Goal: Task Accomplishment & Management: Use online tool/utility

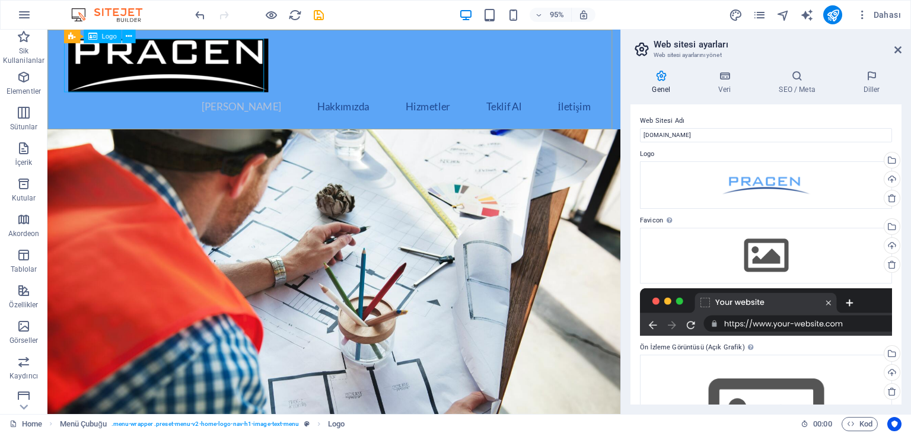
click at [99, 42] on div "Logo" at bounding box center [102, 37] width 37 height 14
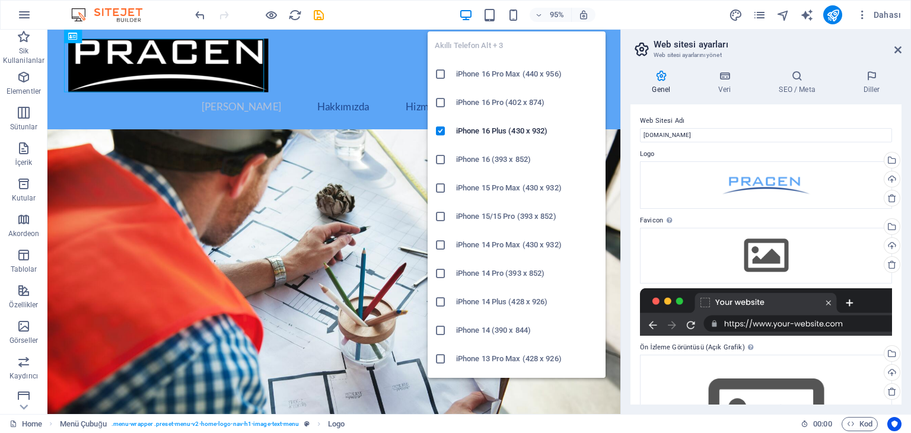
click at [439, 74] on icon at bounding box center [441, 74] width 12 height 12
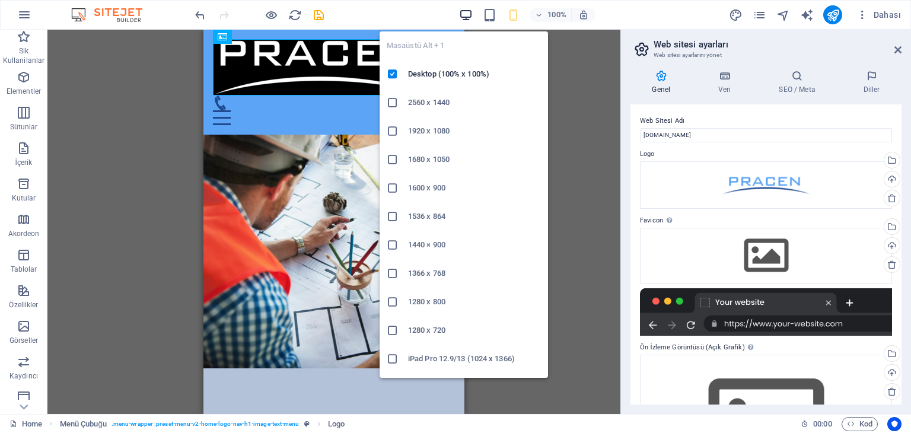
click at [465, 15] on icon "button" at bounding box center [466, 15] width 14 height 14
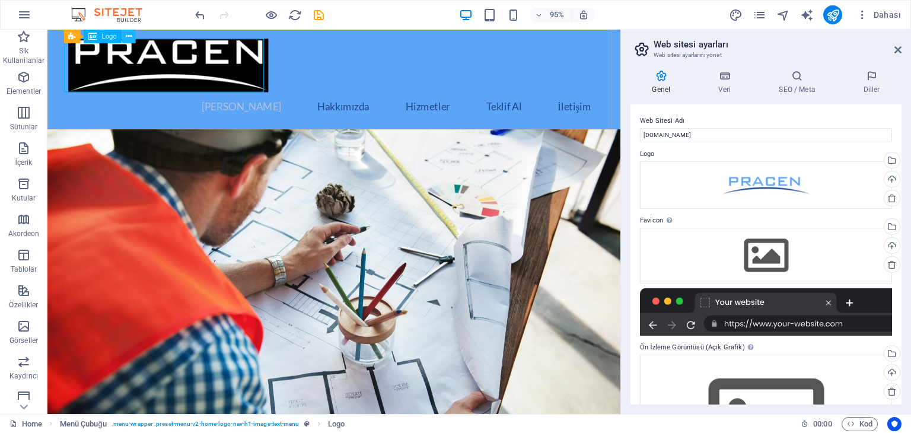
click at [125, 35] on icon at bounding box center [128, 36] width 6 height 12
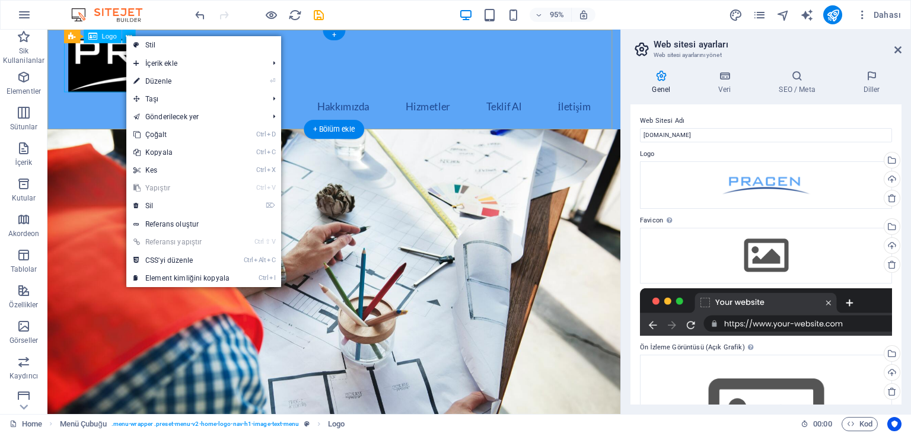
click at [106, 78] on div at bounding box center [349, 67] width 560 height 56
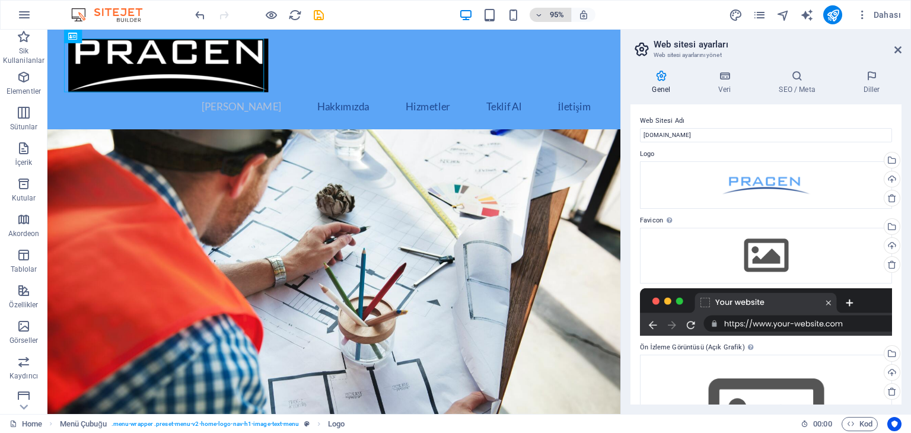
click at [544, 15] on span "95%" at bounding box center [551, 15] width 32 height 14
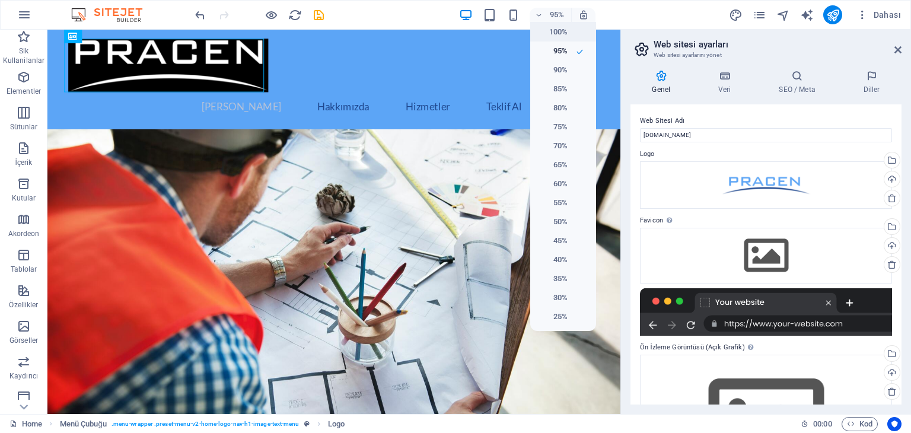
click at [553, 32] on h6 "100%" at bounding box center [553, 32] width 30 height 14
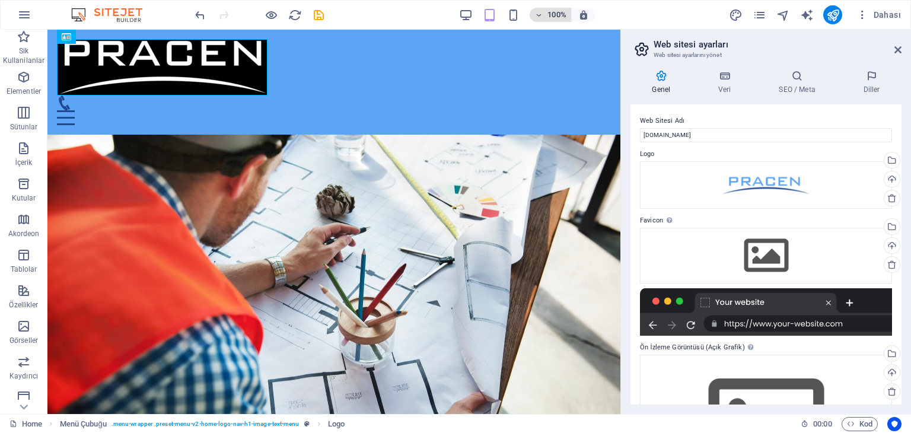
click at [546, 11] on span "100%" at bounding box center [551, 15] width 32 height 14
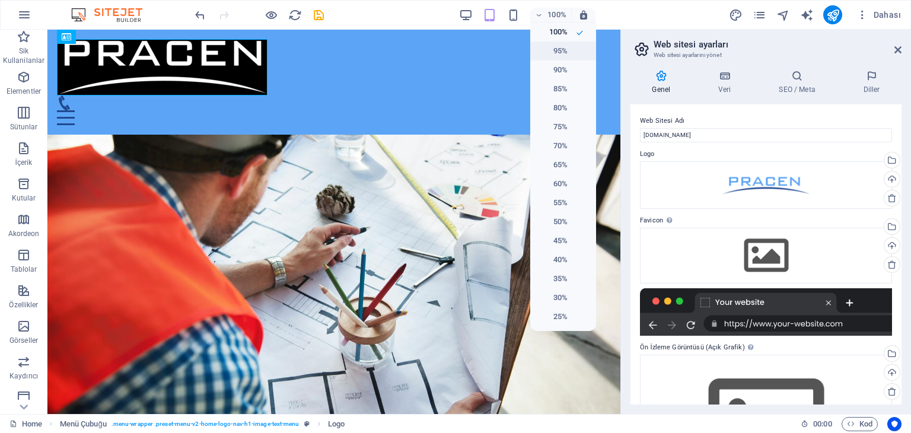
click at [558, 48] on h6 "95%" at bounding box center [553, 51] width 30 height 14
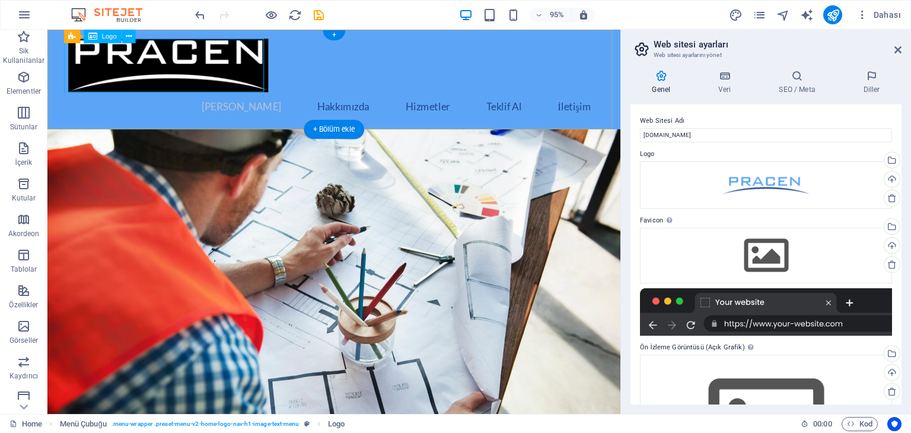
click at [182, 63] on div at bounding box center [349, 67] width 560 height 56
click at [250, 71] on div at bounding box center [349, 67] width 560 height 56
click at [62, 39] on div "Menü Çubuğu" at bounding box center [78, 37] width 63 height 14
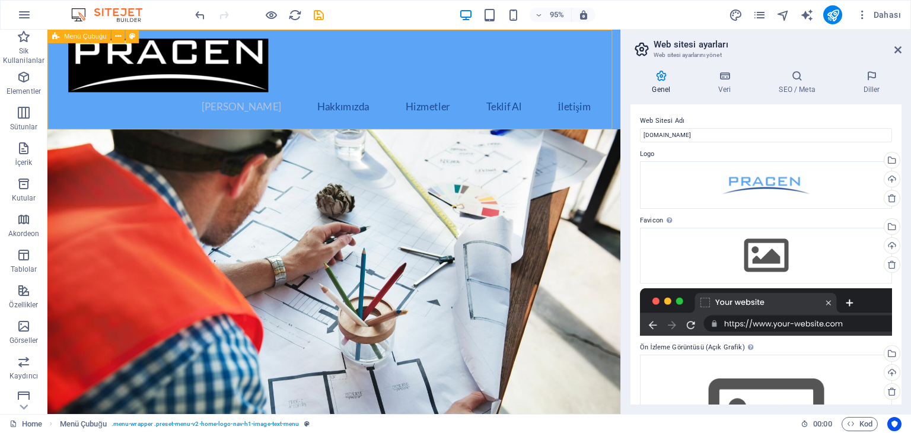
click at [58, 39] on icon at bounding box center [55, 37] width 7 height 14
click at [132, 46] on div at bounding box center [349, 67] width 560 height 56
click at [126, 36] on icon at bounding box center [128, 36] width 6 height 12
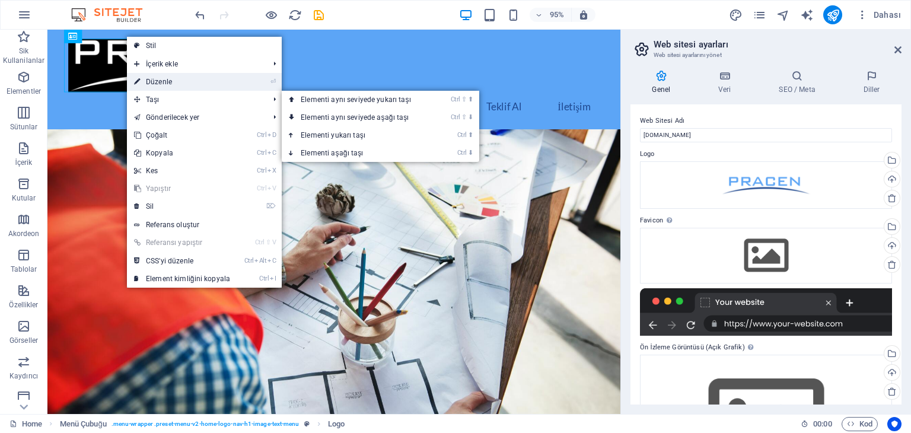
click at [208, 83] on link "⏎ Düzenle" at bounding box center [182, 82] width 110 height 18
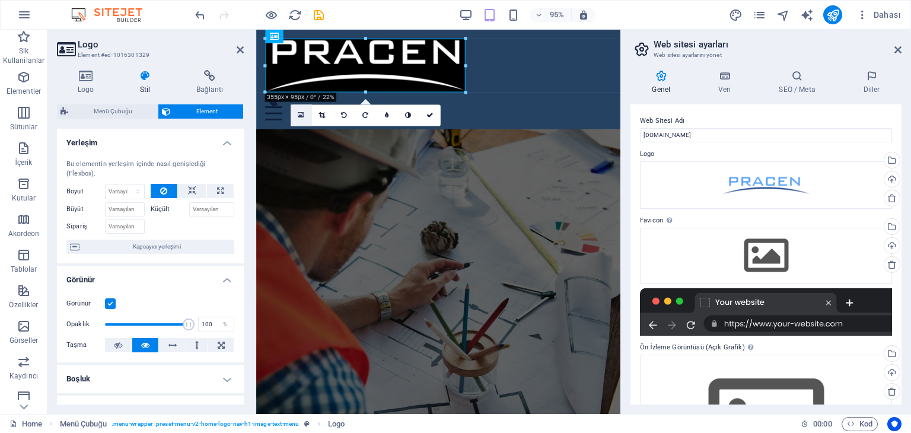
click at [295, 114] on link at bounding box center [300, 114] width 21 height 21
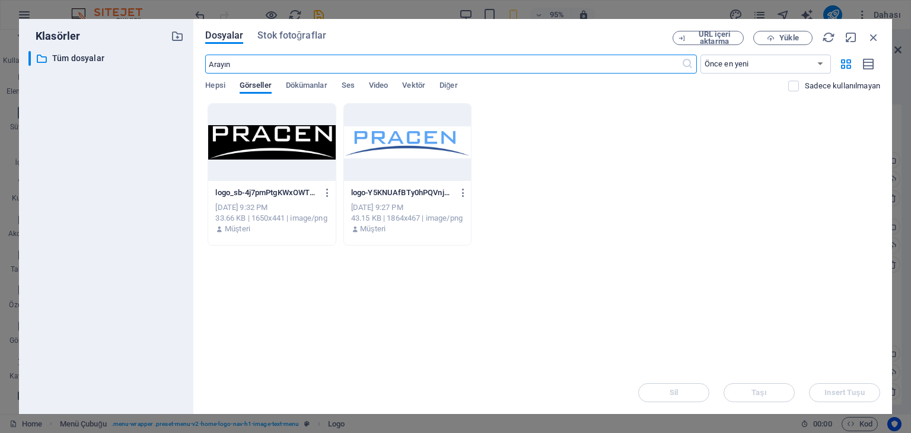
click at [402, 142] on div at bounding box center [407, 142] width 127 height 77
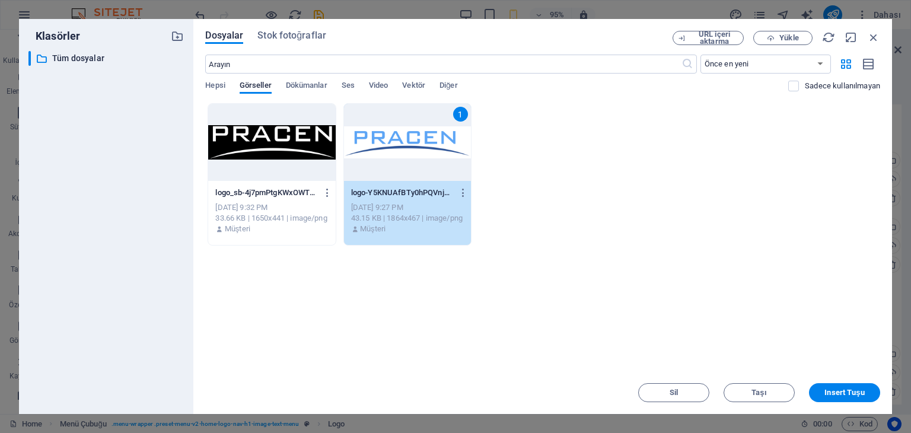
drag, startPoint x: 703, startPoint y: 202, endPoint x: 663, endPoint y: 198, distance: 40.0
click at [703, 202] on div "logo_sb-4j7pmPtgKWxOWT38uzukgw.PNG logo_sb-4j7pmPtgKWxOWT38uzukgw.PNG [DATE] 9:…" at bounding box center [542, 174] width 675 height 142
click at [524, 134] on div "logo_sb-4j7pmPtgKWxOWT38uzukgw.PNG logo_sb-4j7pmPtgKWxOWT38uzukgw.PNG [DATE] 9:…" at bounding box center [542, 174] width 675 height 142
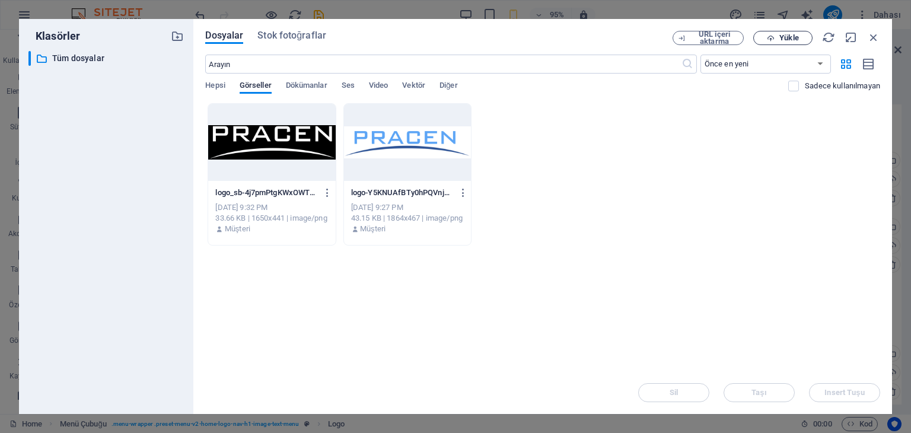
click at [772, 32] on button "Yükle" at bounding box center [783, 38] width 59 height 14
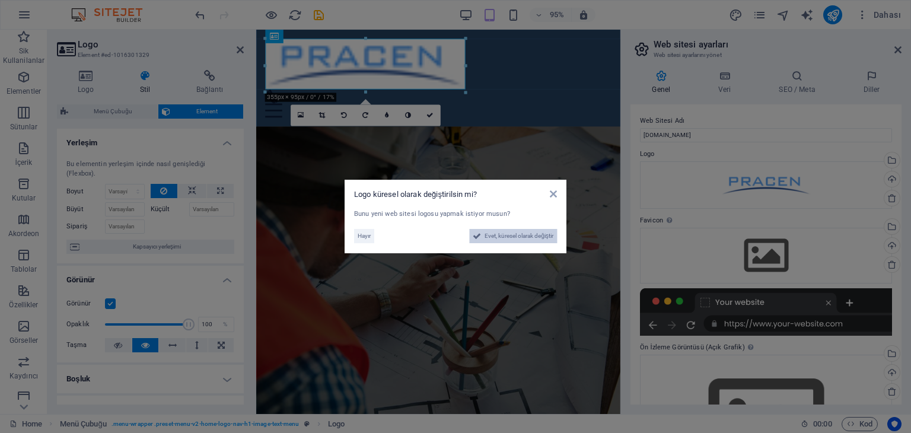
click at [481, 237] on button "Evet, küresel olarak değiştir" at bounding box center [513, 236] width 88 height 14
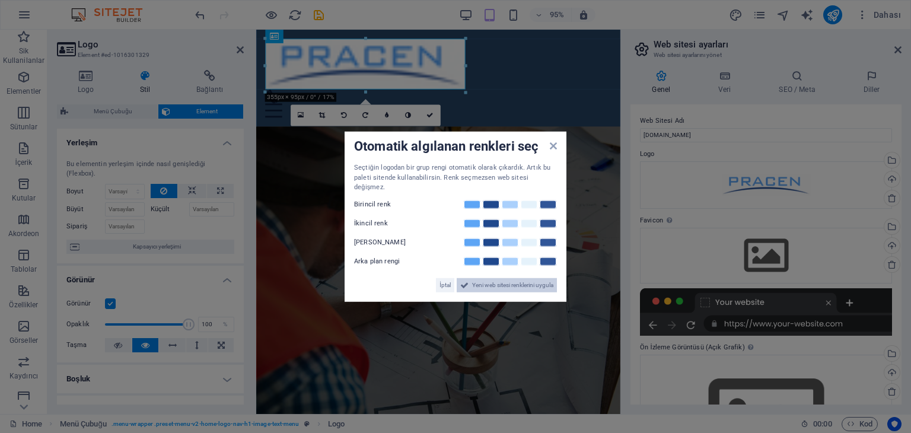
click at [479, 281] on span "Yeni web sitesi renklerini uygula" at bounding box center [512, 285] width 81 height 14
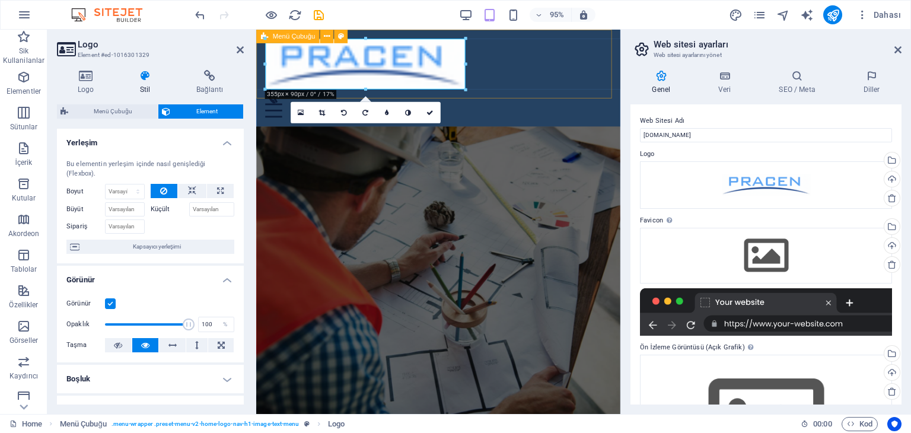
click at [640, 87] on div "[PERSON_NAME] Hakkımızda Hizmetler Teklif Al İletişim" at bounding box center [447, 81] width 383 height 102
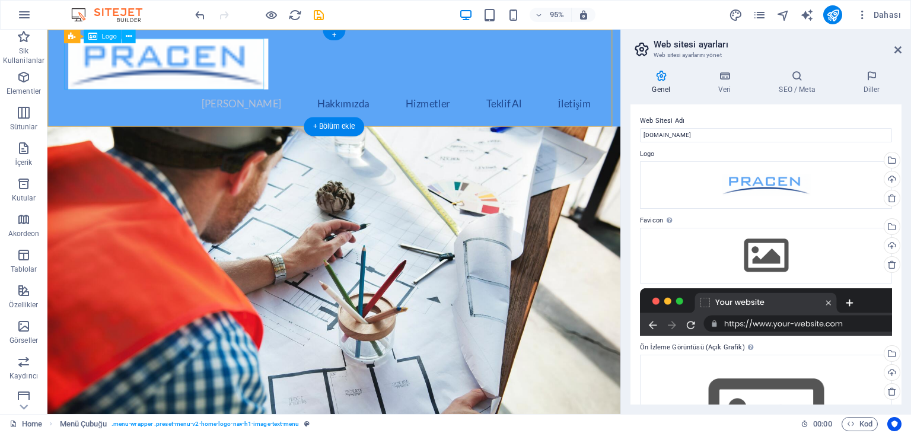
click at [244, 81] on div at bounding box center [349, 65] width 560 height 53
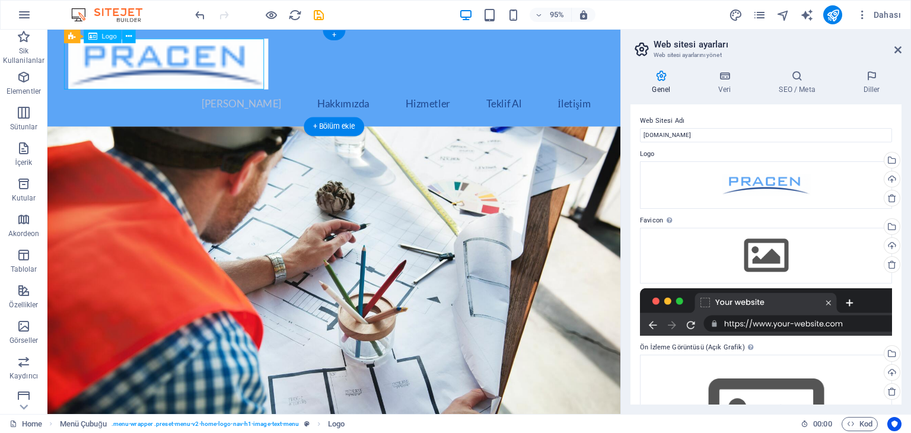
drag, startPoint x: 250, startPoint y: 59, endPoint x: 204, endPoint y: 62, distance: 46.3
click at [250, 58] on div at bounding box center [349, 65] width 560 height 53
click at [112, 31] on div "Logo" at bounding box center [102, 37] width 37 height 14
drag, startPoint x: 147, startPoint y: 73, endPoint x: 100, endPoint y: 46, distance: 54.2
click at [100, 46] on div at bounding box center [349, 65] width 560 height 53
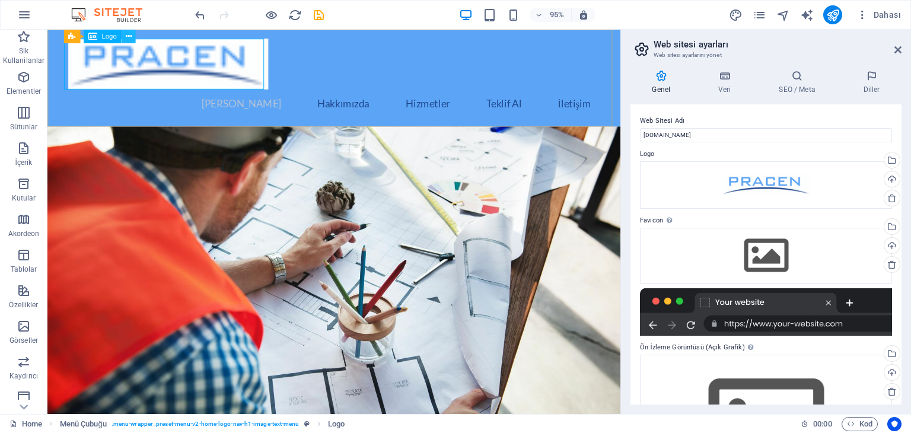
click at [129, 35] on icon at bounding box center [128, 36] width 6 height 12
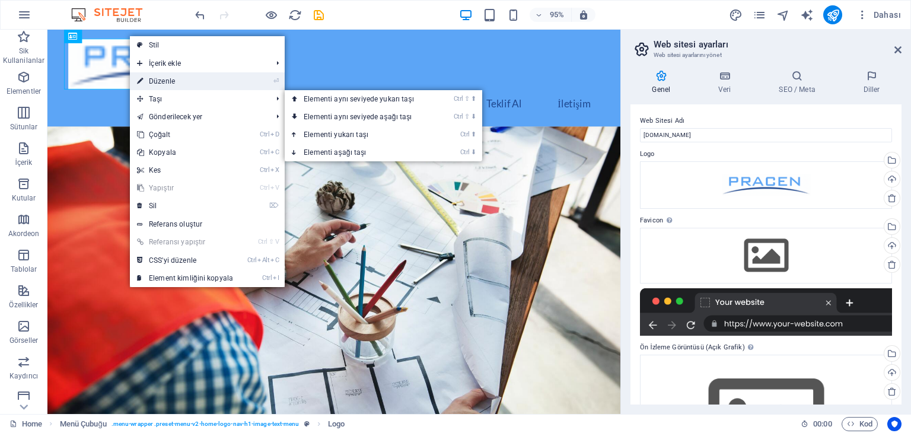
click at [210, 77] on link "⏎ Düzenle" at bounding box center [185, 81] width 110 height 18
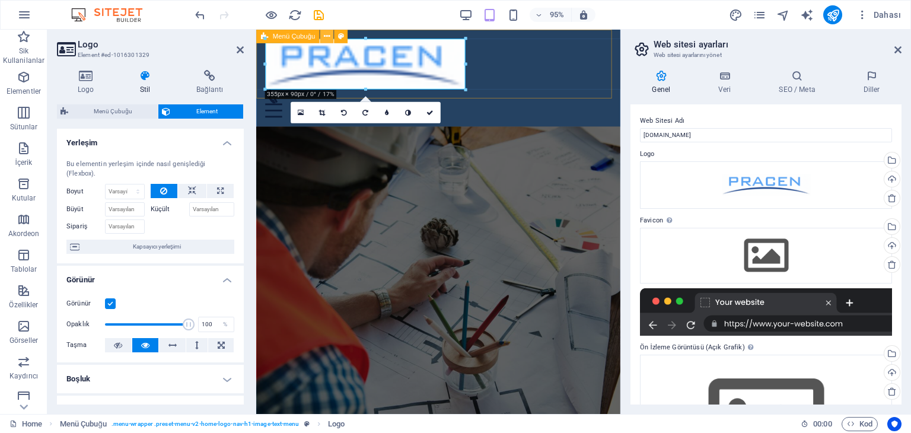
click at [328, 34] on icon at bounding box center [327, 36] width 6 height 12
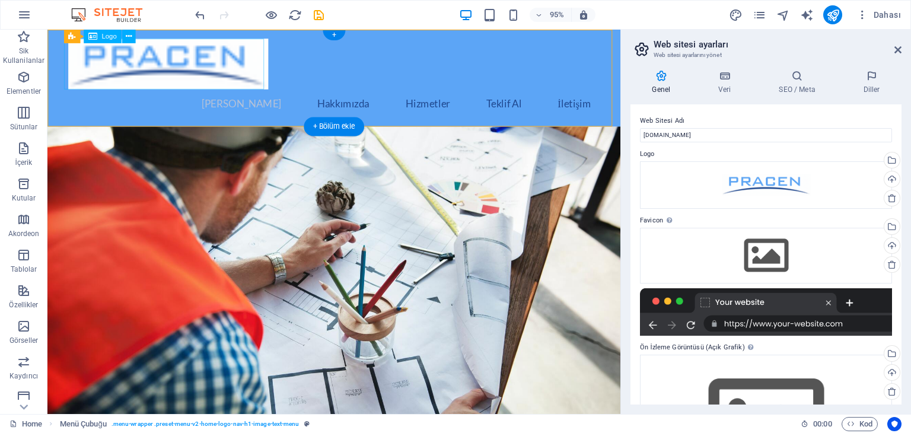
drag, startPoint x: 211, startPoint y: 88, endPoint x: 218, endPoint y: 81, distance: 10.1
click at [212, 87] on div at bounding box center [349, 65] width 560 height 53
click at [126, 38] on icon at bounding box center [128, 36] width 6 height 12
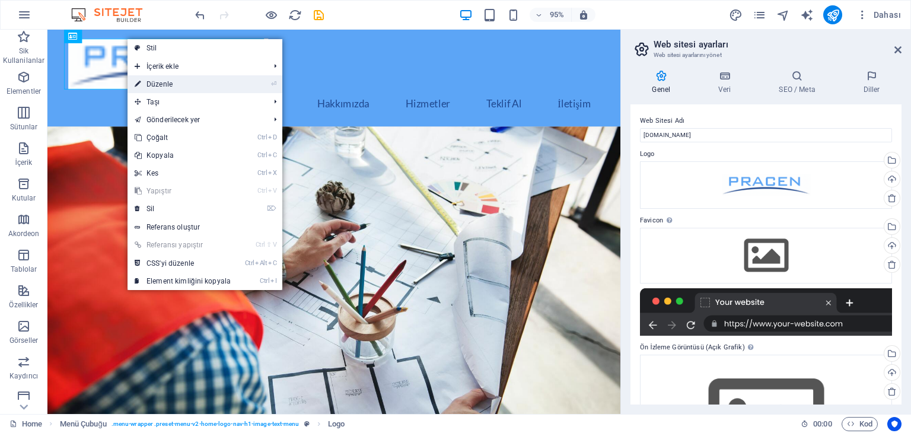
click at [230, 79] on link "⏎ Düzenle" at bounding box center [183, 84] width 110 height 18
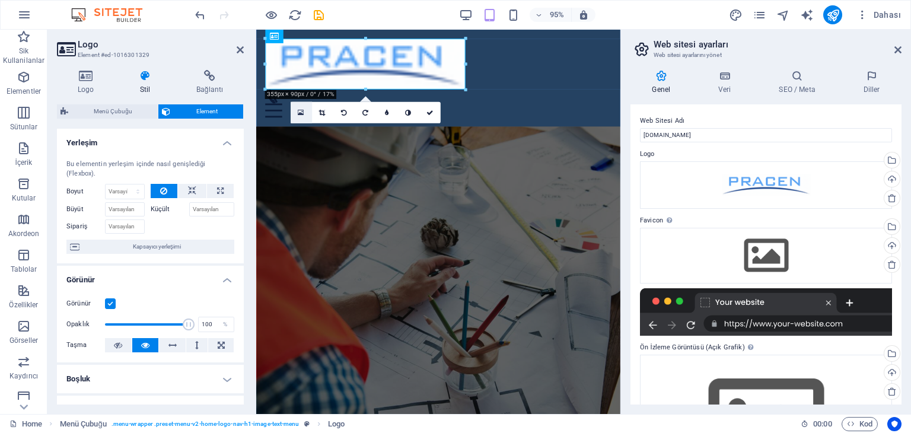
click at [299, 111] on icon at bounding box center [301, 113] width 7 height 8
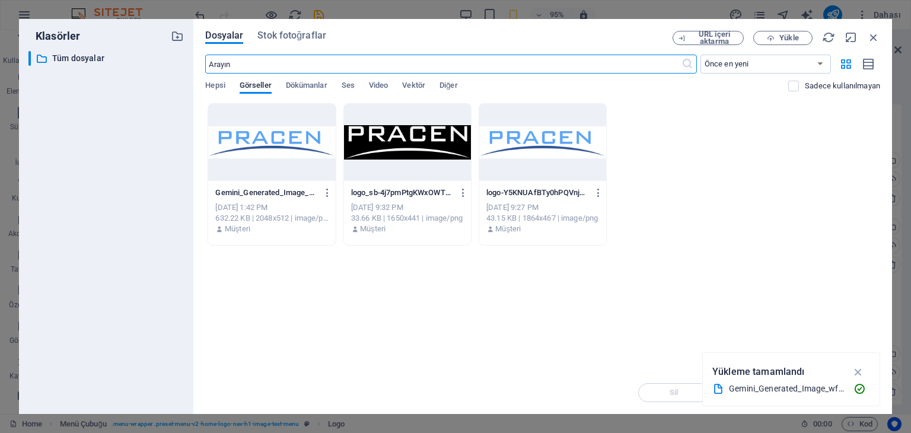
click at [555, 144] on div at bounding box center [542, 142] width 127 height 77
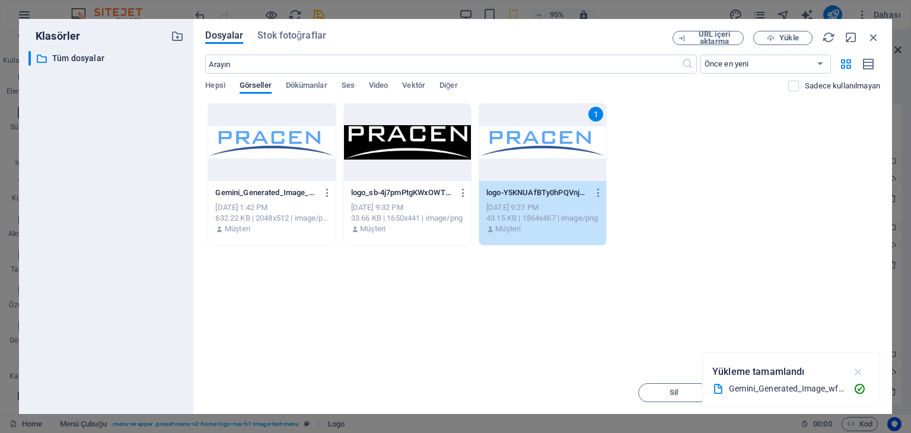
click at [860, 373] on icon "button" at bounding box center [859, 372] width 14 height 13
click at [844, 394] on span "Insert Tuşu" at bounding box center [845, 392] width 40 height 7
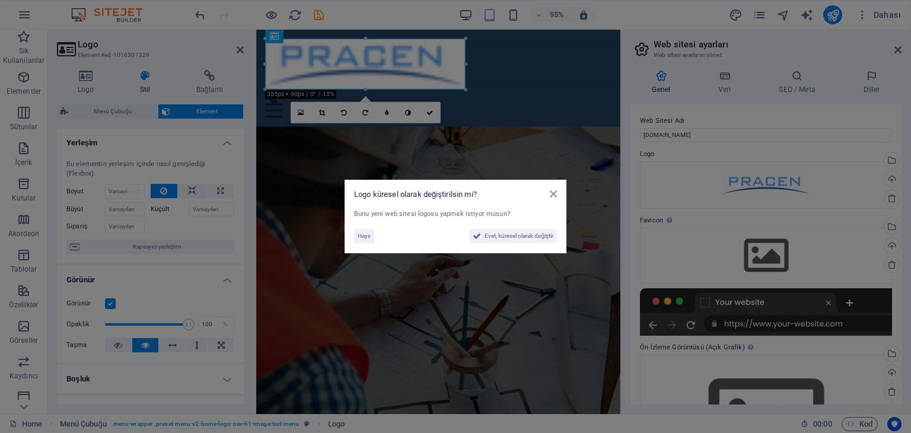
click at [501, 227] on div "[PERSON_NAME], küresel olarak değiştir" at bounding box center [455, 233] width 203 height 19
click at [498, 234] on span "Evet, küresel olarak değiştir" at bounding box center [519, 236] width 69 height 14
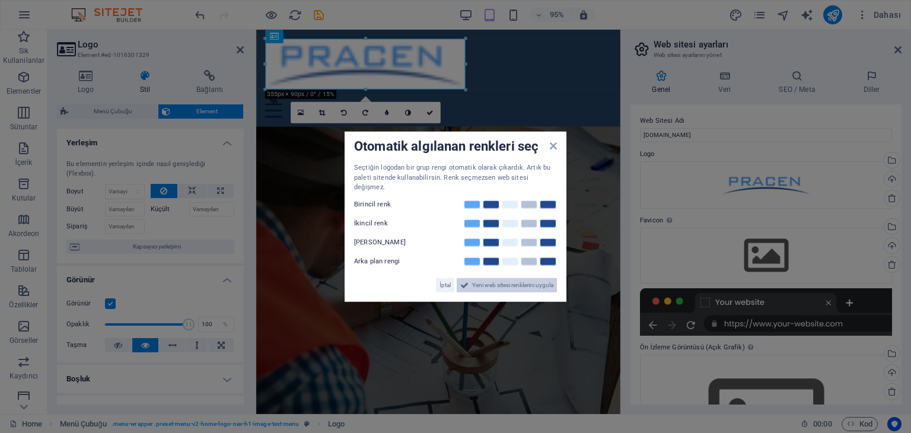
click at [472, 278] on span "Yeni web sitesi renklerini uygula" at bounding box center [512, 285] width 81 height 14
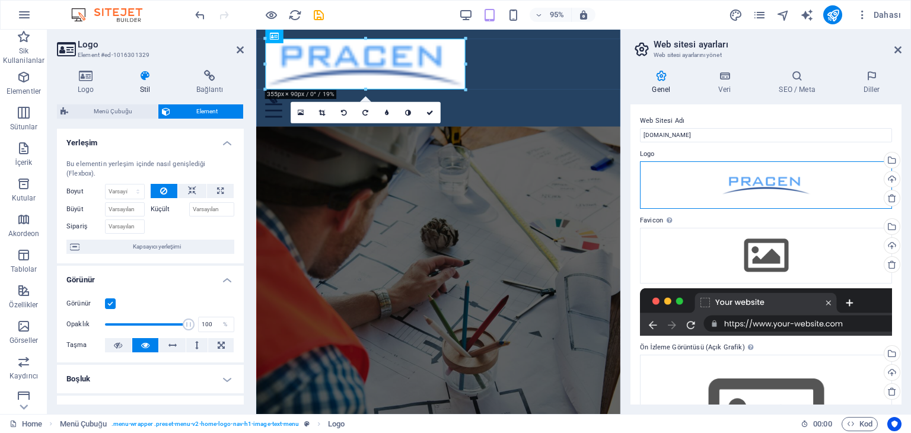
click at [755, 188] on div "Dosyaları buraya sürükleyin, dosyaları seçmek için tıklayın veya Dosyalardan ya…" at bounding box center [766, 184] width 252 height 47
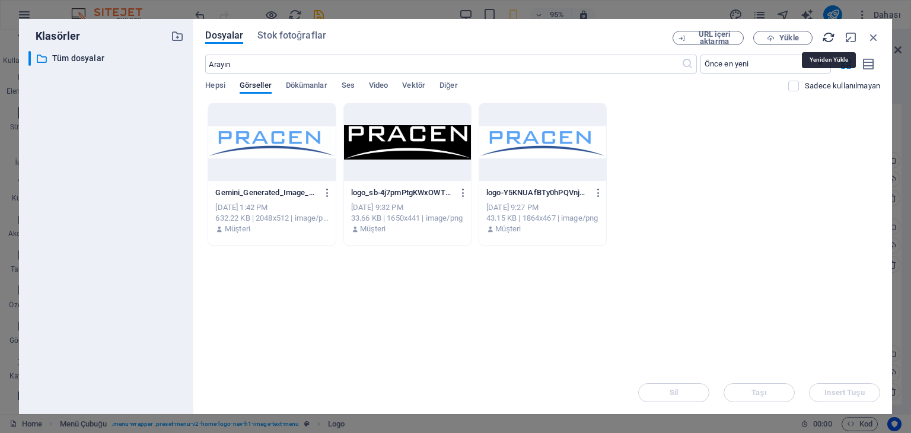
click at [831, 36] on icon "button" at bounding box center [828, 37] width 13 height 13
click at [876, 33] on icon "button" at bounding box center [874, 37] width 13 height 13
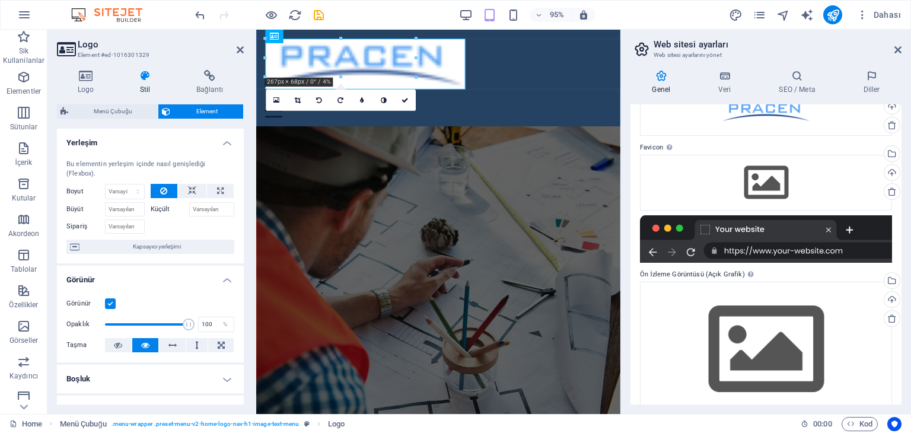
scroll to position [96, 0]
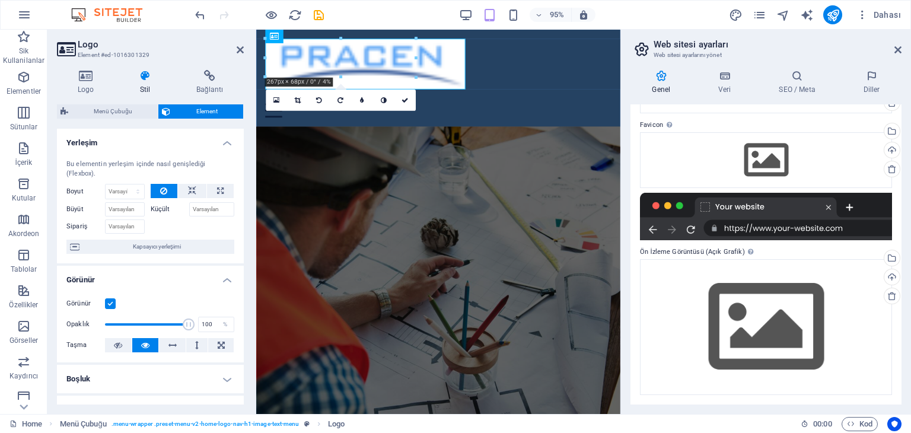
click at [741, 204] on div at bounding box center [766, 216] width 252 height 47
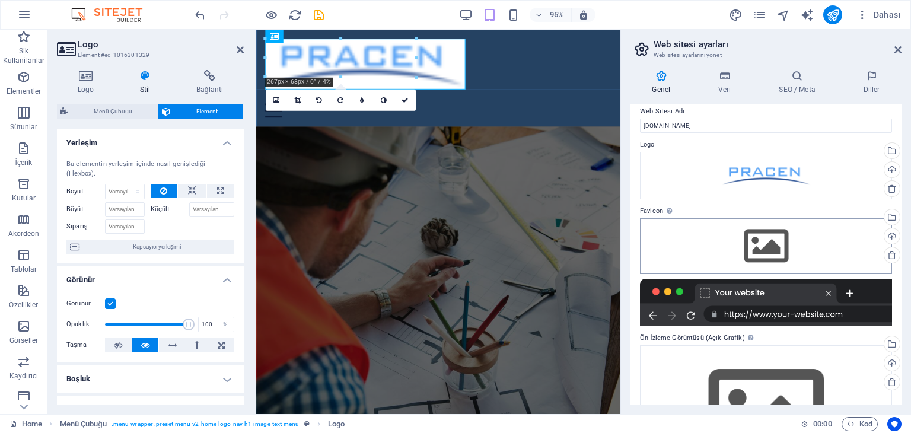
scroll to position [0, 0]
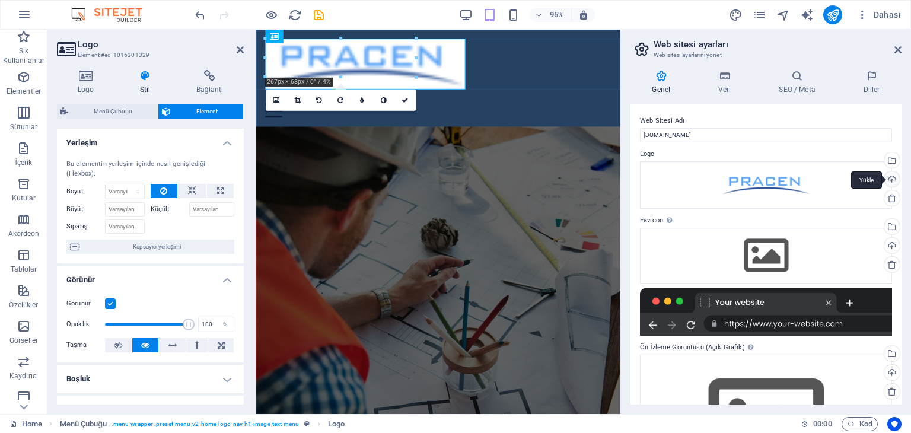
click at [891, 177] on div "Yükle" at bounding box center [891, 180] width 18 height 18
click at [783, 186] on div "Dosyaları buraya sürükleyin, dosyaları seçmek için tıklayın veya Dosyalardan ya…" at bounding box center [766, 184] width 252 height 47
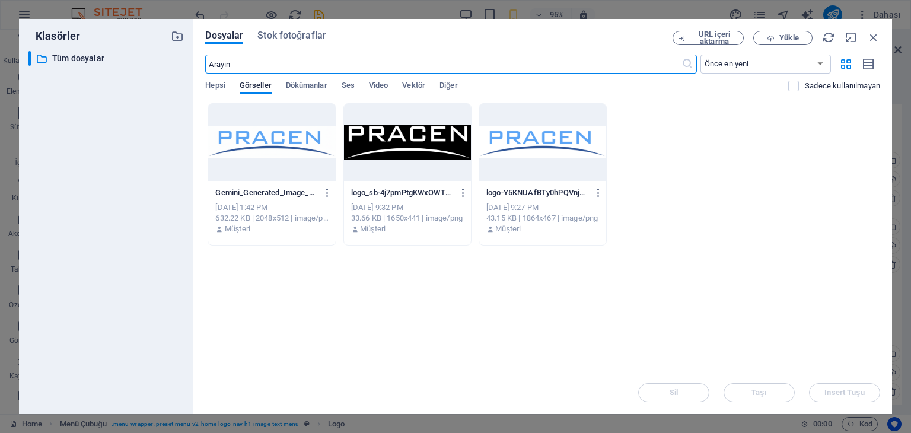
click at [401, 155] on div at bounding box center [407, 142] width 127 height 77
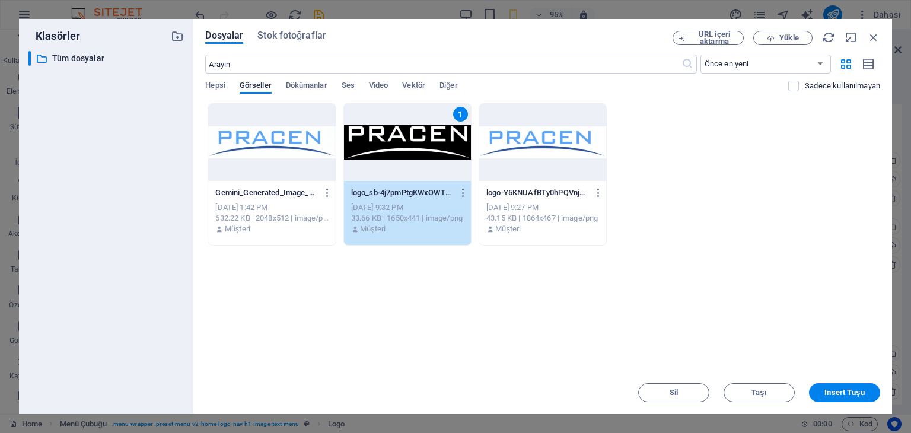
click at [836, 393] on span "Insert Tuşu" at bounding box center [845, 392] width 40 height 7
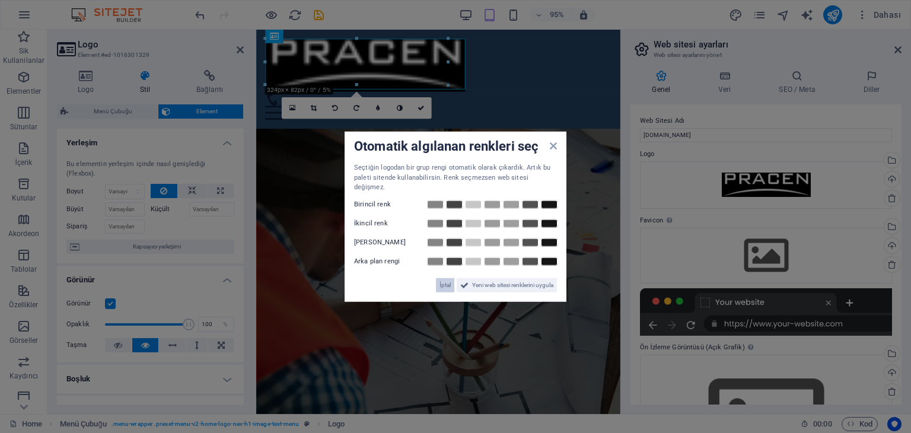
click at [441, 282] on span "İptal" at bounding box center [445, 285] width 11 height 14
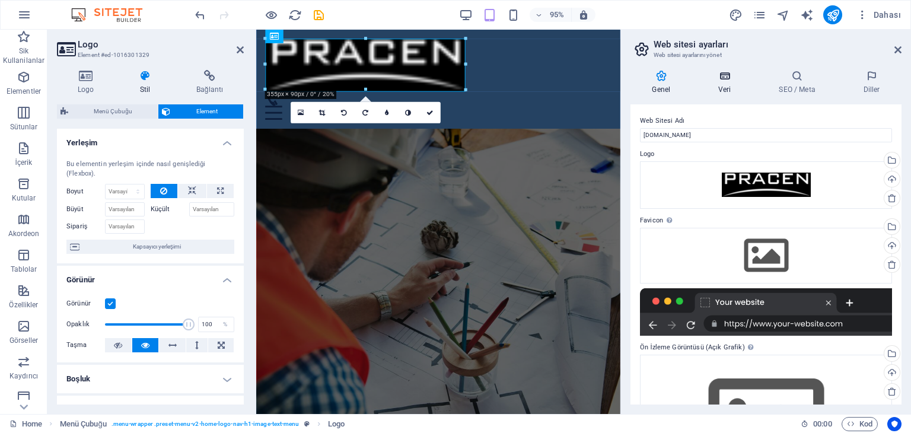
click at [723, 75] on icon at bounding box center [725, 76] width 56 height 12
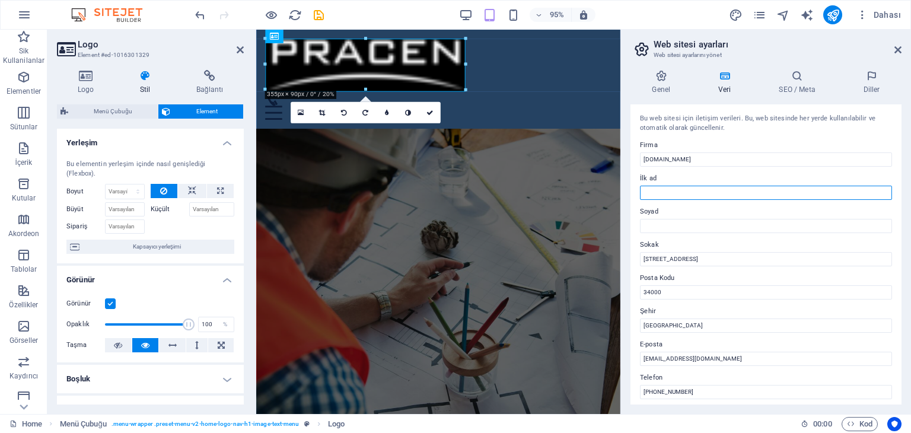
click at [674, 190] on input "İlk ad" at bounding box center [766, 193] width 252 height 14
drag, startPoint x: 984, startPoint y: 223, endPoint x: 637, endPoint y: 195, distance: 347.7
type input "y"
type input "YUNUS"
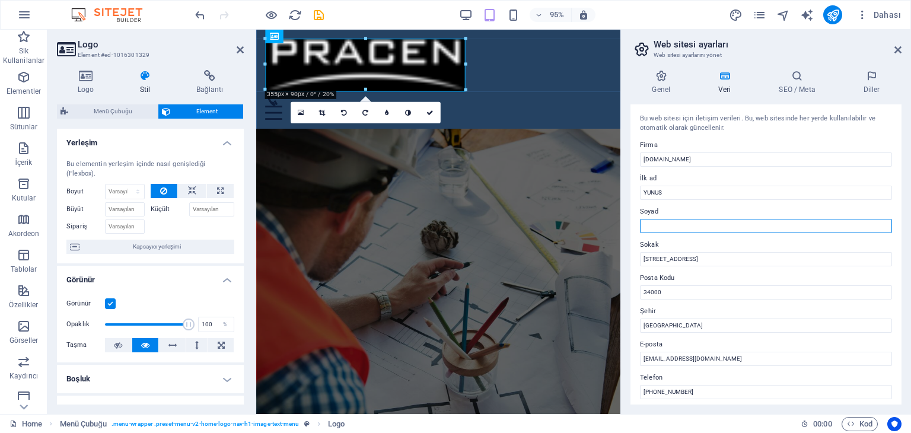
click at [649, 223] on input "Soyad" at bounding box center [766, 226] width 252 height 14
type input "MARAL"
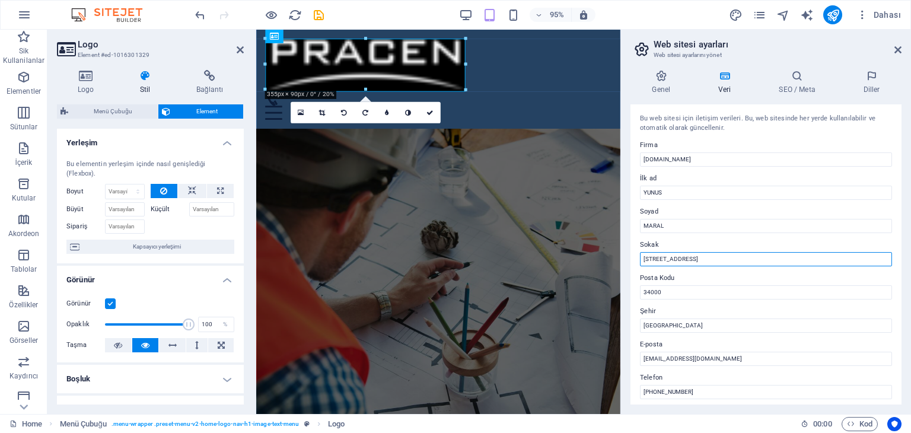
drag, startPoint x: 968, startPoint y: 291, endPoint x: 638, endPoint y: 274, distance: 331.0
type input "L"
type input "ULUTEK Teknoloji Geliştirme Bölgesi No:933/B013"
drag, startPoint x: 911, startPoint y: 47, endPoint x: 865, endPoint y: 56, distance: 47.1
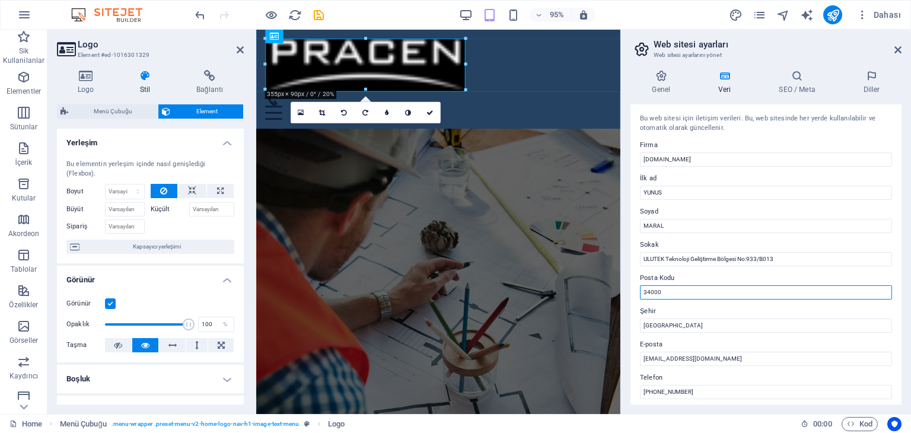
drag, startPoint x: 690, startPoint y: 291, endPoint x: 622, endPoint y: 285, distance: 67.9
click at [622, 285] on aside "Web sitesi ayarları Web sitesi ayarlarını yönet Genel Veri SEO / Meta Diller We…" at bounding box center [766, 222] width 291 height 385
type input "16250"
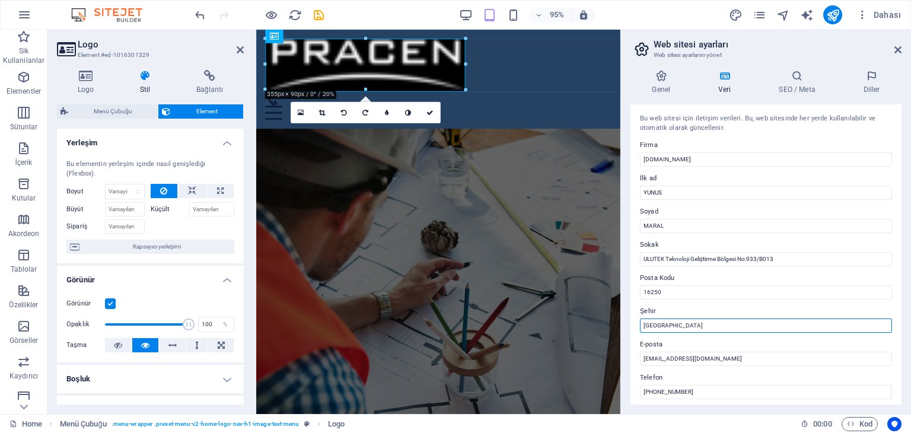
drag, startPoint x: 943, startPoint y: 358, endPoint x: 608, endPoint y: 320, distance: 337.5
click at [667, 328] on input "[GEOGRAPHIC_DATA]" at bounding box center [766, 326] width 252 height 14
drag, startPoint x: 928, startPoint y: 354, endPoint x: 619, endPoint y: 323, distance: 310.7
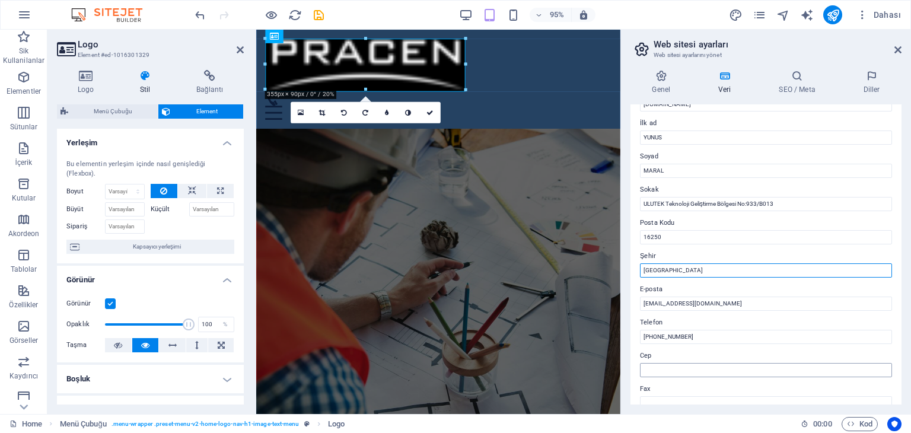
scroll to position [59, 0]
type input "[GEOGRAPHIC_DATA]"
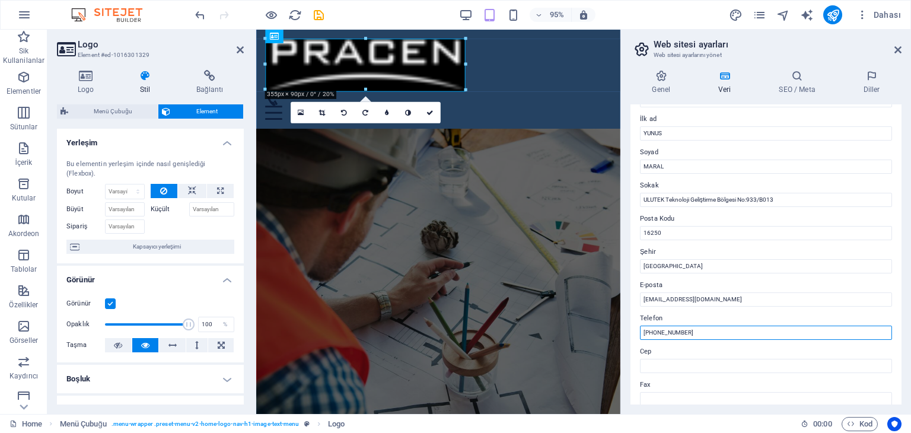
drag, startPoint x: 943, startPoint y: 365, endPoint x: 626, endPoint y: 329, distance: 318.9
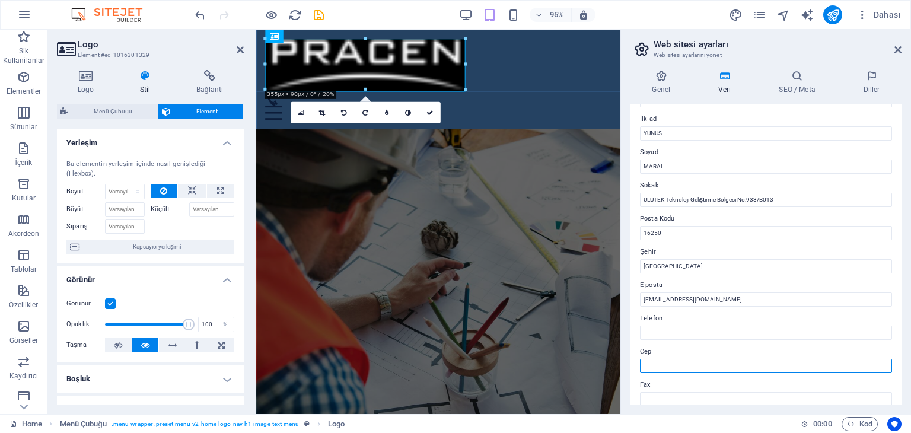
click at [666, 369] on input "Cep" at bounding box center [766, 366] width 252 height 14
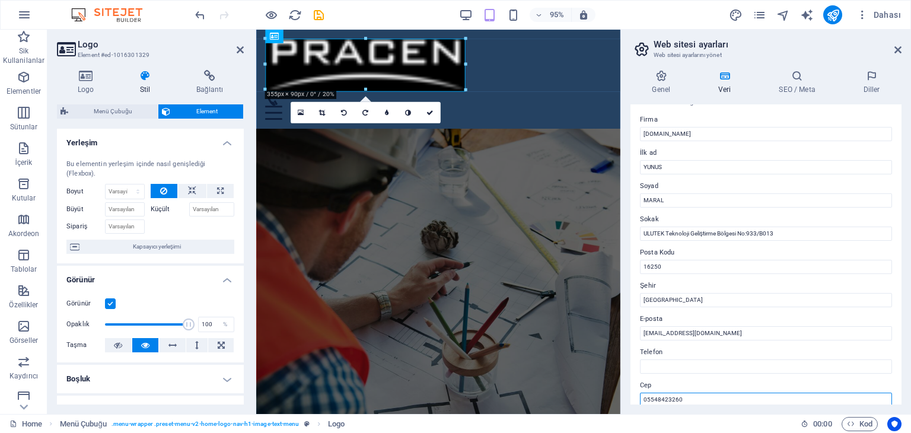
scroll to position [0, 0]
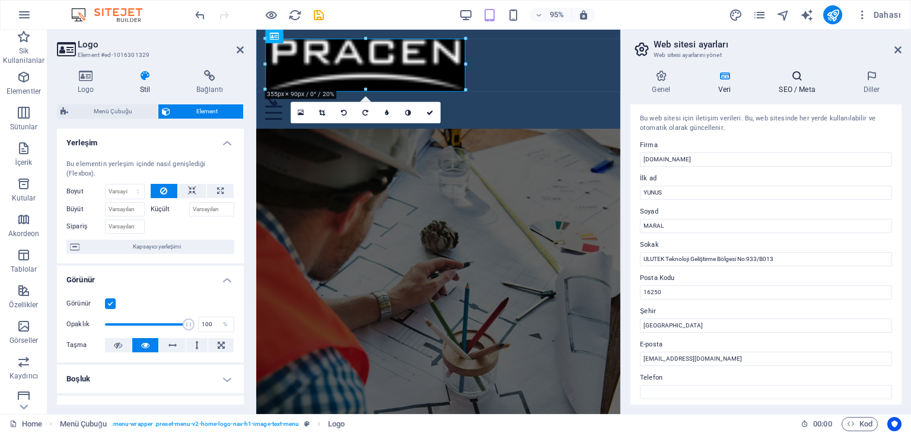
type input "05548423260"
click at [797, 83] on h4 "SEO / Meta" at bounding box center [800, 82] width 84 height 25
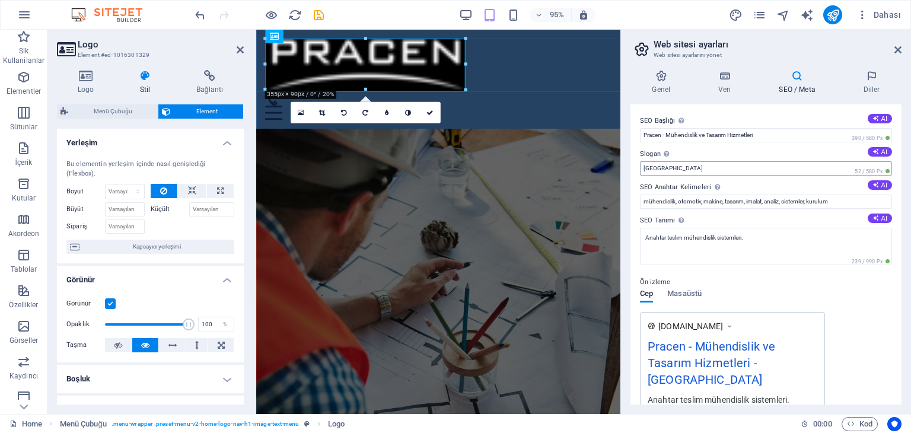
drag, startPoint x: 678, startPoint y: 179, endPoint x: 675, endPoint y: 171, distance: 8.3
click at [676, 176] on div "SEO Başlığı Web sitenin başlığı - onu arama motoru sonuçlarında öne çıkan bir ş…" at bounding box center [766, 254] width 271 height 300
click at [673, 169] on input "[GEOGRAPHIC_DATA]" at bounding box center [766, 168] width 252 height 14
drag, startPoint x: 924, startPoint y: 195, endPoint x: 628, endPoint y: 152, distance: 299.2
click at [665, 147] on div "Web sitenin sloganı." at bounding box center [702, 138] width 95 height 18
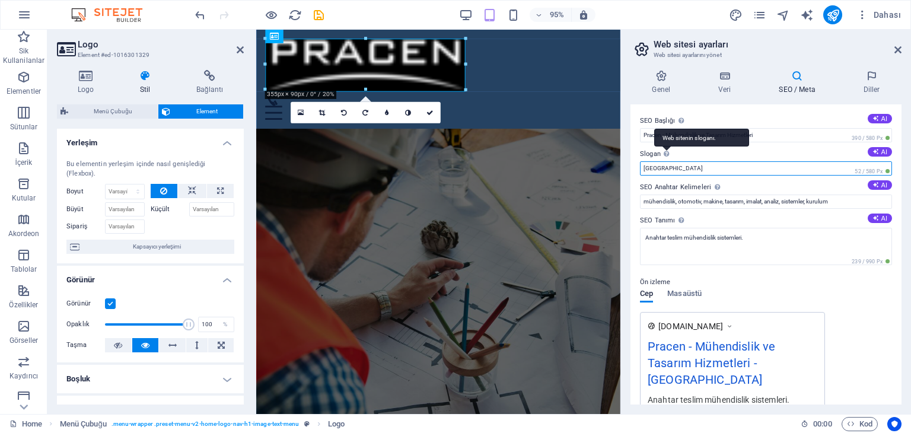
click at [665, 161] on input "[GEOGRAPHIC_DATA]" at bounding box center [766, 168] width 252 height 14
type input "Practical Engineering Solution"
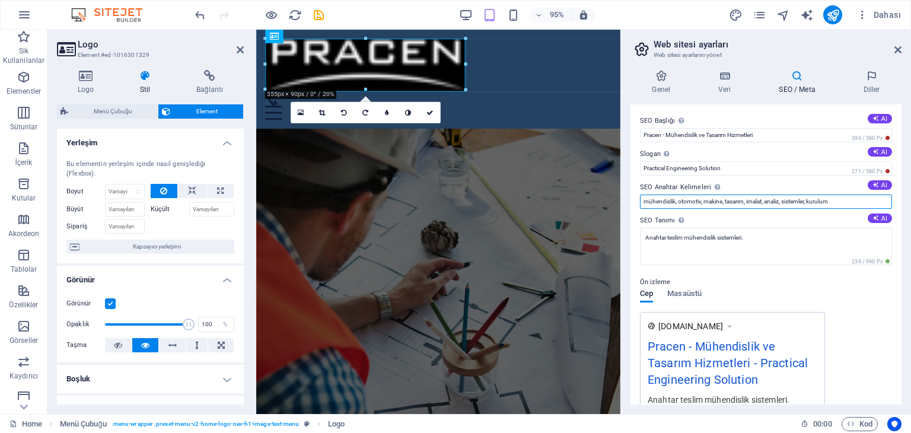
click at [676, 202] on input "mühendislik, otomotiv, makine, tasarım, imalat, analiz, sistemler, kurulum" at bounding box center [766, 202] width 252 height 14
click at [643, 199] on input "mühendislik, otomotiv, makine, tasarım, imalat, analiz, sistemler, kurulum" at bounding box center [766, 202] width 252 height 14
drag, startPoint x: 833, startPoint y: 202, endPoint x: 894, endPoint y: 212, distance: 61.4
click at [894, 212] on div "SEO Başlığı Web sitenin başlığı - onu arama motoru sonuçlarında öne çıkan bir ş…" at bounding box center [766, 254] width 271 height 300
click at [691, 200] on input "R66, Explicit, FEA, mühendislik, otomotiv, makine, tasarım, imalat, analiz," at bounding box center [766, 202] width 252 height 14
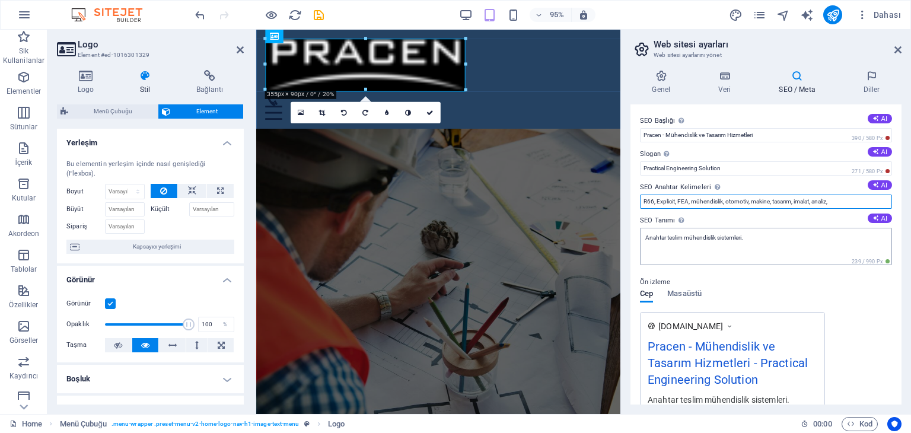
type input "R66, Explicit, FEA, mühendislik, otomotiv, makine, tasarım, imalat, analiz,"
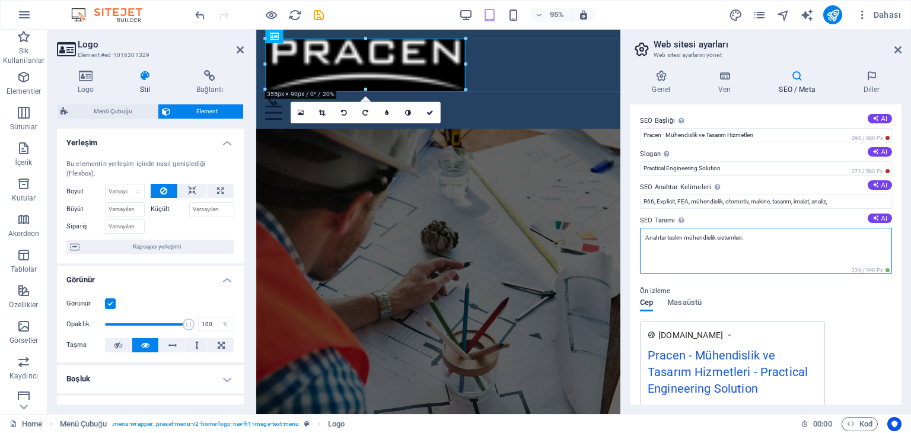
click at [761, 247] on textarea "Anahtar teslim mühendislik sistemleri." at bounding box center [766, 251] width 252 height 46
drag, startPoint x: 758, startPoint y: 237, endPoint x: 700, endPoint y: 215, distance: 61.8
click at [722, 223] on div "SEO Tanımı Web sitenin içeriğini açıkla - bu, arama motorları ve SEO için çok ö…" at bounding box center [766, 244] width 252 height 61
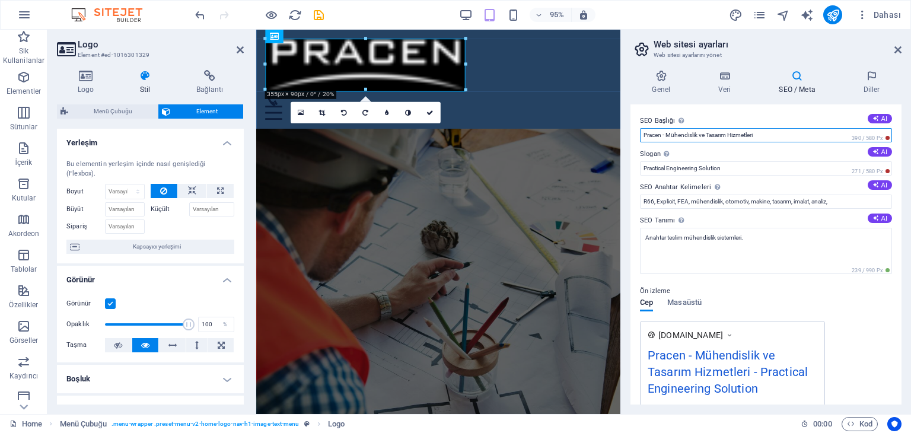
click at [766, 134] on input "Pracen - Mühendislik ve Tasarım Hizmetleri" at bounding box center [766, 135] width 252 height 14
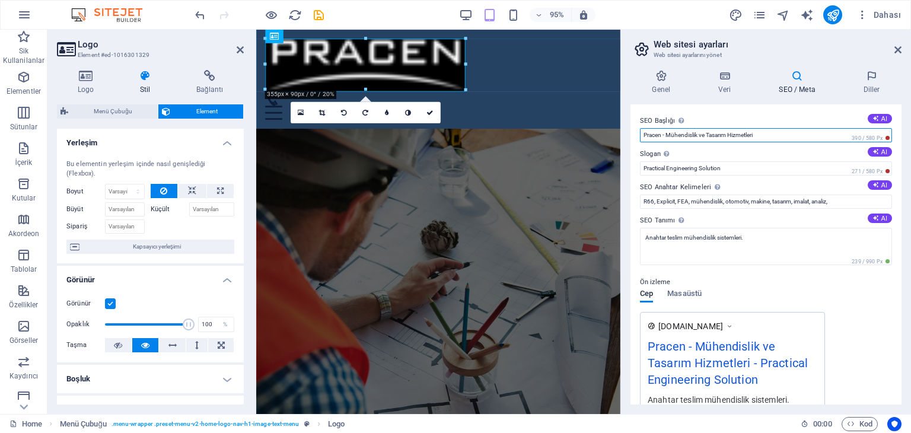
drag, startPoint x: 1022, startPoint y: 164, endPoint x: 624, endPoint y: 104, distance: 402.6
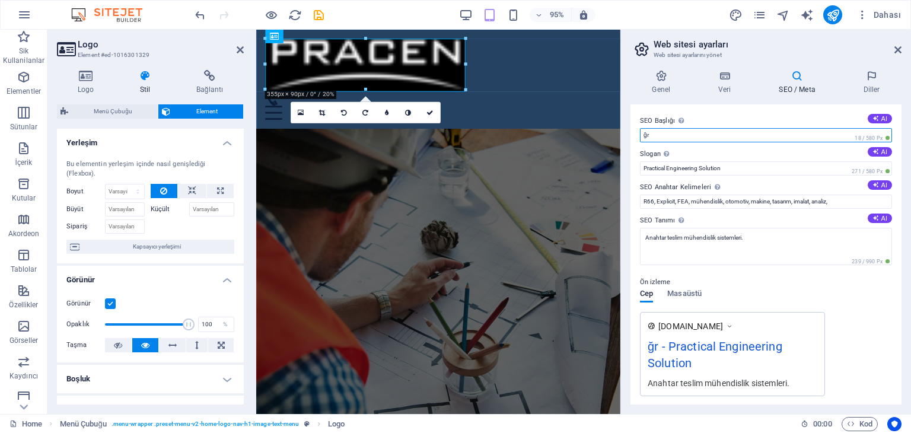
type input "ğ"
type input "p"
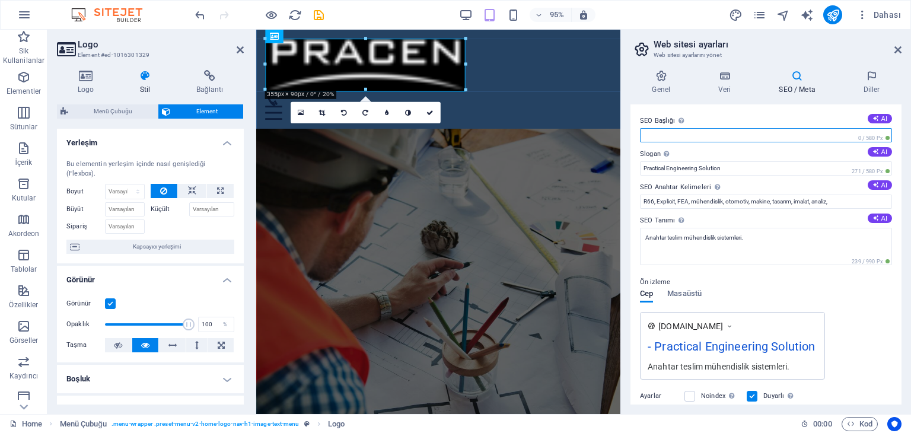
type input "T"
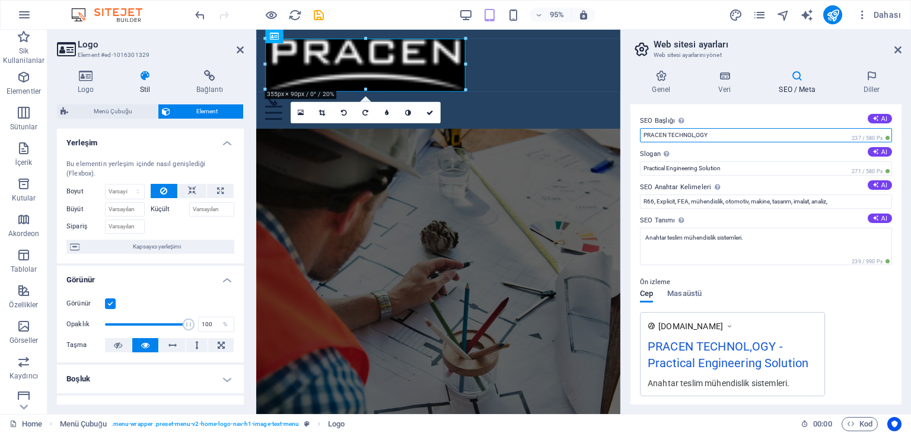
click at [695, 134] on input "PRACEN TECHNOL,OGY" at bounding box center [766, 135] width 252 height 14
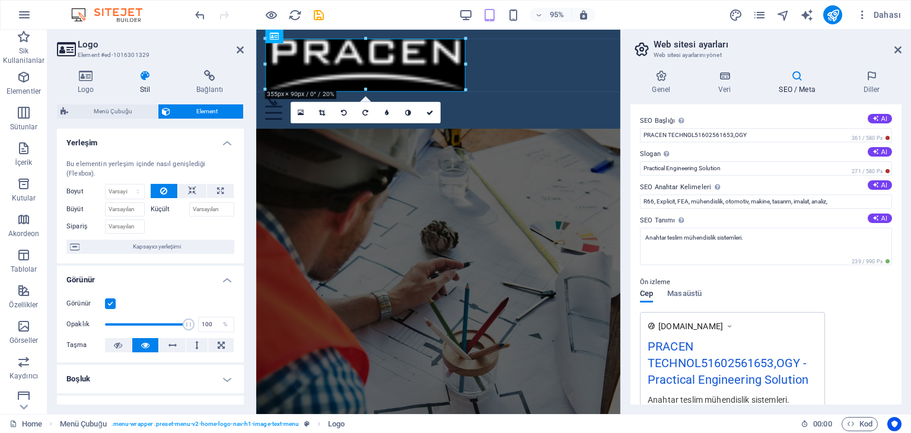
click at [717, 145] on div "SEO Başlığı Web sitenin başlığı - onu arama motoru sonuçlarında öne çıkan bir ş…" at bounding box center [766, 254] width 271 height 300
click at [731, 139] on input "PRACEN TECHNOL51602561653,OGY" at bounding box center [766, 135] width 252 height 14
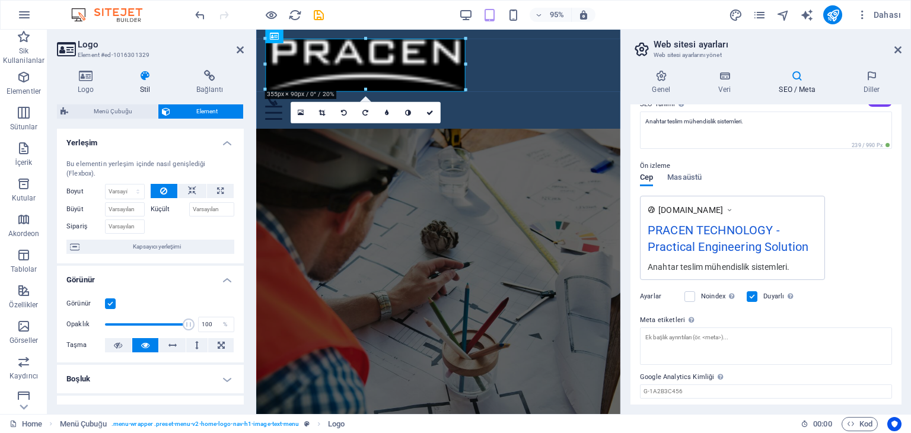
scroll to position [119, 0]
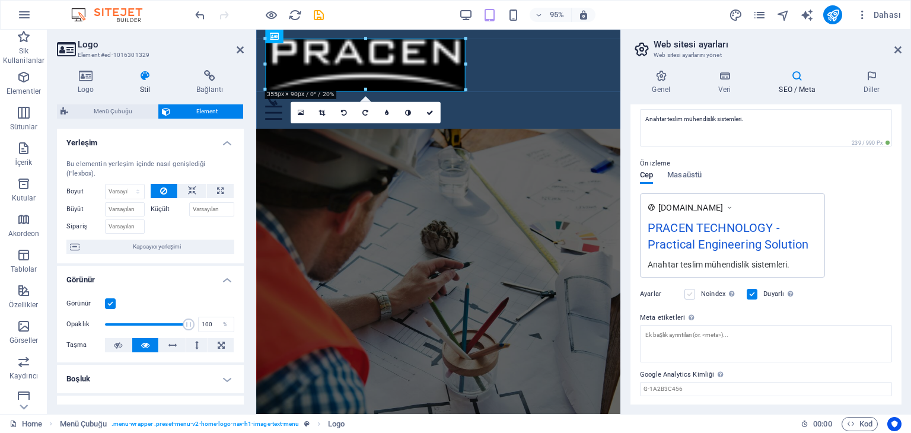
type input "PRACEN TECHNOLOGY"
click at [691, 293] on label at bounding box center [690, 294] width 11 height 11
click at [0, 0] on input "Noindex Arama motorlarına bu web sitesini arama sonuçlarından hariç tutmaları t…" at bounding box center [0, 0] width 0 height 0
click at [690, 293] on label at bounding box center [690, 294] width 11 height 11
click at [0, 0] on input "Noindex Arama motorlarına bu web sitesini arama sonuçlarından hariç tutmaları t…" at bounding box center [0, 0] width 0 height 0
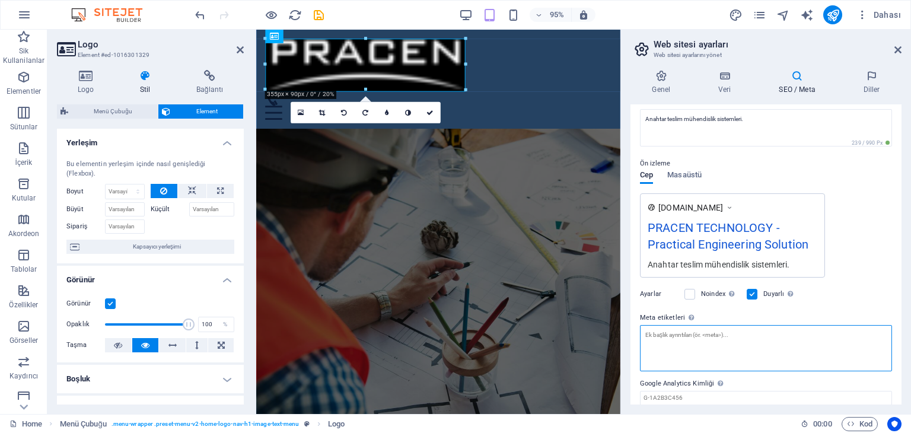
click at [682, 334] on textarea "Meta etiketleri Web sitenin etiketlerinin içine yerleştirilecek HTML kodunu bur…" at bounding box center [766, 348] width 252 height 46
click at [669, 341] on textarea "R66" at bounding box center [766, 348] width 252 height 46
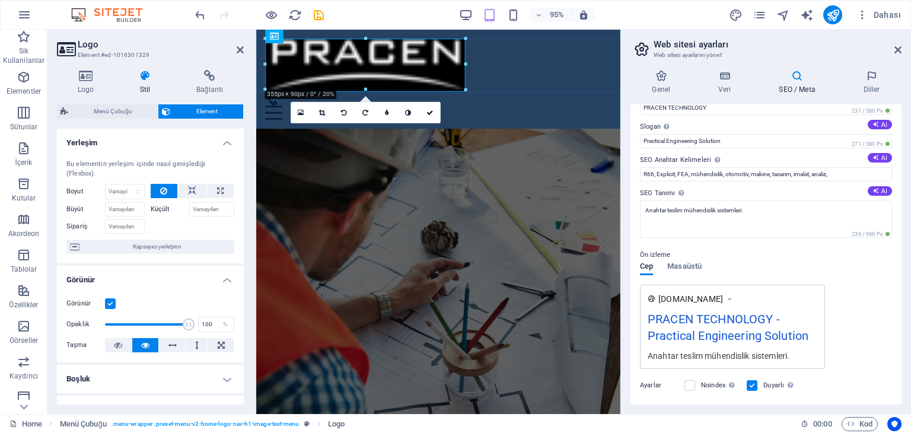
scroll to position [0, 0]
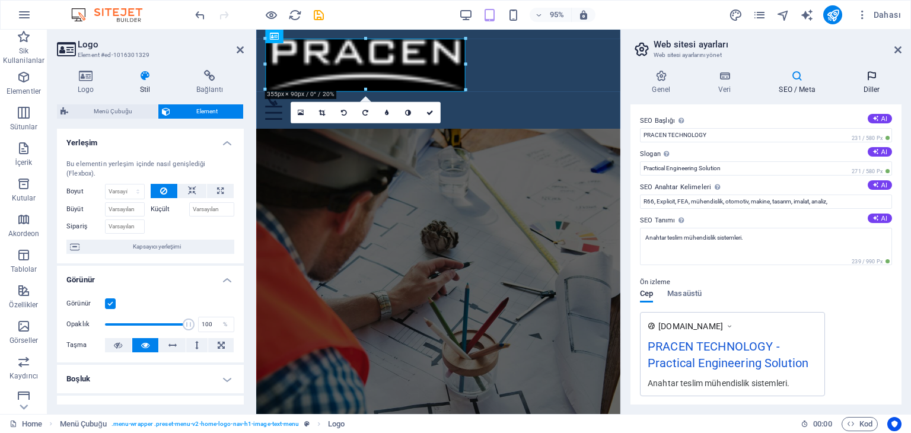
type textarea "R66, FEA SERVICE"
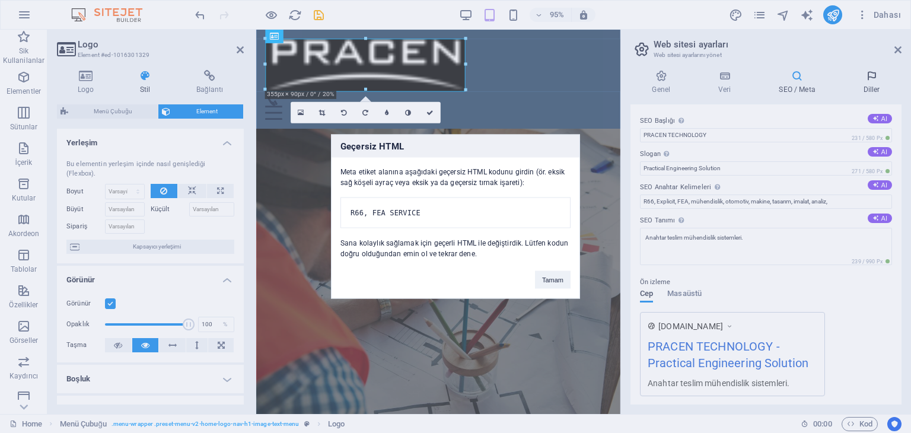
click at [873, 74] on body "[DOMAIN_NAME] Home Sik Kullanilanlar Elementler Sütunlar İçerik Kutular Akordeo…" at bounding box center [455, 216] width 911 height 433
click at [558, 276] on button "Tamam" at bounding box center [553, 280] width 36 height 18
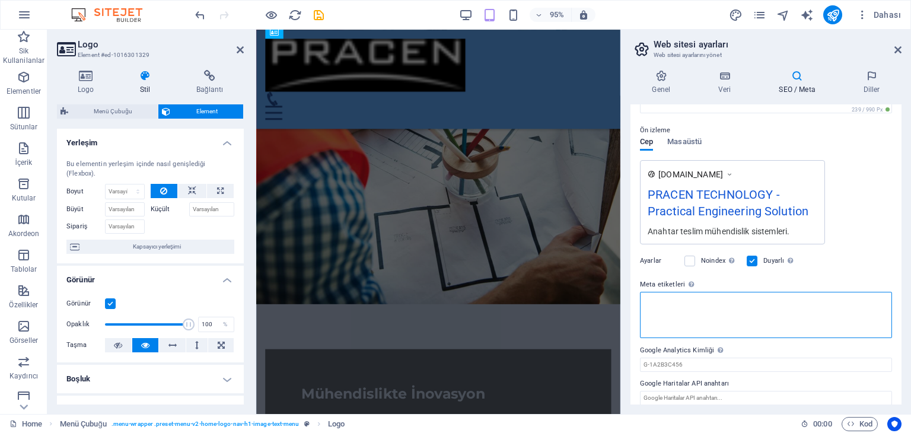
scroll to position [161, 0]
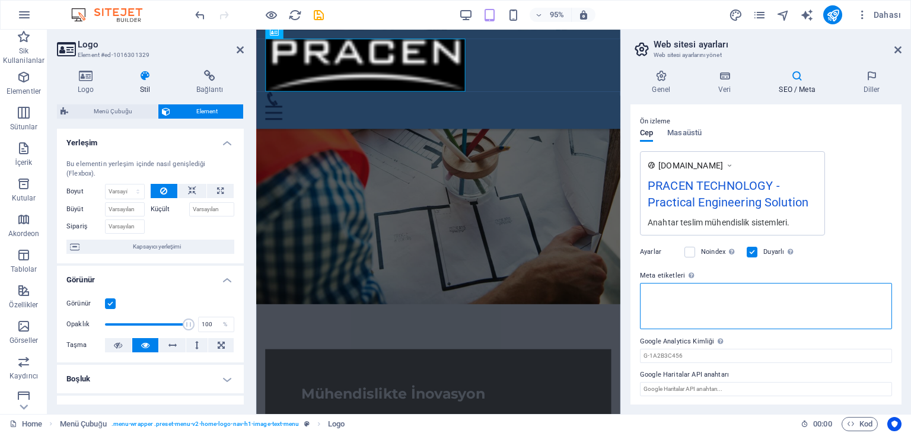
click at [655, 302] on textarea "Meta etiketleri Web sitenin etiketlerinin içine yerleştirilecek HTML kodunu bur…" at bounding box center [766, 306] width 252 height 46
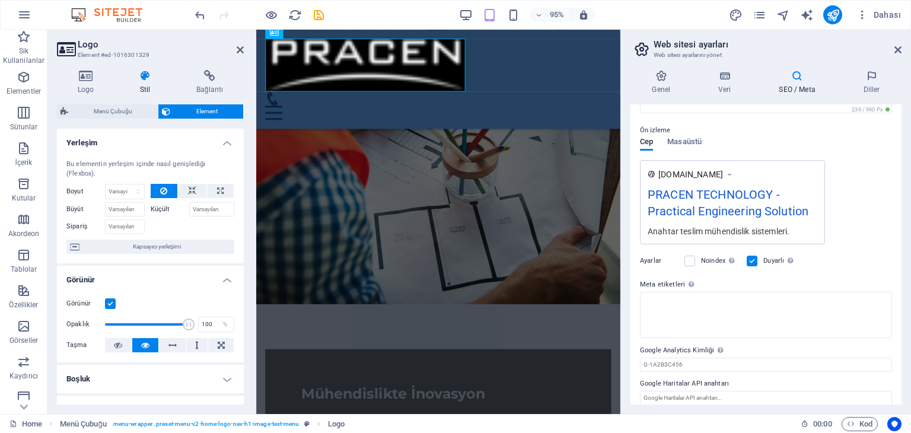
click at [668, 344] on label "Google Analytics Kimliği Lütfen sadece Google Analytics Kimliğini ekleyin. İzle…" at bounding box center [766, 351] width 252 height 14
click at [668, 358] on input "Google Analytics Kimliği Lütfen sadece Google Analytics Kimliğini ekleyin. İzle…" at bounding box center [766, 365] width 252 height 14
click at [661, 298] on textarea "Meta etiketleri Web sitenin etiketlerinin içine yerleştirilecek HTML kodunu bur…" at bounding box center [766, 310] width 252 height 37
type textarea ">"
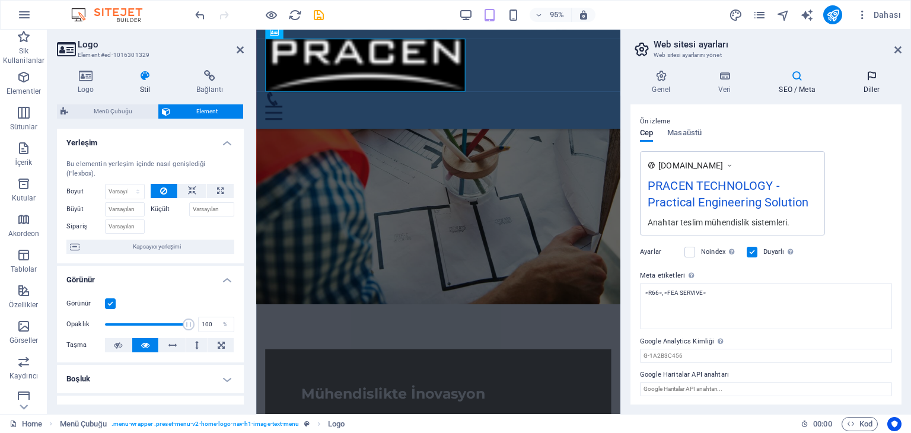
type textarea "<r66> <fea servive=""></fea></r66>"
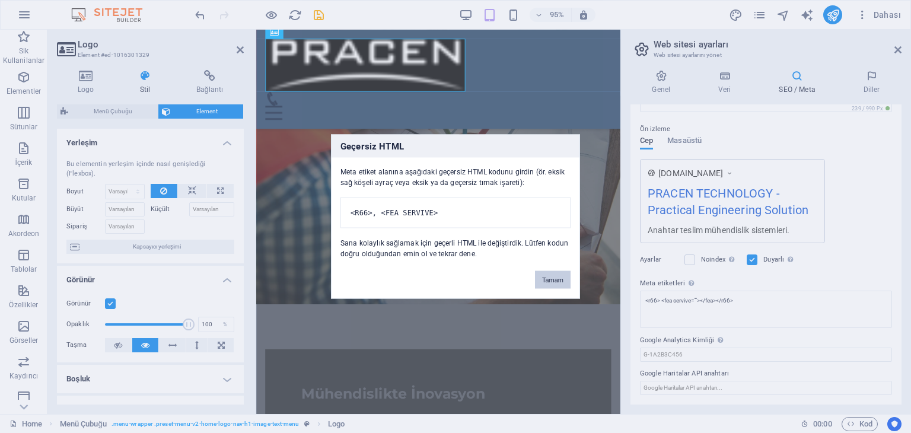
scroll to position [152, 0]
click at [881, 76] on body "[DOMAIN_NAME] Home Sik Kullanilanlar Elementler Sütunlar İçerik Kutular Akordeo…" at bounding box center [455, 216] width 911 height 433
drag, startPoint x: 563, startPoint y: 281, endPoint x: 326, endPoint y: 265, distance: 237.3
click at [563, 281] on button "Tamam" at bounding box center [553, 280] width 36 height 18
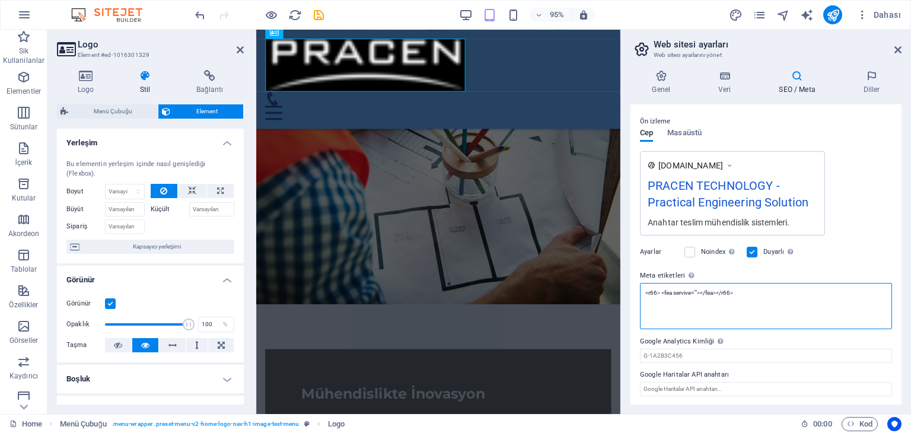
click at [686, 302] on textarea "<r66> <fea servive=""></fea></r66>" at bounding box center [766, 306] width 252 height 46
click at [780, 311] on textarea "<r66> <fea servive=""></fea></r66>" at bounding box center [766, 306] width 252 height 46
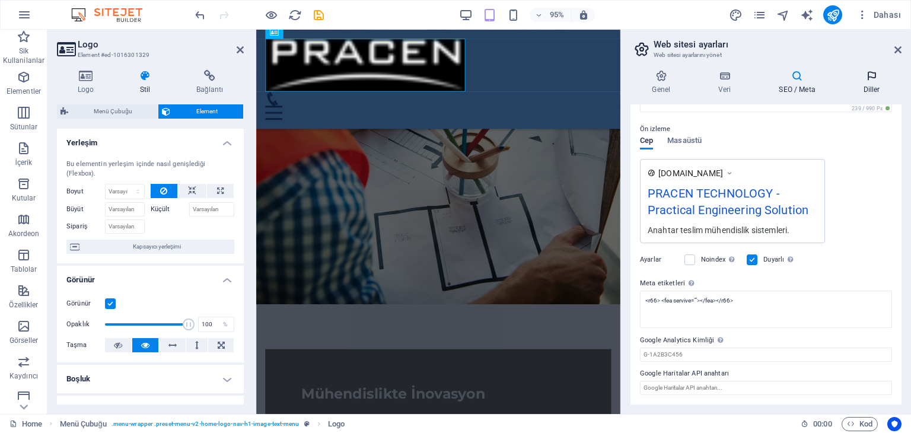
scroll to position [152, 0]
click at [872, 85] on h4 "Diller" at bounding box center [872, 82] width 60 height 25
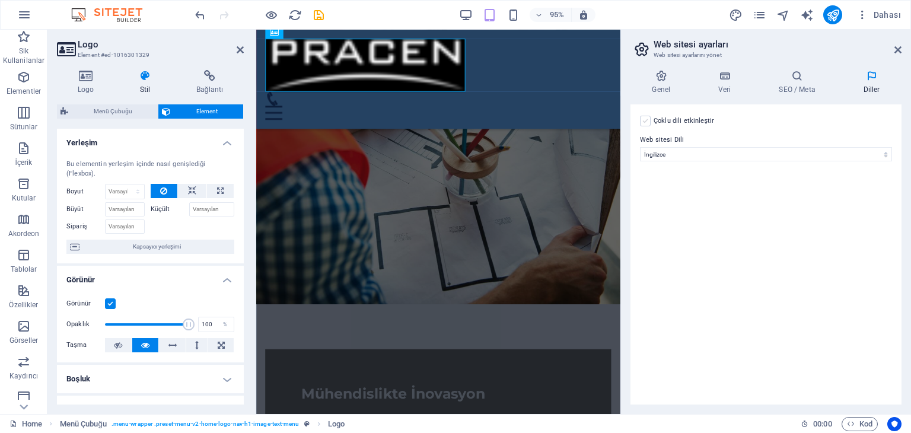
click at [649, 122] on label at bounding box center [645, 121] width 11 height 11
click at [0, 0] on input "Çoklu dili etkinleştir Çoklu dili silmek için tek bir dil kalana kadar tüm dill…" at bounding box center [0, 0] width 0 height 0
select select
click at [874, 164] on icon at bounding box center [876, 164] width 7 height 14
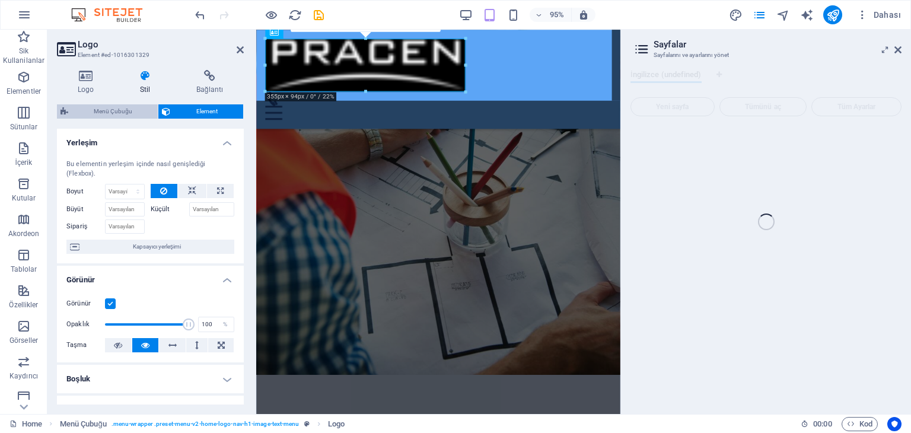
click at [100, 112] on span "Menü Çubuğu" at bounding box center [113, 111] width 82 height 14
select select "rem"
select select "preset-menu-v2-home-logo-nav-h1-image-text-menu"
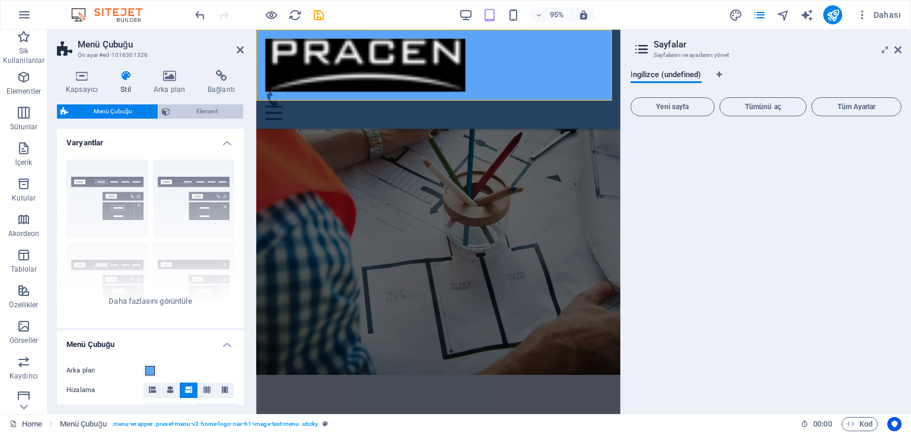
click at [196, 112] on span "Element" at bounding box center [207, 111] width 66 height 14
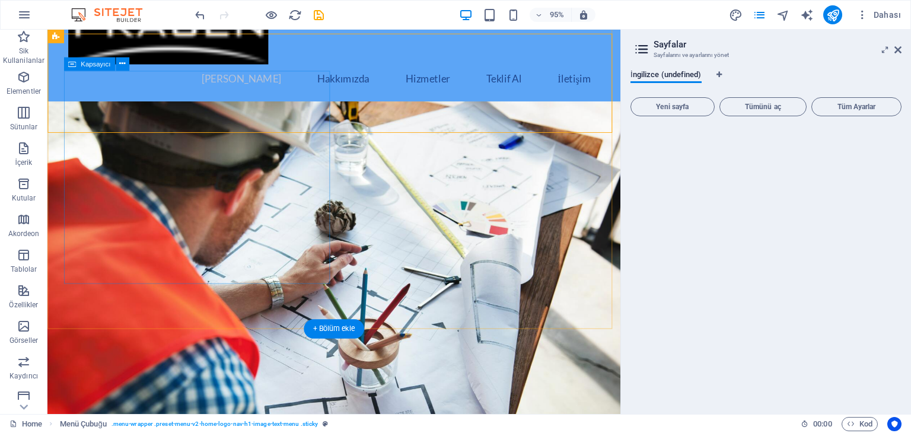
scroll to position [0, 0]
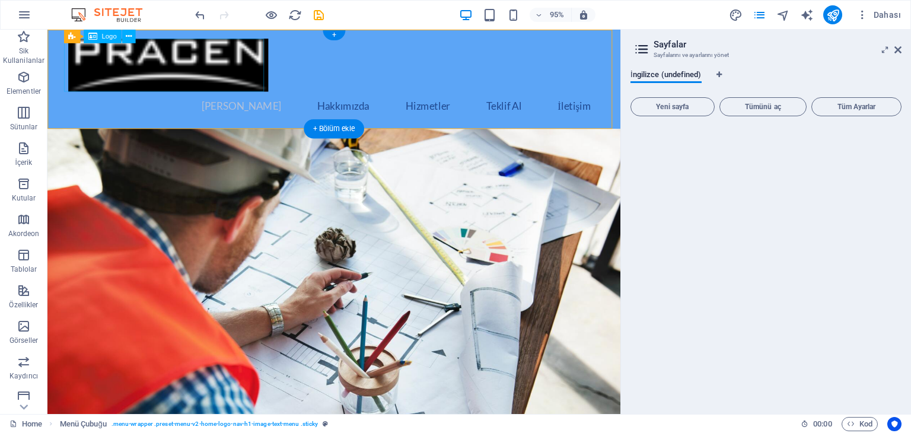
click at [180, 71] on div at bounding box center [349, 67] width 560 height 56
click at [128, 37] on icon at bounding box center [128, 36] width 6 height 12
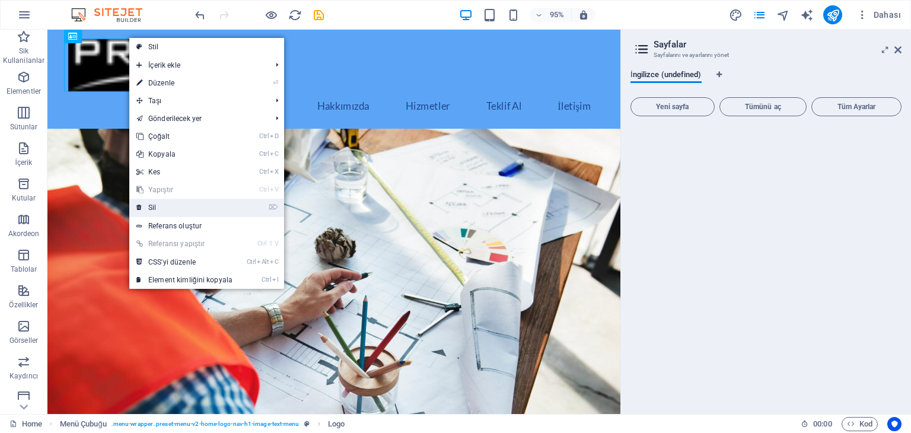
click at [138, 208] on icon at bounding box center [139, 208] width 6 height 18
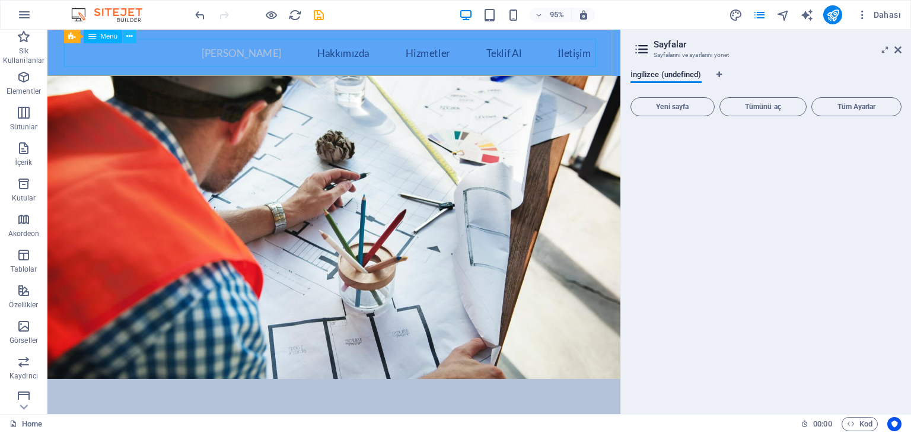
click at [129, 38] on icon at bounding box center [129, 36] width 6 height 12
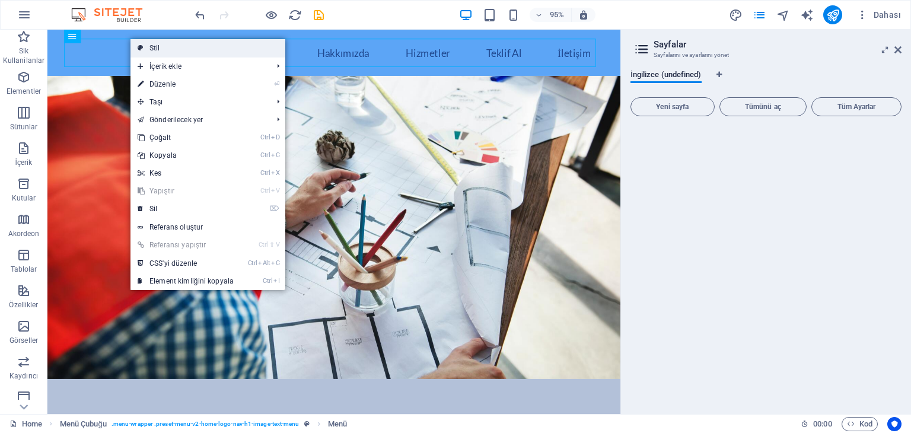
click at [160, 47] on link "Stil" at bounding box center [208, 48] width 155 height 18
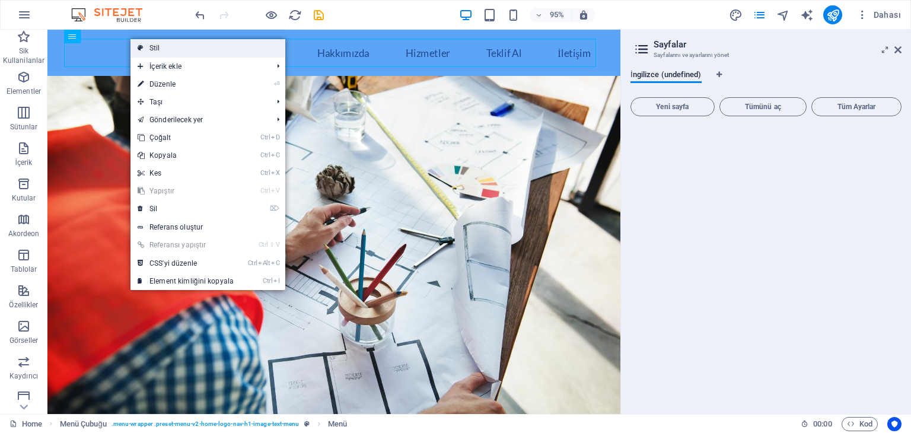
select select "rem"
select select "preset-menu-v2-home-logo-nav-h1-image-text-menu"
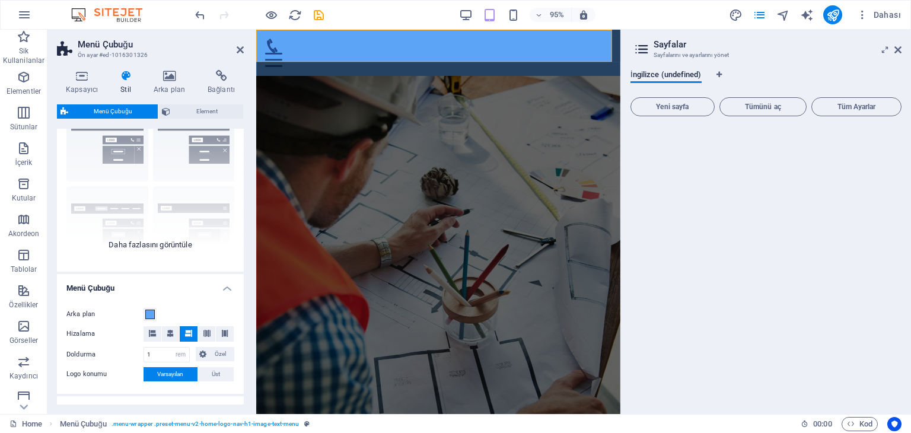
scroll to position [59, 0]
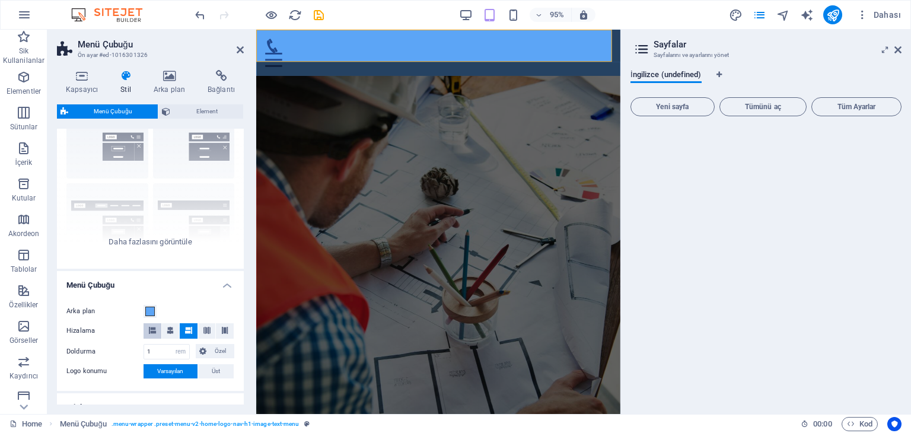
click at [150, 331] on icon at bounding box center [152, 330] width 7 height 7
click at [78, 74] on icon at bounding box center [82, 76] width 50 height 12
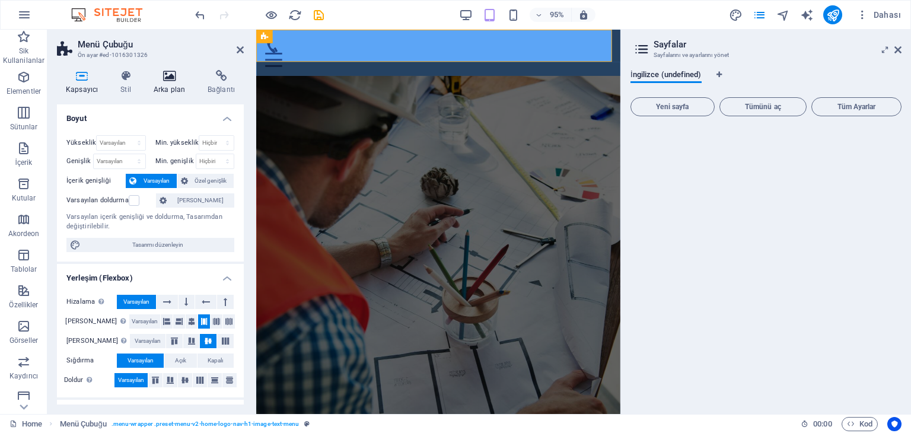
click at [167, 76] on icon at bounding box center [169, 76] width 49 height 12
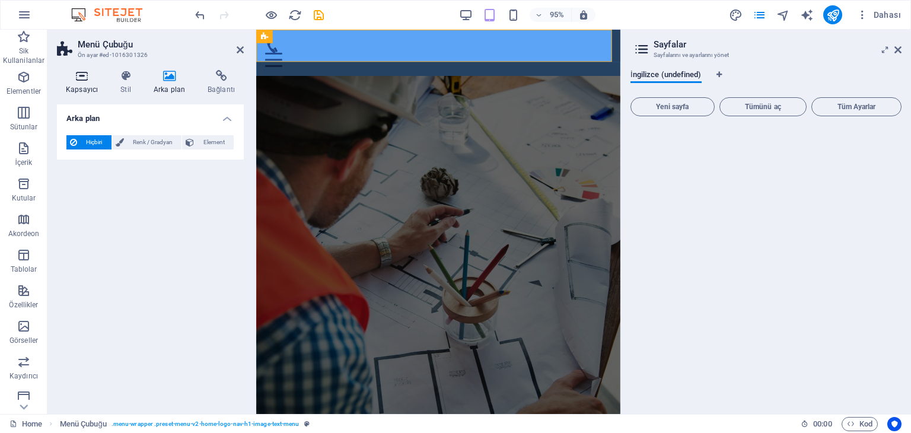
click at [77, 73] on icon at bounding box center [82, 76] width 50 height 12
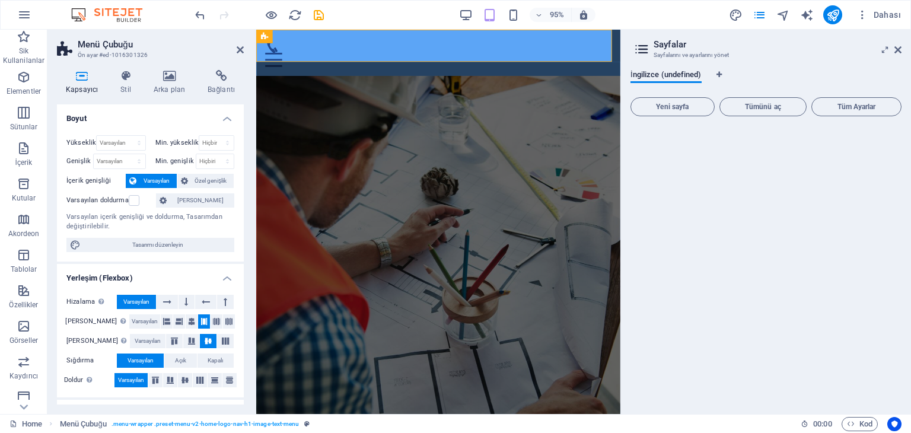
click at [234, 46] on h2 "Menü Çubuğu" at bounding box center [161, 44] width 166 height 11
drag, startPoint x: 239, startPoint y: 46, endPoint x: 202, endPoint y: 19, distance: 45.3
click at [239, 46] on icon at bounding box center [240, 49] width 7 height 9
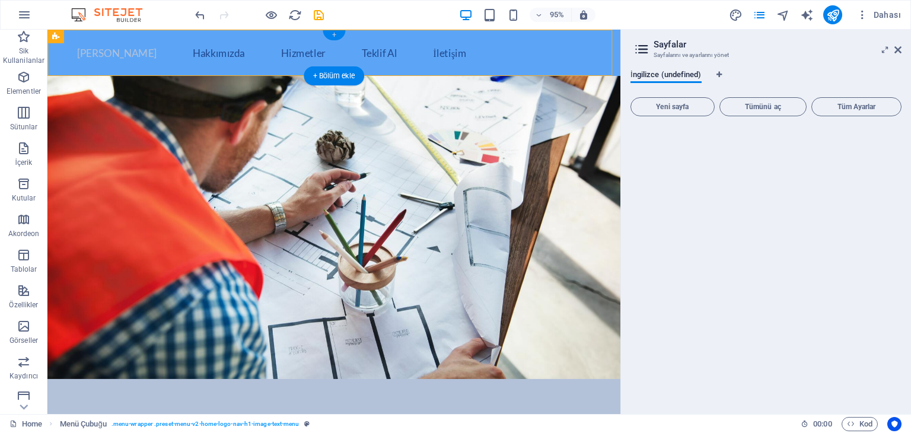
click at [334, 34] on div "+" at bounding box center [334, 35] width 22 height 10
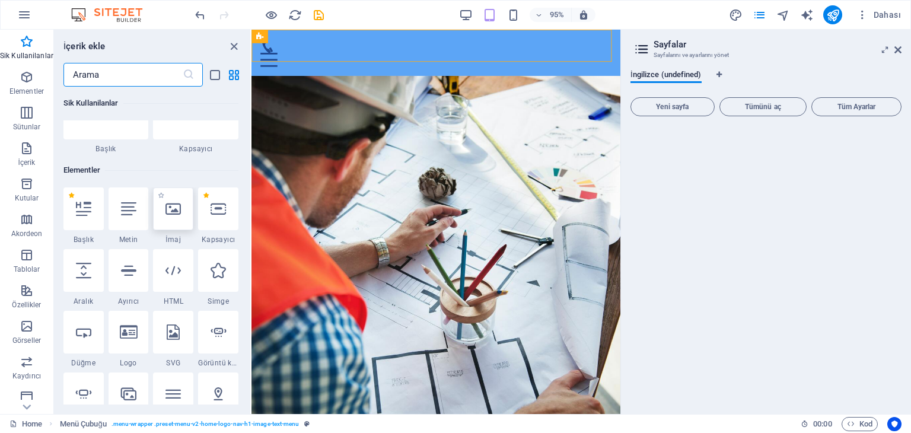
click at [171, 216] on icon at bounding box center [173, 208] width 15 height 15
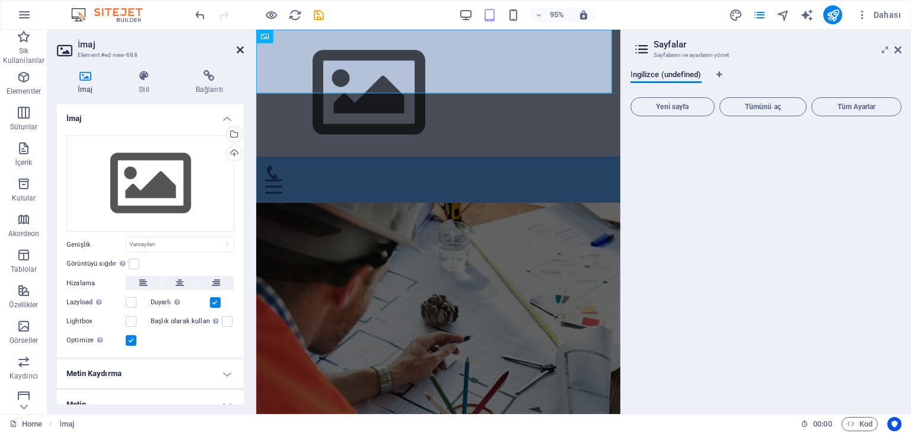
click at [239, 47] on icon at bounding box center [240, 49] width 7 height 9
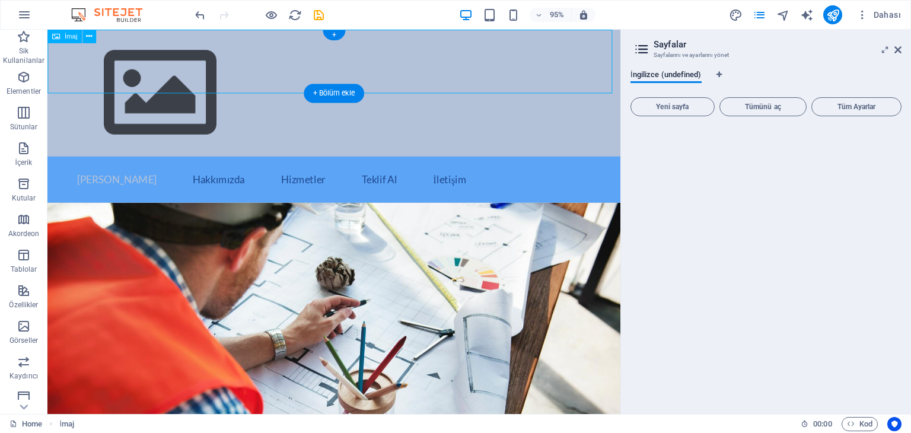
click at [117, 68] on figure at bounding box center [348, 97] width 603 height 134
click at [69, 36] on span "İmaj" at bounding box center [71, 36] width 13 height 7
click at [91, 41] on icon at bounding box center [89, 36] width 6 height 12
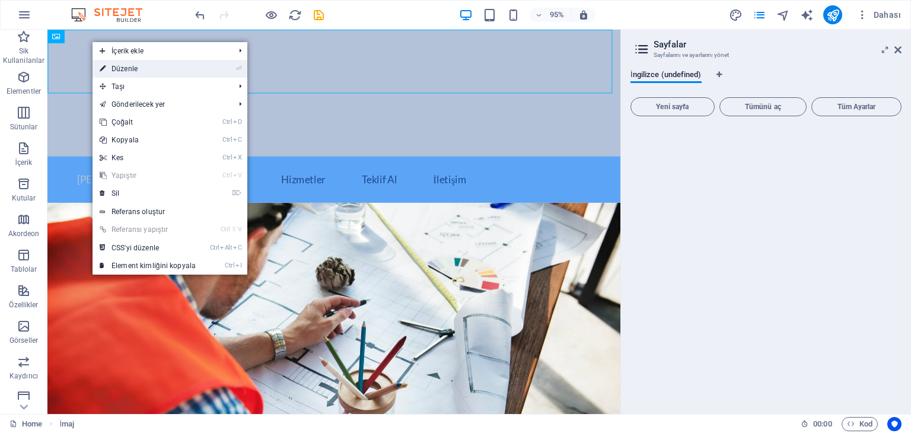
click at [231, 72] on li "⏎ Düzenle" at bounding box center [170, 69] width 155 height 18
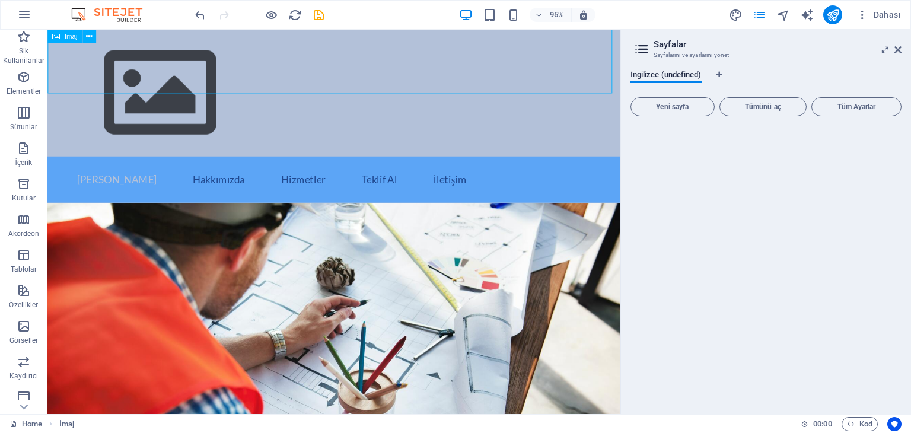
click at [64, 42] on div "İmaj" at bounding box center [64, 37] width 34 height 14
click at [90, 37] on icon at bounding box center [89, 36] width 6 height 12
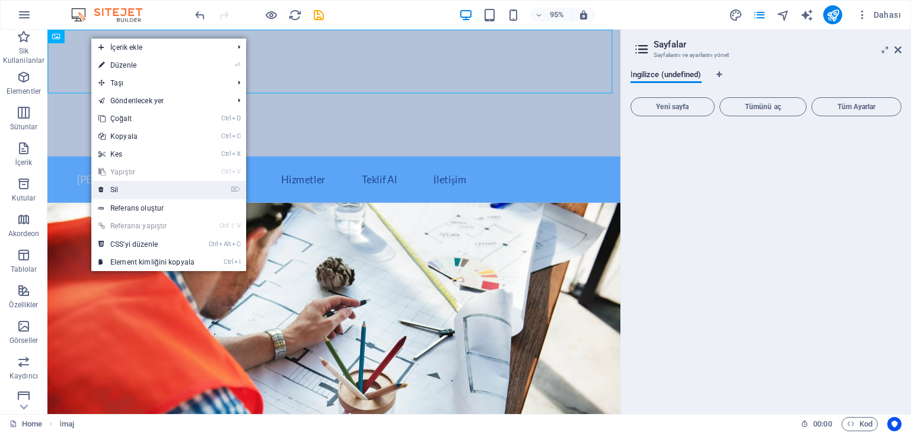
click at [140, 194] on link "⌦ Sil" at bounding box center [146, 190] width 110 height 18
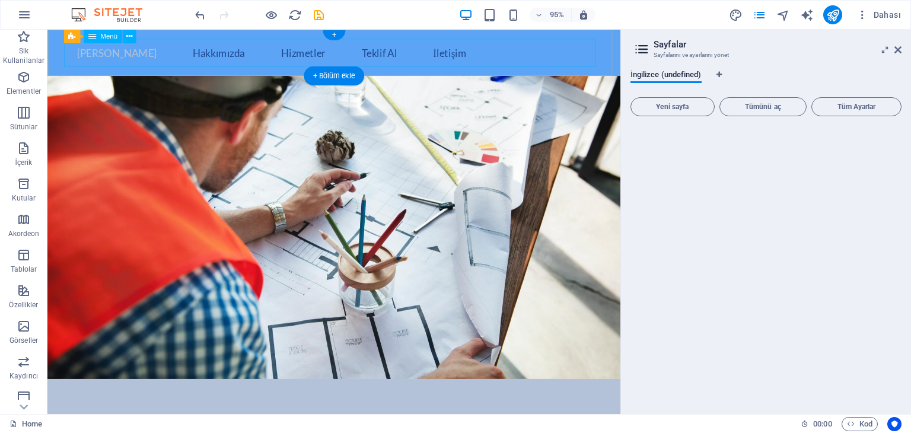
click at [100, 58] on nav "[PERSON_NAME] Hakkımızda Hizmetler Teklif Al İletişim" at bounding box center [349, 54] width 560 height 30
click at [170, 50] on nav "[PERSON_NAME] Hakkımızda Hizmetler Teklif Al İletişim" at bounding box center [349, 54] width 560 height 30
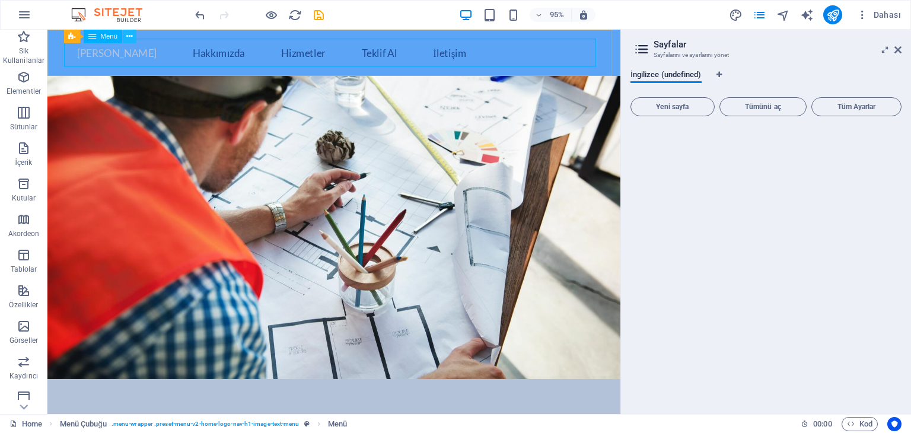
click at [128, 36] on icon at bounding box center [129, 36] width 6 height 12
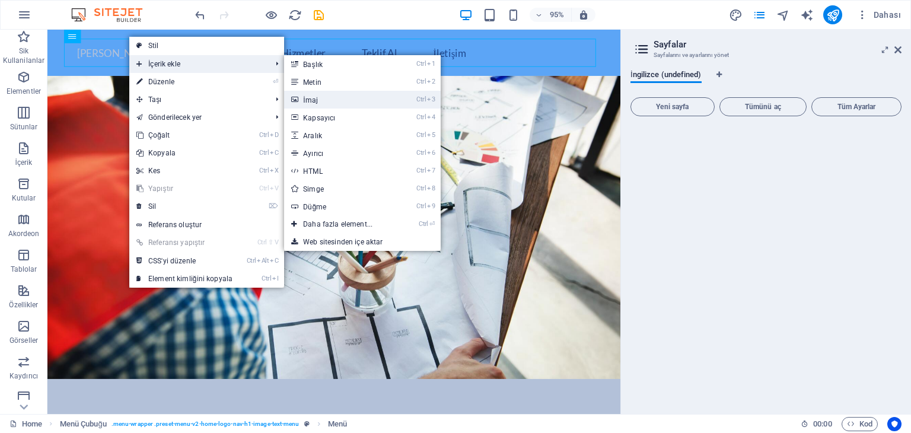
click at [308, 103] on link "Ctrl 3 İmaj" at bounding box center [340, 100] width 112 height 18
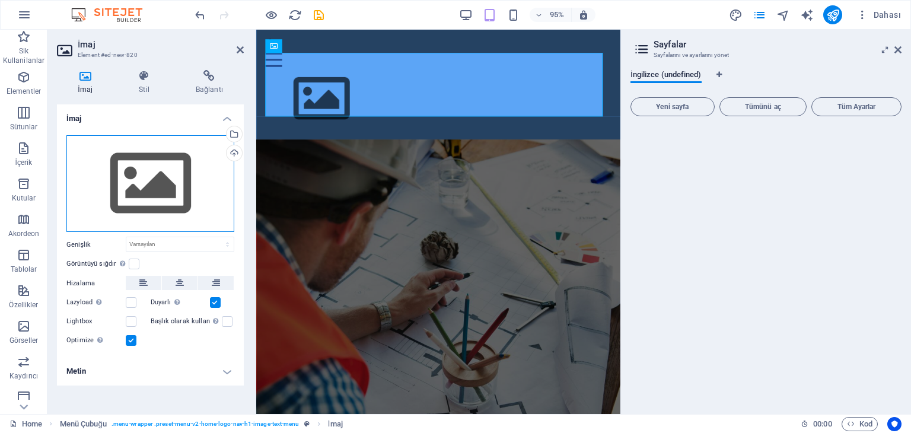
click at [190, 179] on div "Dosyaları buraya sürükleyin, dosyaları seçmek için tıklayın veya Dosyalardan ya…" at bounding box center [150, 183] width 168 height 97
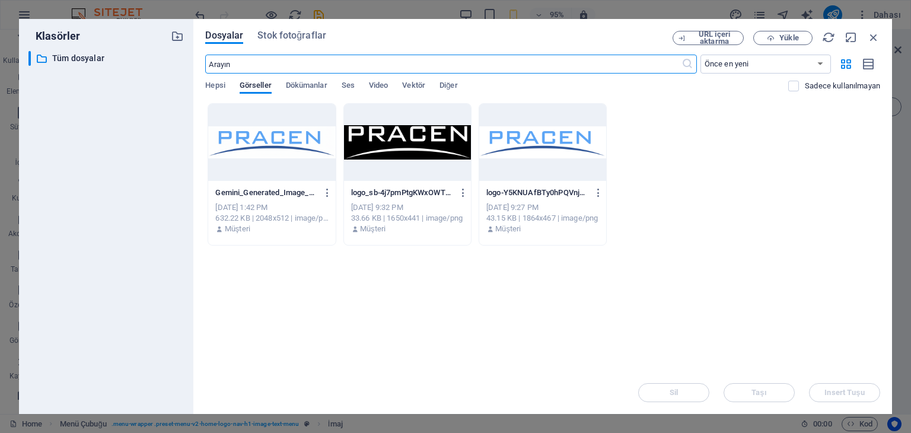
click at [259, 142] on div at bounding box center [271, 142] width 127 height 77
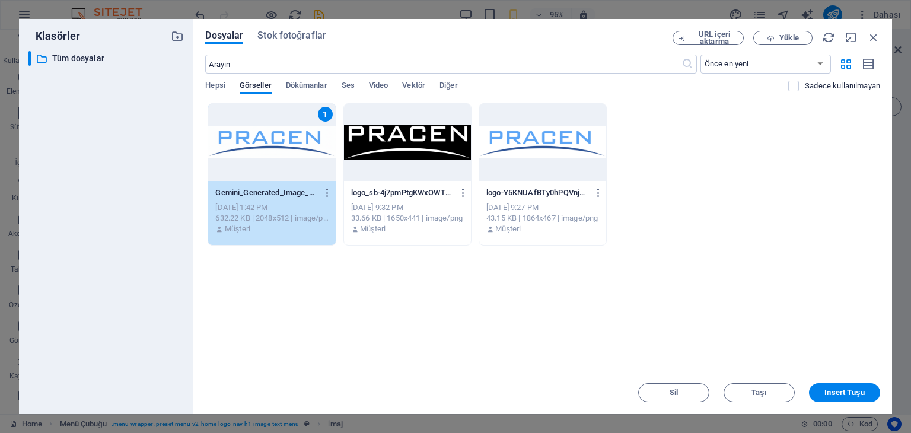
click at [560, 161] on div at bounding box center [542, 142] width 127 height 77
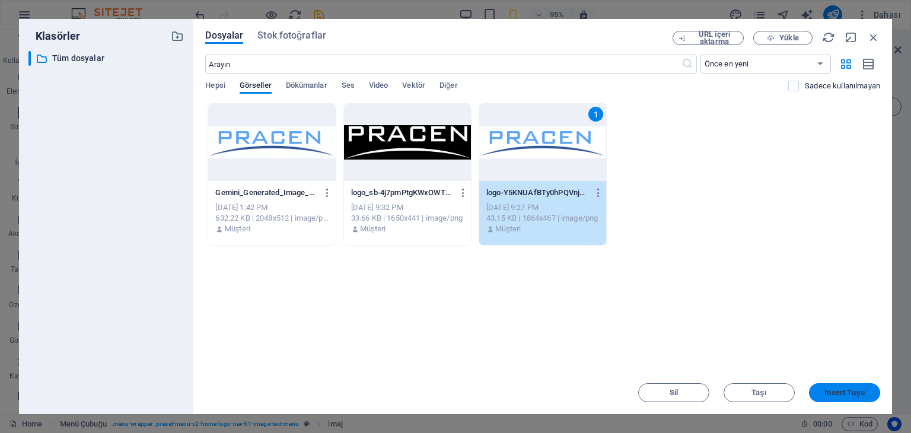
click at [842, 396] on span "Insert Tuşu" at bounding box center [845, 392] width 40 height 7
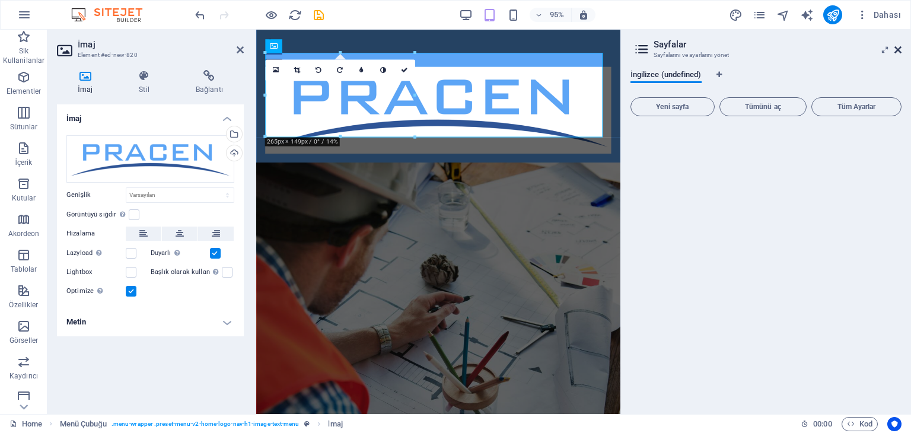
click at [900, 49] on icon at bounding box center [898, 49] width 7 height 9
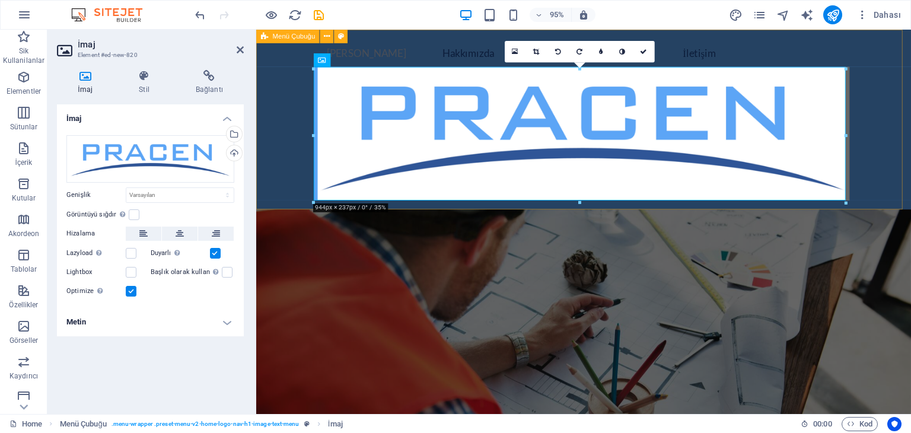
drag, startPoint x: 316, startPoint y: 43, endPoint x: 299, endPoint y: 40, distance: 16.9
click at [299, 40] on div "Mevcut içeriği değiştirmek için buraya sürükleyin. Yeni bir element oluşturmak …" at bounding box center [583, 222] width 655 height 385
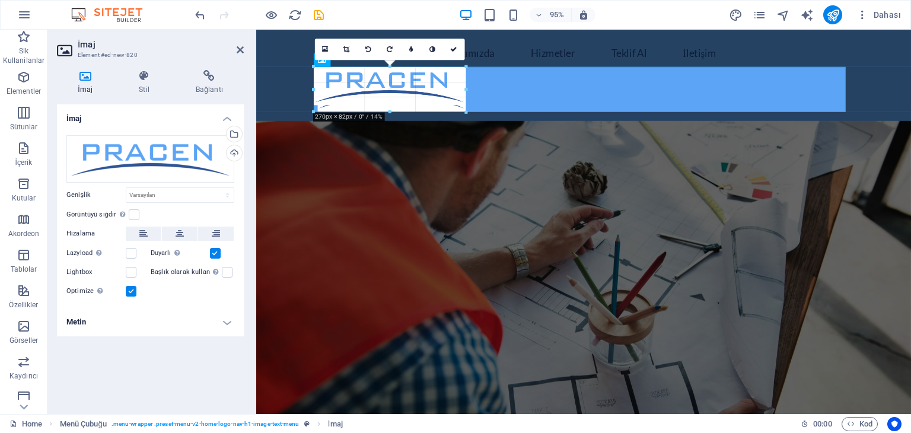
drag, startPoint x: 314, startPoint y: 69, endPoint x: 716, endPoint y: 307, distance: 467.1
type input "263"
select select "px"
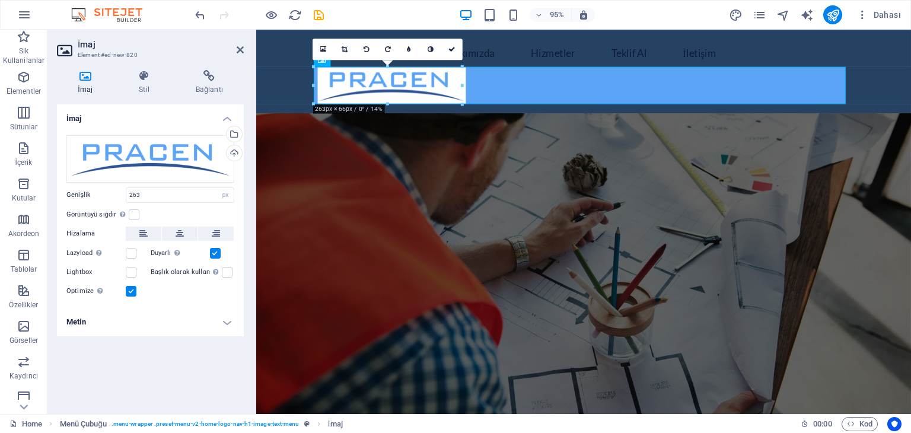
drag, startPoint x: 719, startPoint y: 137, endPoint x: 483, endPoint y: 115, distance: 237.2
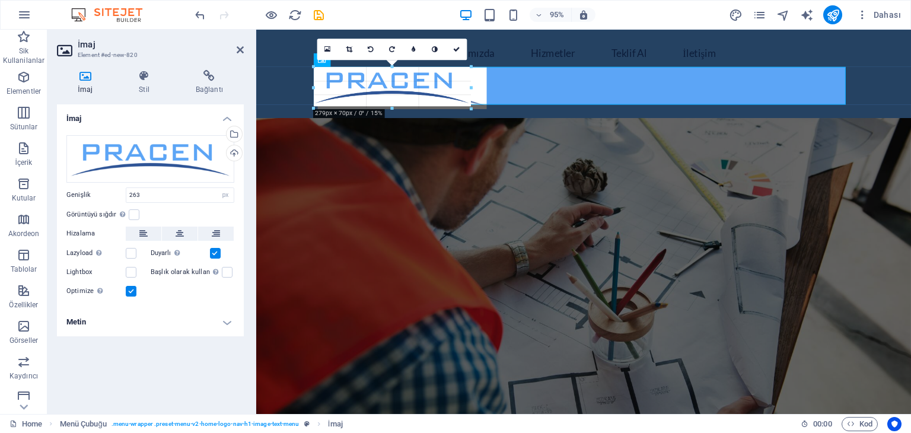
drag, startPoint x: 465, startPoint y: 106, endPoint x: 485, endPoint y: 112, distance: 21.4
type input "289"
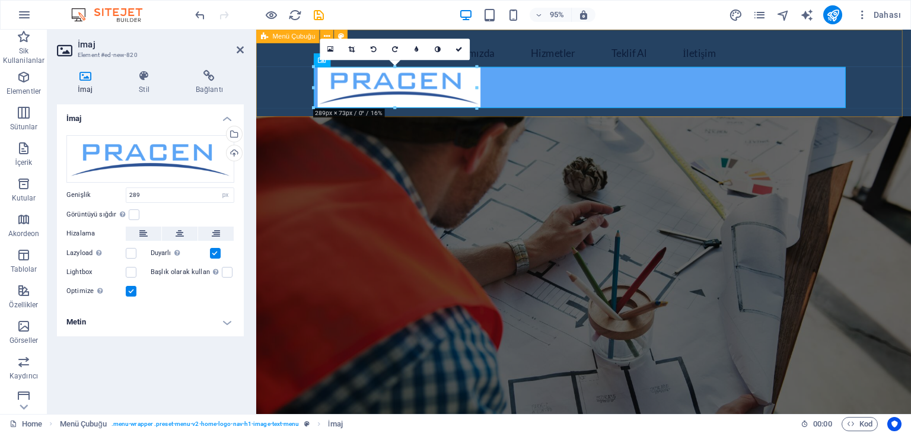
click at [899, 62] on div "[PERSON_NAME] Hakkımızda Hizmetler Teklif Al İletişim" at bounding box center [601, 75] width 690 height 91
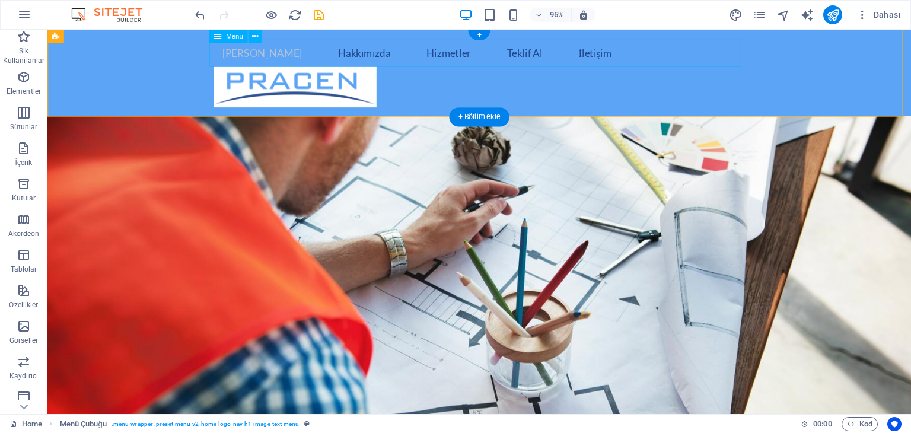
click at [393, 55] on nav "[PERSON_NAME] Hakkımızda Hizmetler Teklif Al İletişim" at bounding box center [503, 54] width 560 height 30
click at [252, 37] on icon at bounding box center [255, 36] width 6 height 12
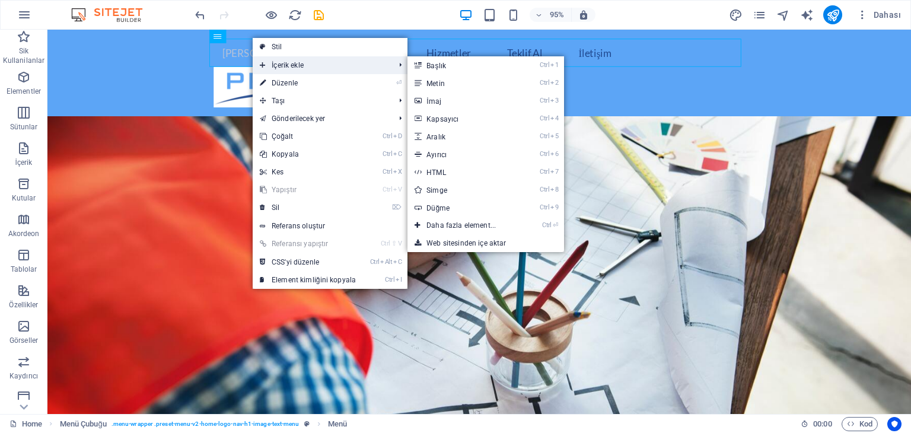
click at [271, 62] on span "İçerik ekle" at bounding box center [321, 65] width 137 height 18
click at [438, 101] on link "Ctrl 3 İmaj" at bounding box center [464, 101] width 112 height 18
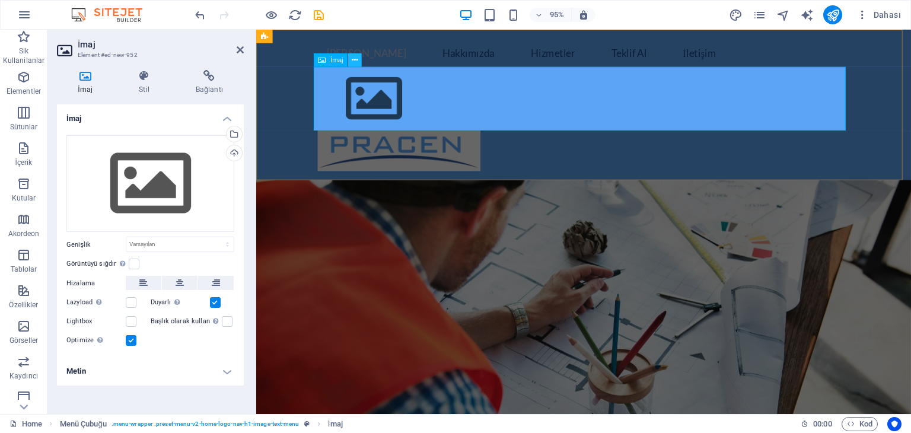
click at [358, 57] on icon at bounding box center [355, 60] width 6 height 12
drag, startPoint x: 354, startPoint y: 59, endPoint x: 356, endPoint y: 65, distance: 6.9
click at [355, 59] on icon at bounding box center [355, 60] width 6 height 12
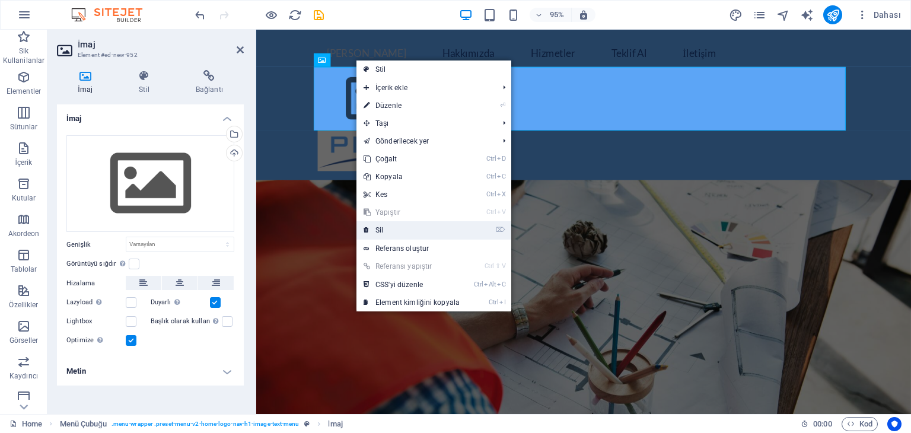
click at [398, 228] on link "⌦ Sil" at bounding box center [412, 230] width 110 height 18
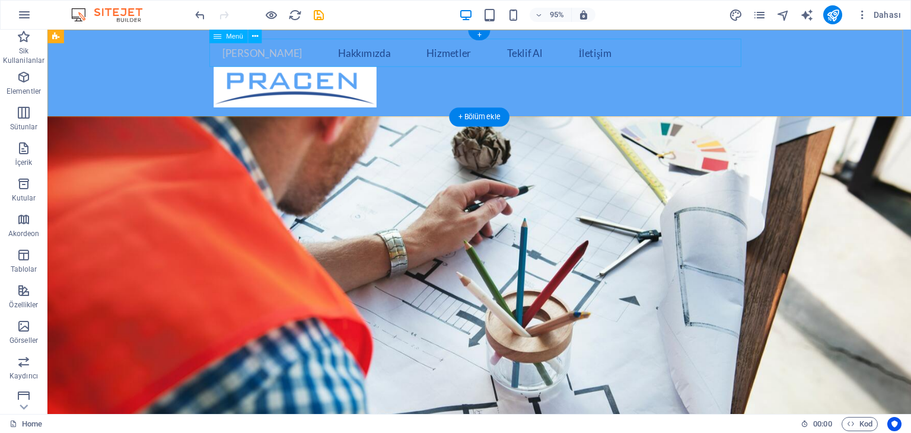
click at [538, 50] on nav "[PERSON_NAME] Hakkımızda Hizmetler Teklif Al İletişim" at bounding box center [503, 54] width 560 height 30
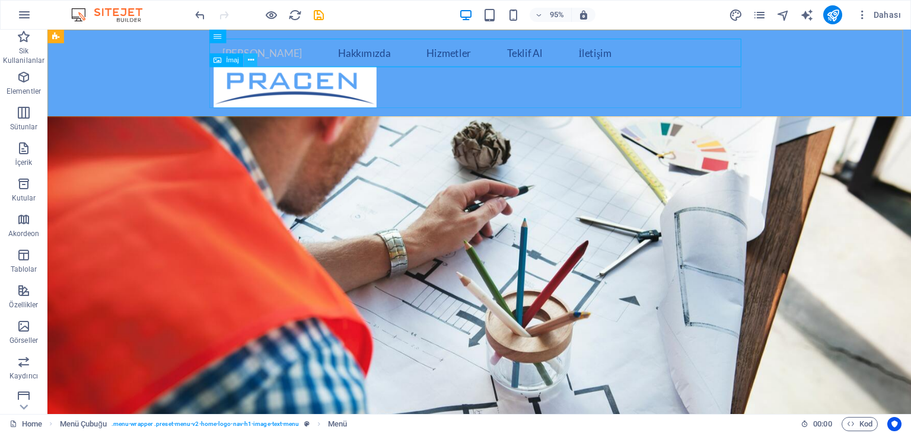
click at [249, 62] on icon at bounding box center [250, 60] width 6 height 12
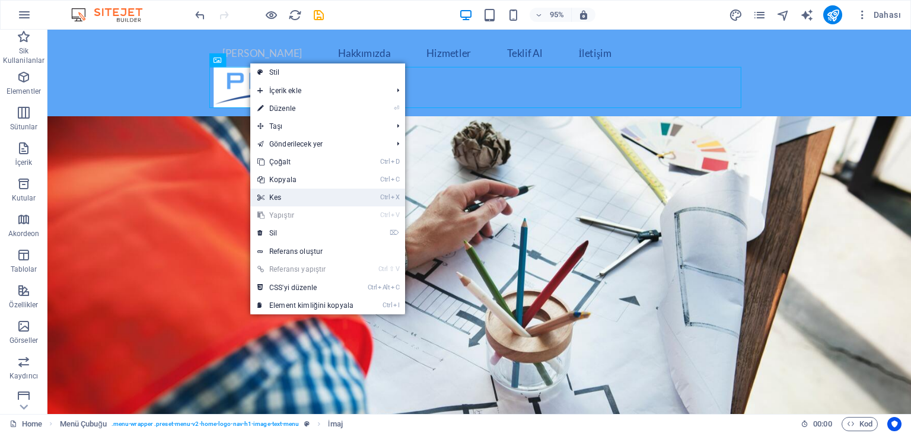
click at [282, 192] on link "Ctrl X Kes" at bounding box center [305, 198] width 110 height 18
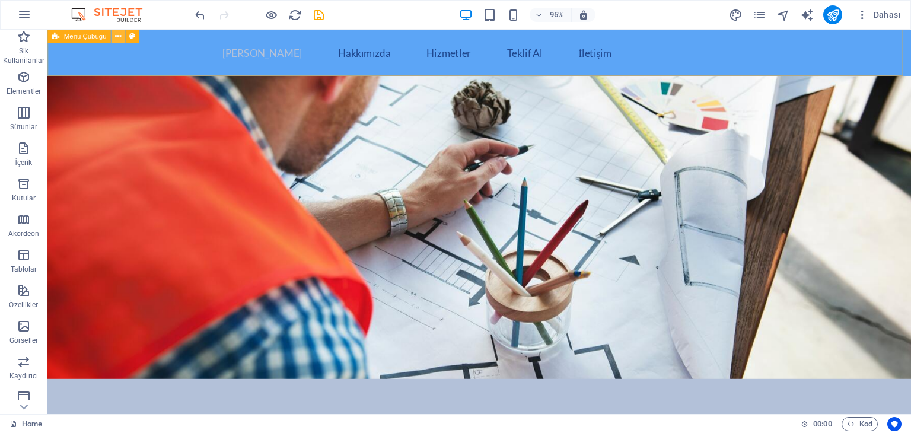
click at [117, 34] on icon at bounding box center [118, 36] width 6 height 12
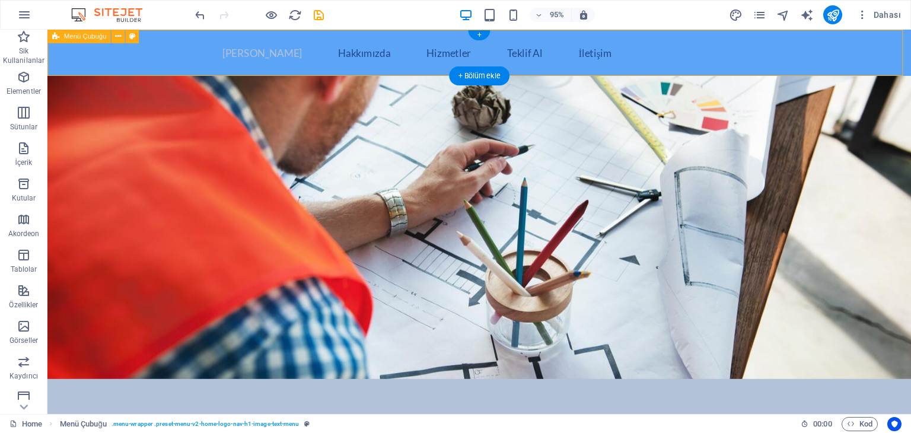
click at [141, 50] on div "[PERSON_NAME] Hakkımızda Hizmetler Teklif Al İletişim" at bounding box center [502, 54] width 910 height 49
click at [119, 34] on icon at bounding box center [118, 36] width 6 height 12
click at [116, 36] on icon at bounding box center [118, 36] width 6 height 12
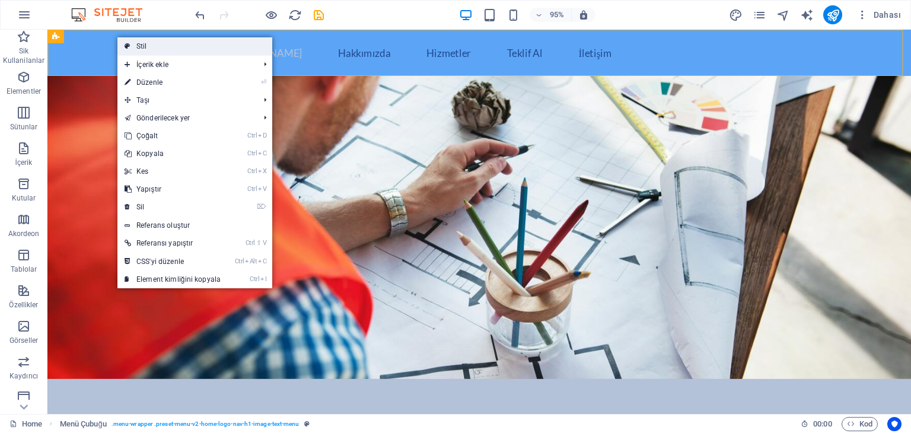
click at [136, 47] on link "Stil" at bounding box center [194, 46] width 155 height 18
select select "header"
select select "rem"
select select "preset-menu-v2-home-logo-nav-h1-image-text-menu"
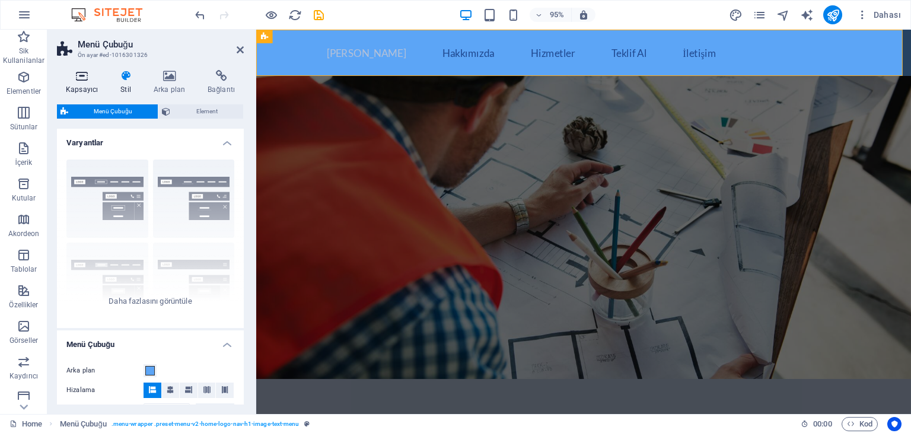
click at [92, 79] on icon at bounding box center [82, 76] width 50 height 12
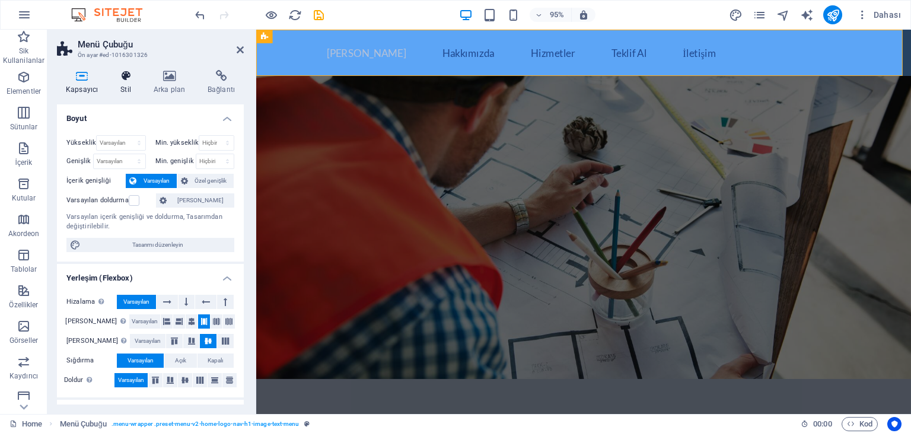
click at [125, 75] on icon at bounding box center [126, 76] width 28 height 12
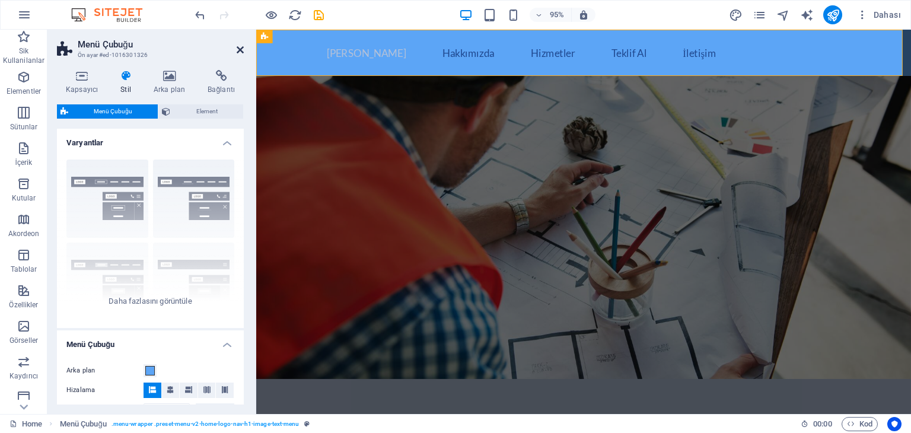
click at [239, 47] on icon at bounding box center [240, 49] width 7 height 9
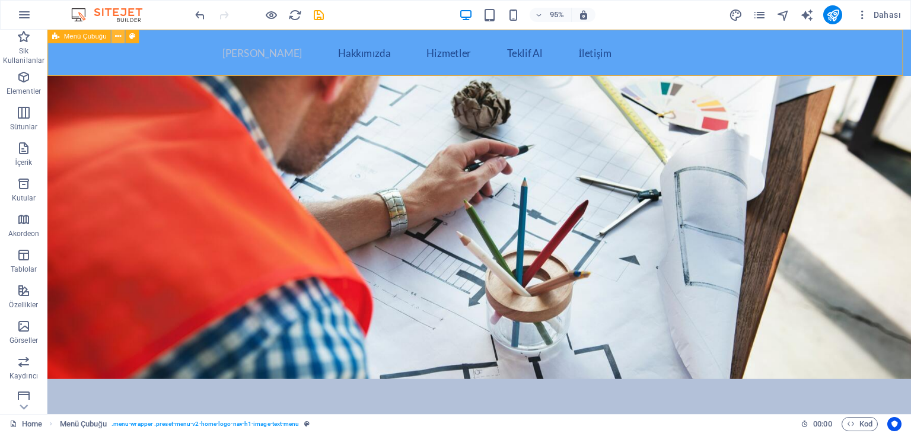
click at [119, 36] on icon at bounding box center [118, 36] width 6 height 12
click at [85, 50] on div "[PERSON_NAME] Hakkımızda Hizmetler Teklif Al İletişim" at bounding box center [502, 54] width 910 height 49
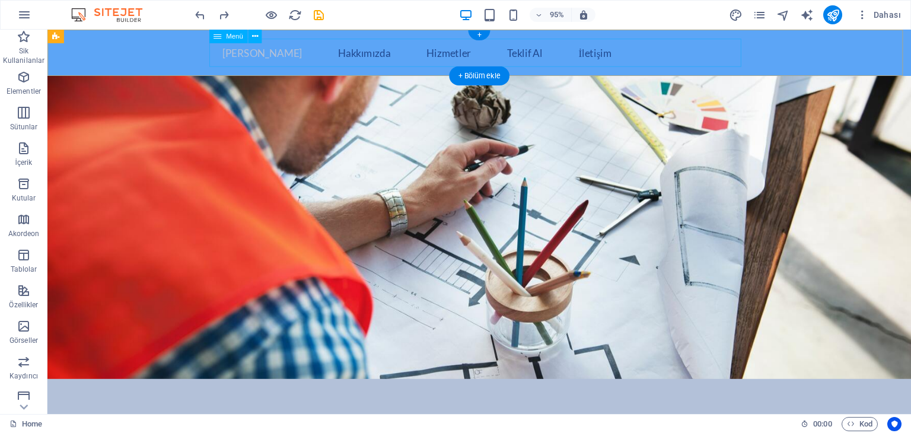
click at [242, 53] on nav "[PERSON_NAME] Hakkımızda Hizmetler Teklif Al İletişim" at bounding box center [503, 54] width 560 height 30
click at [247, 50] on nav "[PERSON_NAME] Hakkımızda Hizmetler Teklif Al İletişim" at bounding box center [503, 54] width 560 height 30
select select
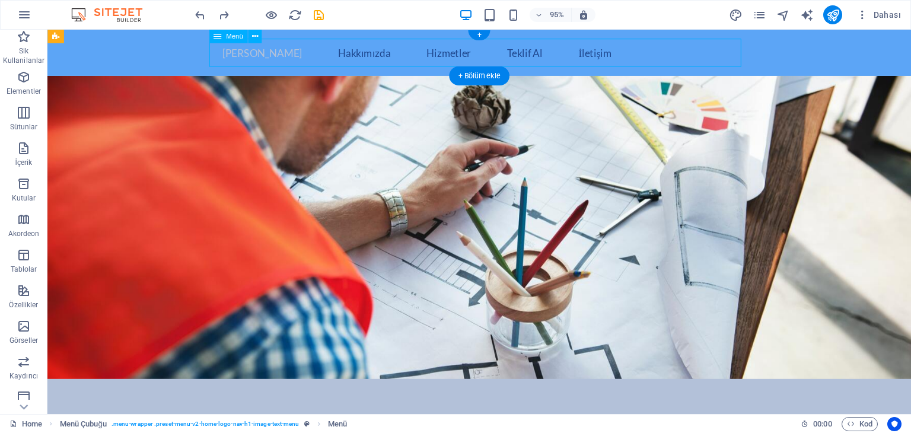
select select
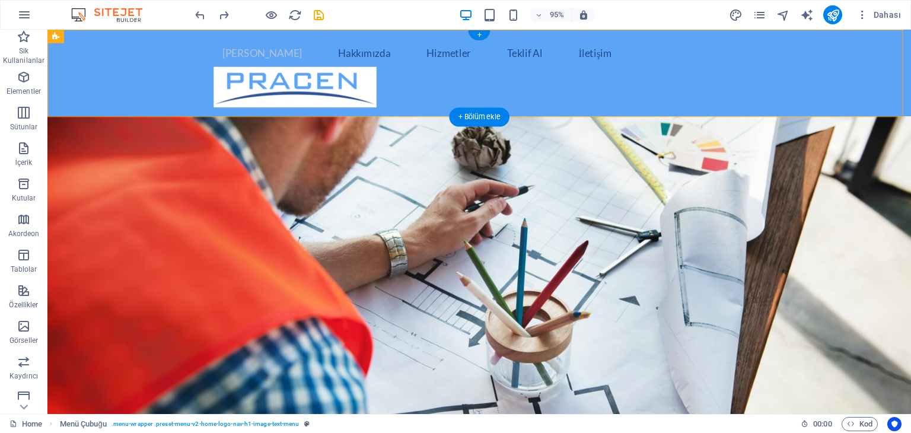
drag, startPoint x: 269, startPoint y: 97, endPoint x: 284, endPoint y: 61, distance: 39.3
click at [283, 61] on header "[PERSON_NAME] Hakkımızda Hizmetler Teklif Al İletişim" at bounding box center [502, 75] width 579 height 91
click at [273, 47] on nav "[PERSON_NAME] Hakkımızda Hizmetler Teklif Al İletişim" at bounding box center [503, 54] width 560 height 30
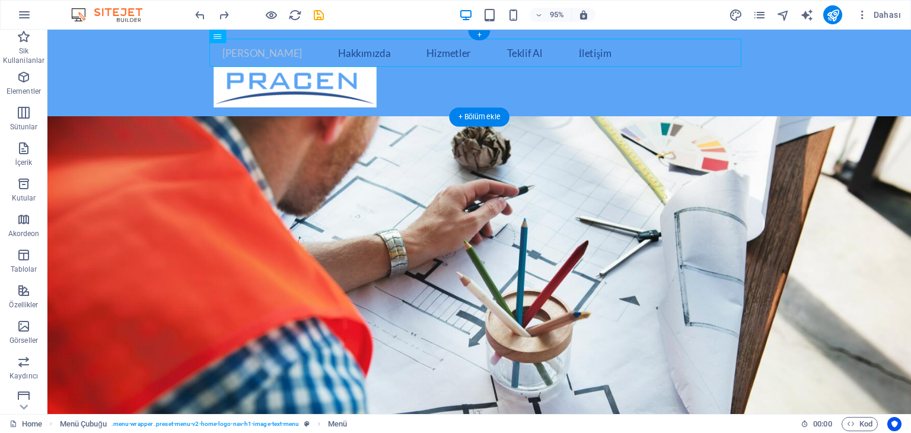
drag, startPoint x: 263, startPoint y: 67, endPoint x: 270, endPoint y: 78, distance: 13.3
click at [266, 74] on header "[PERSON_NAME] Hakkımızda Hizmetler Teklif Al İletişim" at bounding box center [502, 75] width 579 height 91
click at [272, 87] on figure at bounding box center [503, 90] width 560 height 43
click at [253, 63] on icon at bounding box center [250, 60] width 6 height 12
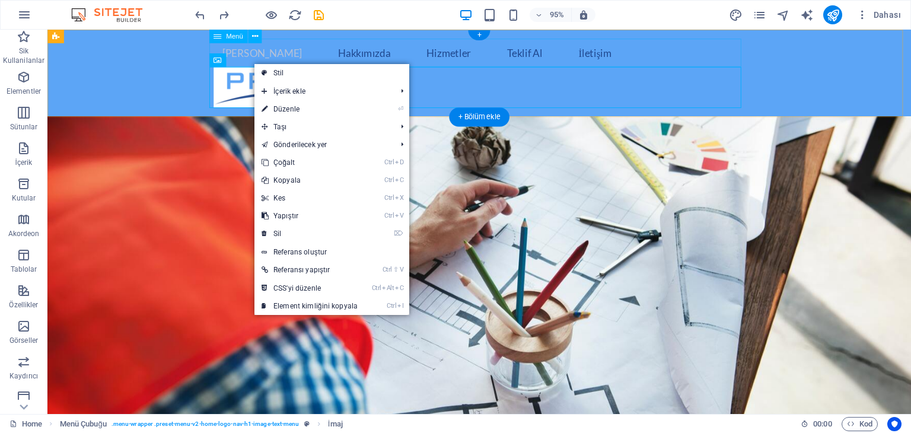
click at [281, 54] on nav "[PERSON_NAME] Hakkımızda Hizmetler Teklif Al İletişim" at bounding box center [503, 54] width 560 height 30
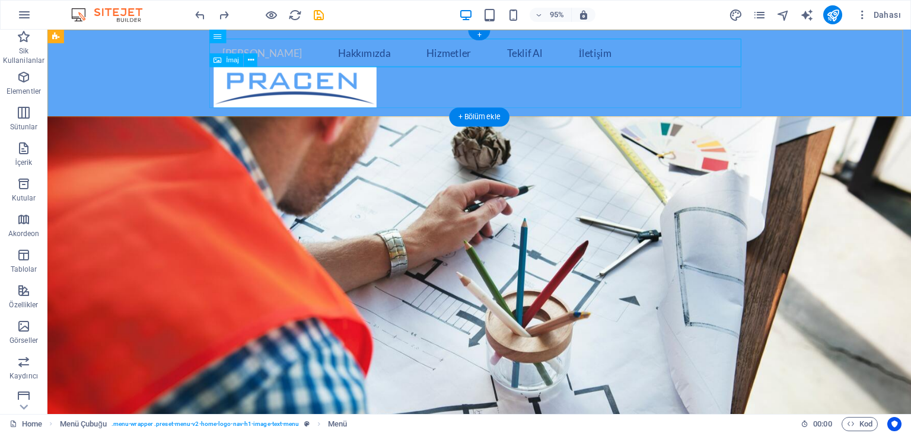
click at [279, 87] on figure at bounding box center [503, 90] width 560 height 43
drag, startPoint x: 218, startPoint y: 40, endPoint x: 249, endPoint y: 59, distance: 36.0
click at [248, 59] on button at bounding box center [251, 60] width 14 height 14
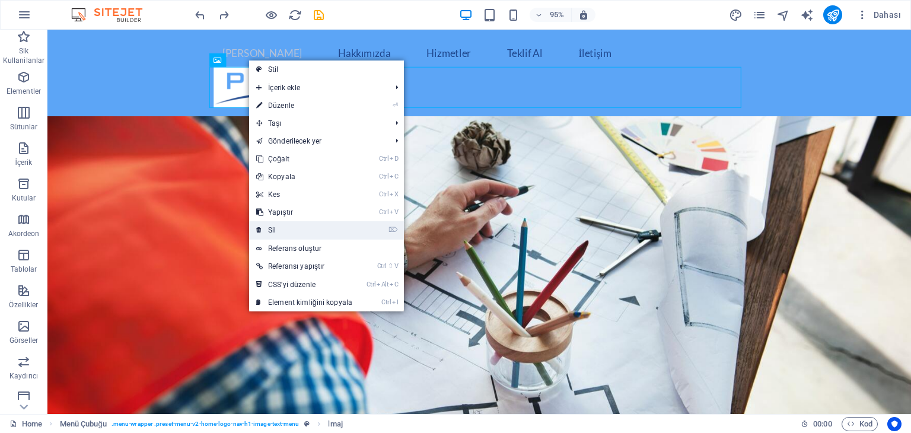
click at [316, 230] on link "⌦ Sil" at bounding box center [304, 230] width 110 height 18
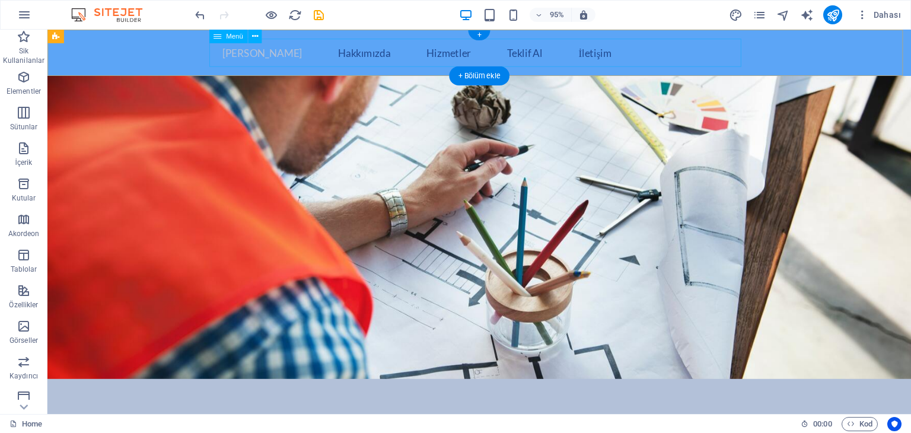
click at [256, 54] on nav "[PERSON_NAME] Hakkımızda Hizmetler Teklif Al İletişim" at bounding box center [503, 54] width 560 height 30
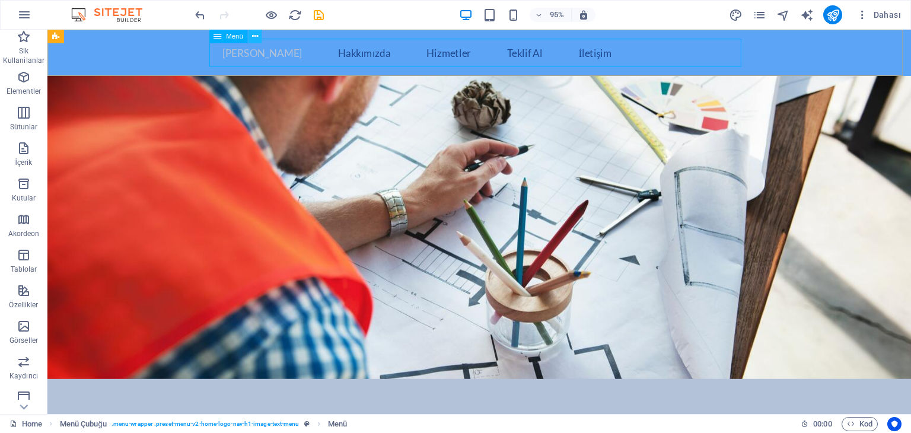
click at [256, 34] on icon at bounding box center [255, 36] width 6 height 12
drag, startPoint x: 207, startPoint y: 44, endPoint x: 194, endPoint y: 41, distance: 12.8
click at [206, 44] on div "[PERSON_NAME] Hakkımızda Hizmetler Teklif Al İletişim" at bounding box center [502, 54] width 910 height 49
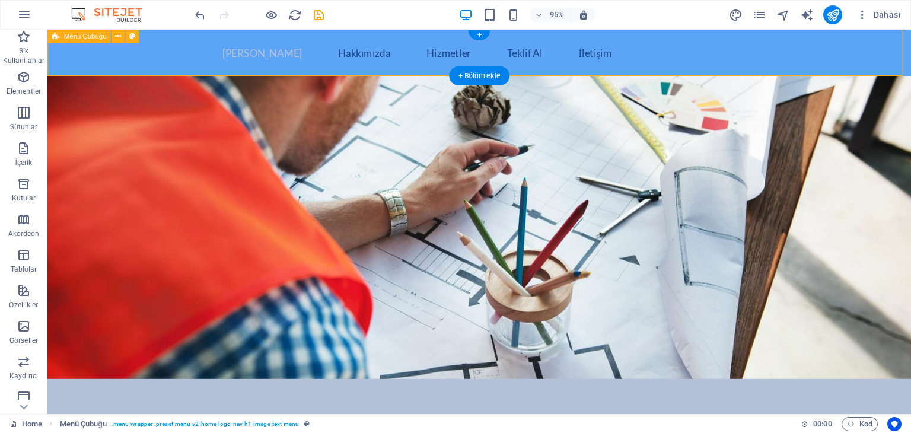
click at [170, 56] on div "[PERSON_NAME] Hakkımızda Hizmetler Teklif Al İletişim" at bounding box center [502, 54] width 910 height 49
click at [120, 36] on icon at bounding box center [118, 36] width 6 height 12
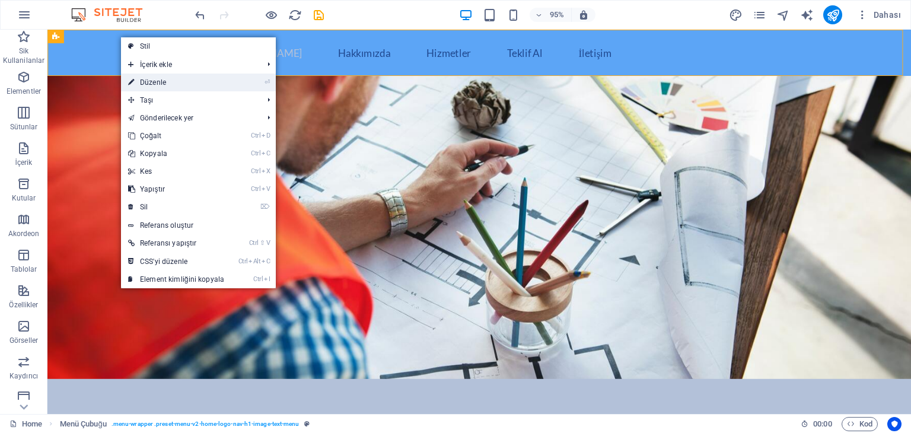
click at [268, 83] on icon "⏎" at bounding box center [267, 82] width 5 height 8
select select "rem"
select select "preset-menu-v2-home-logo-nav-h1-image-text-menu"
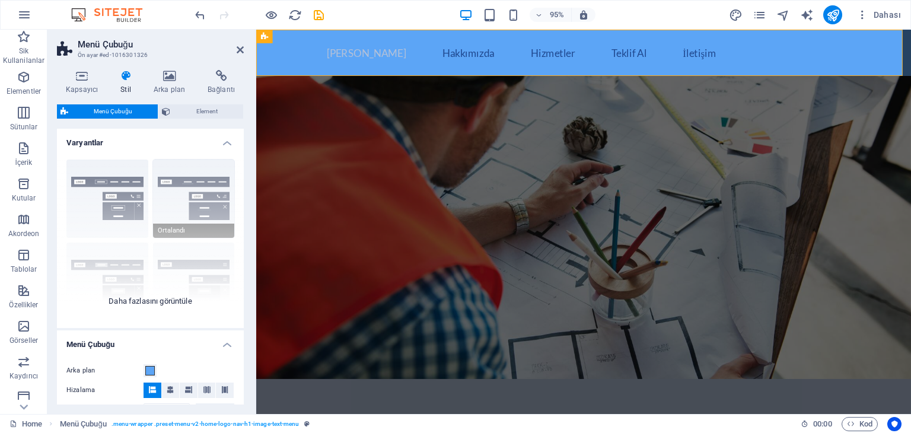
click at [185, 193] on div "Kenarlık Ortalandı Varsayılan Sabit Loki Tetikleyici Geniş XXL" at bounding box center [150, 239] width 187 height 178
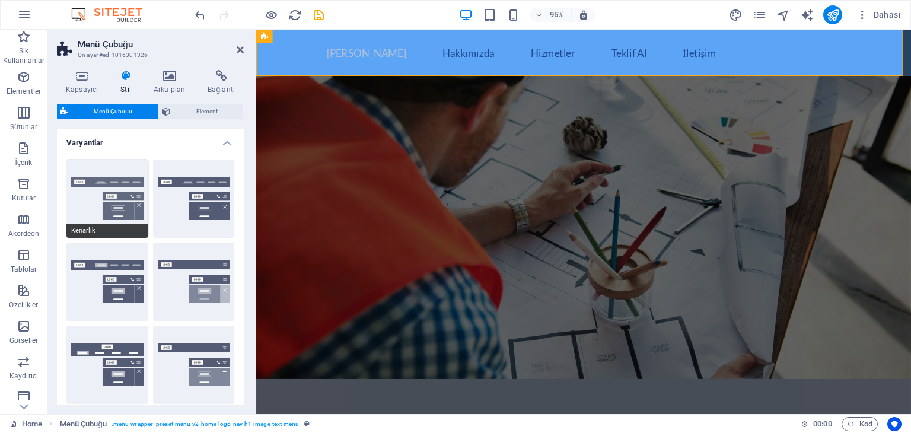
click at [104, 174] on button "Kenarlık" at bounding box center [107, 199] width 82 height 78
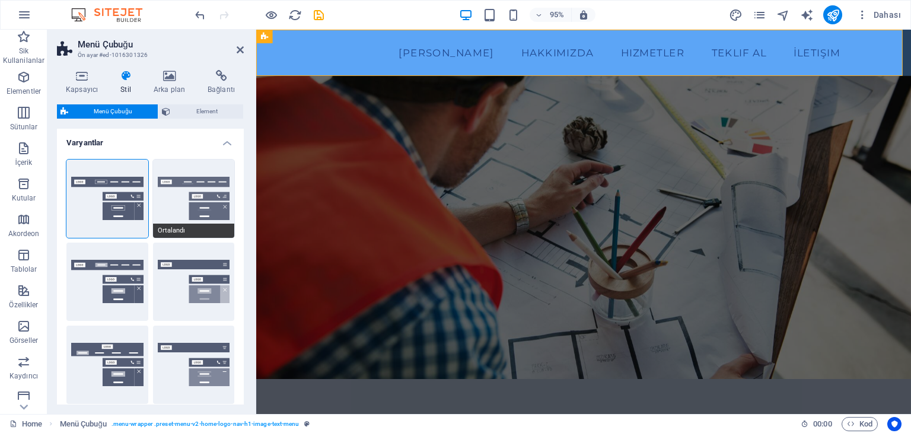
click at [196, 209] on button "Ortalandı" at bounding box center [194, 199] width 82 height 78
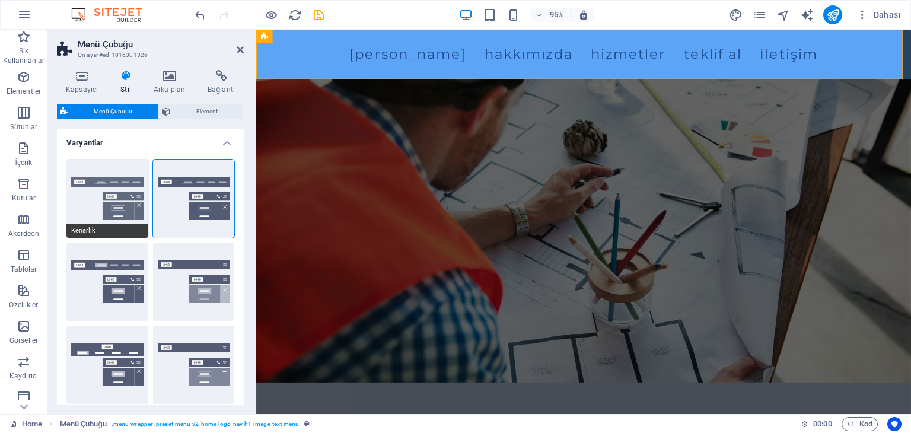
click at [104, 196] on button "Kenarlık" at bounding box center [107, 199] width 82 height 78
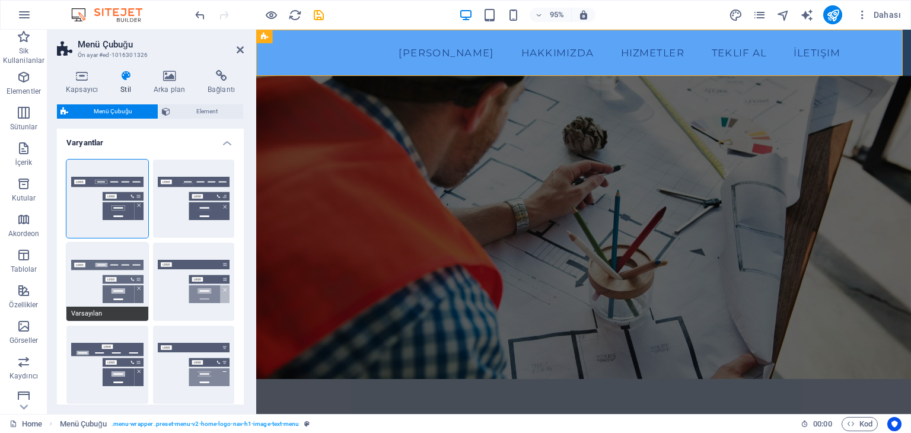
click at [122, 293] on button "Varsayılan" at bounding box center [107, 282] width 82 height 78
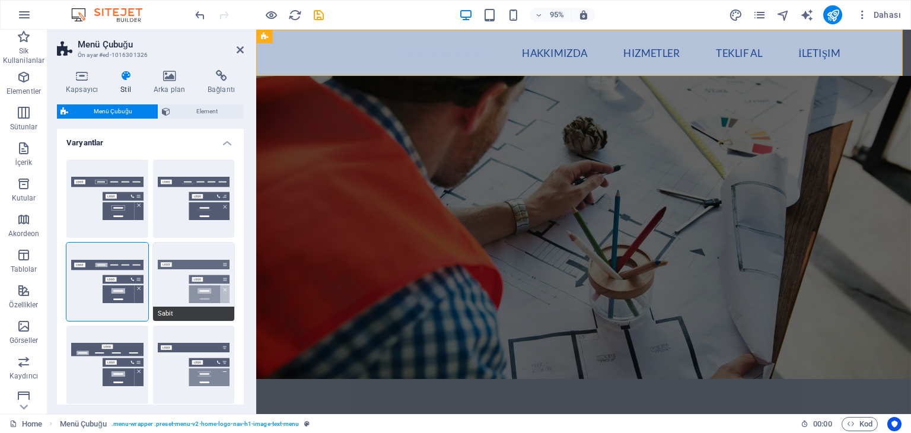
click at [204, 291] on button "Sabit" at bounding box center [194, 282] width 82 height 78
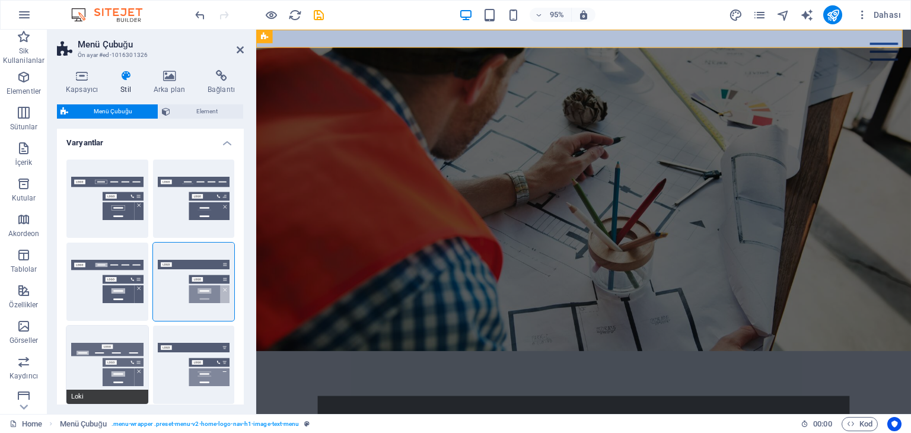
click at [106, 373] on button "Loki" at bounding box center [107, 365] width 82 height 78
select select "DISABLED_OPTION_VALUE"
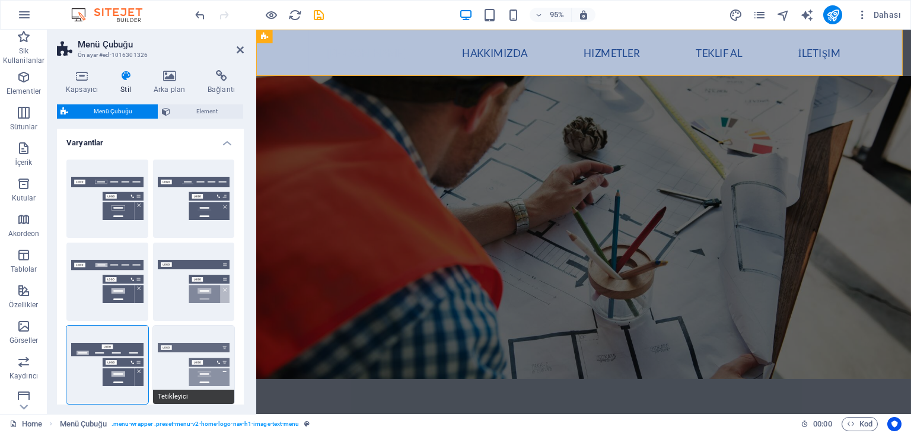
click at [190, 370] on button "Tetikleyici" at bounding box center [194, 365] width 82 height 78
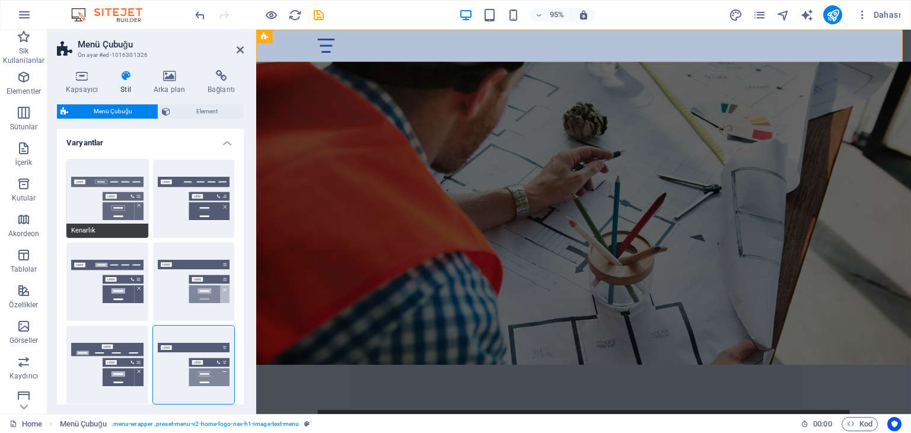
click at [107, 201] on button "Kenarlık" at bounding box center [107, 199] width 82 height 78
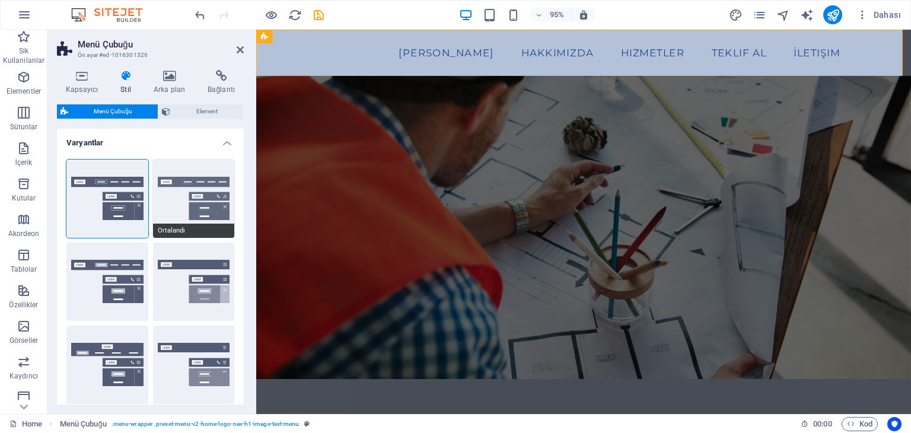
click at [181, 201] on button "Ortalandı" at bounding box center [194, 199] width 82 height 78
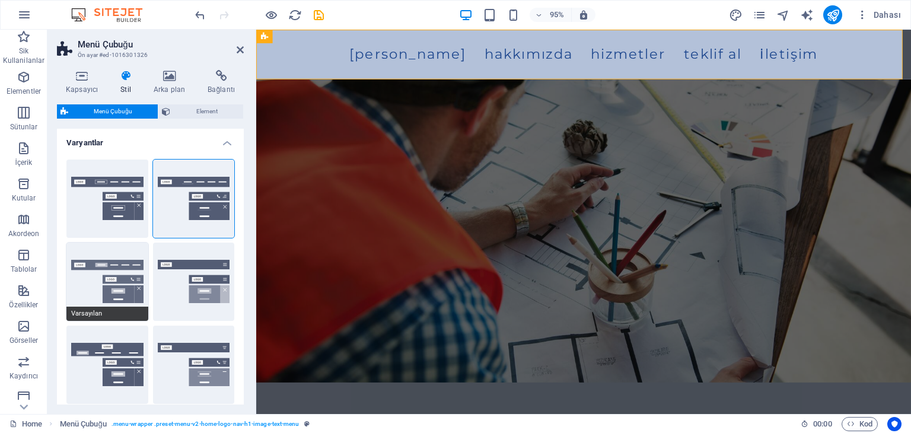
click at [103, 290] on button "Varsayılan" at bounding box center [107, 282] width 82 height 78
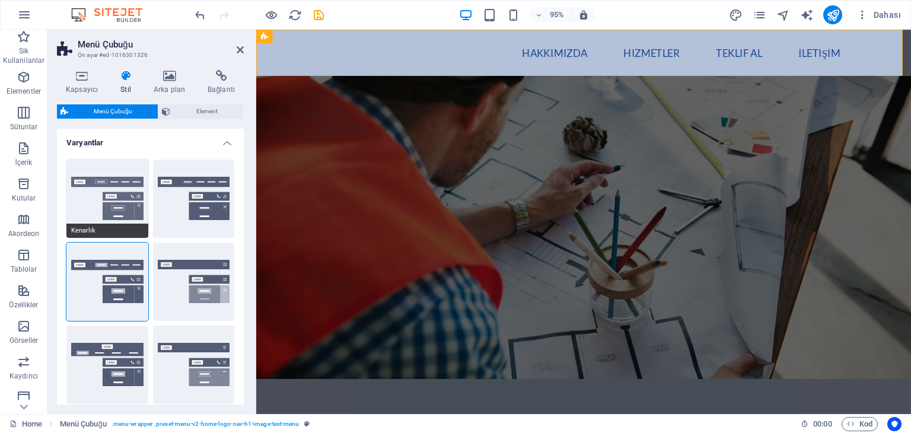
click at [82, 195] on button "Kenarlık" at bounding box center [107, 199] width 82 height 78
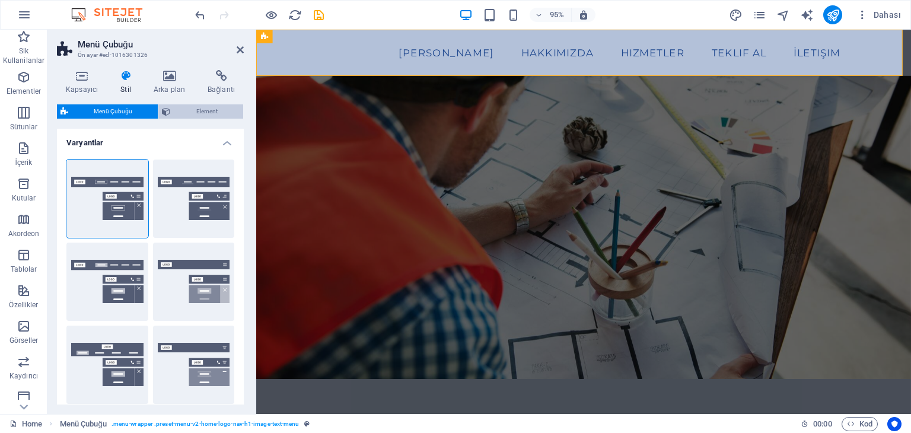
click at [177, 109] on span "Element" at bounding box center [207, 111] width 66 height 14
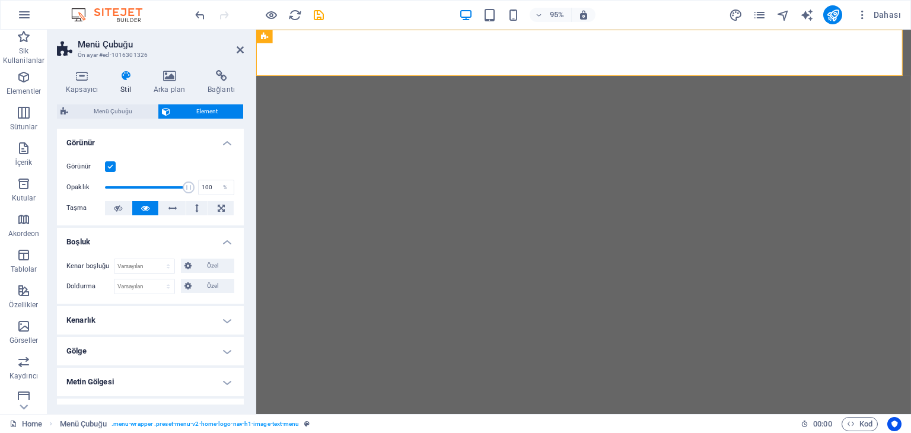
select select "header"
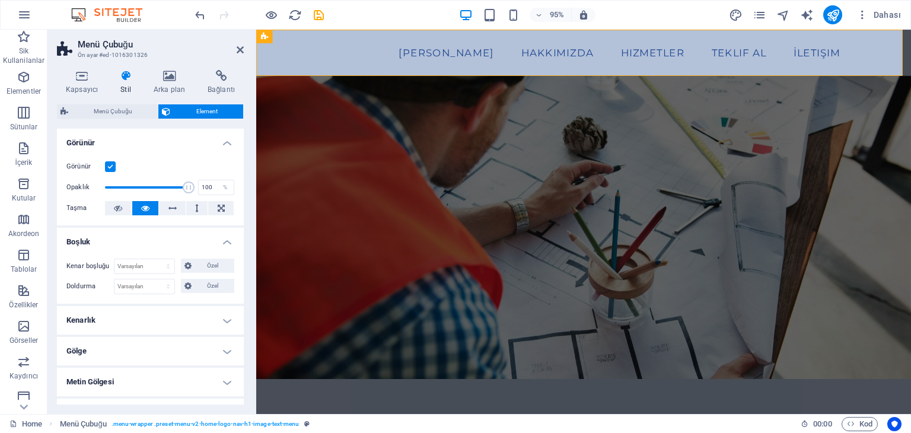
click at [207, 231] on h4 "Boşluk" at bounding box center [150, 238] width 187 height 21
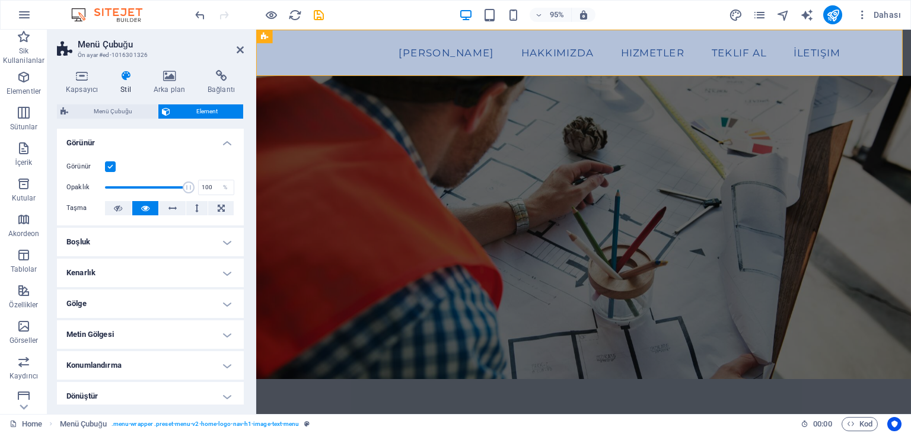
click at [123, 78] on icon at bounding box center [126, 76] width 28 height 12
click at [78, 78] on icon at bounding box center [82, 76] width 50 height 12
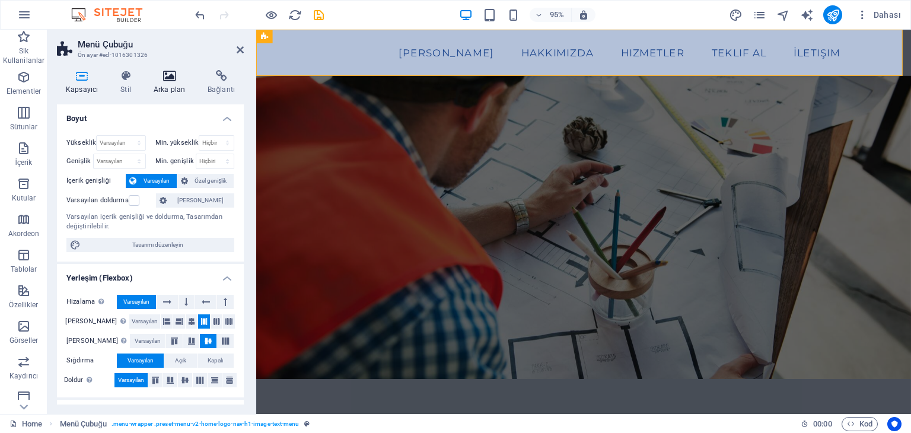
click at [159, 77] on icon at bounding box center [169, 76] width 49 height 12
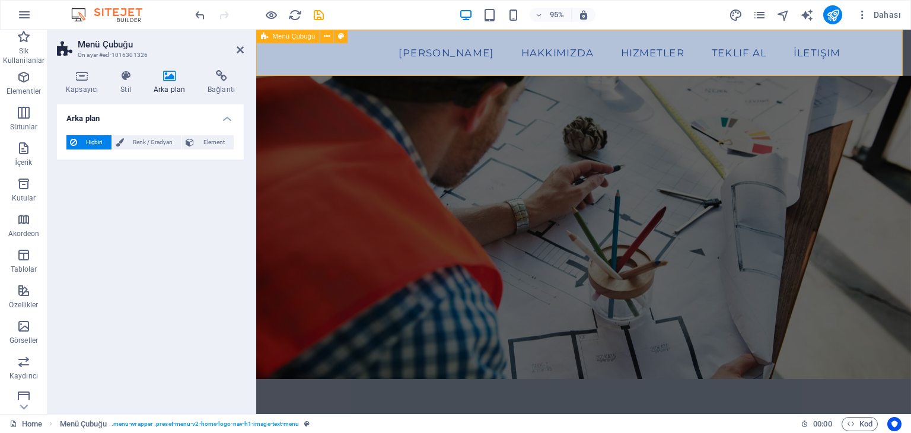
click at [294, 50] on div "[PERSON_NAME] Hakkımızda Hizmetler Teklif Al İletişim" at bounding box center [601, 54] width 690 height 49
click at [328, 36] on icon at bounding box center [327, 36] width 6 height 12
click at [331, 35] on button at bounding box center [327, 37] width 14 height 14
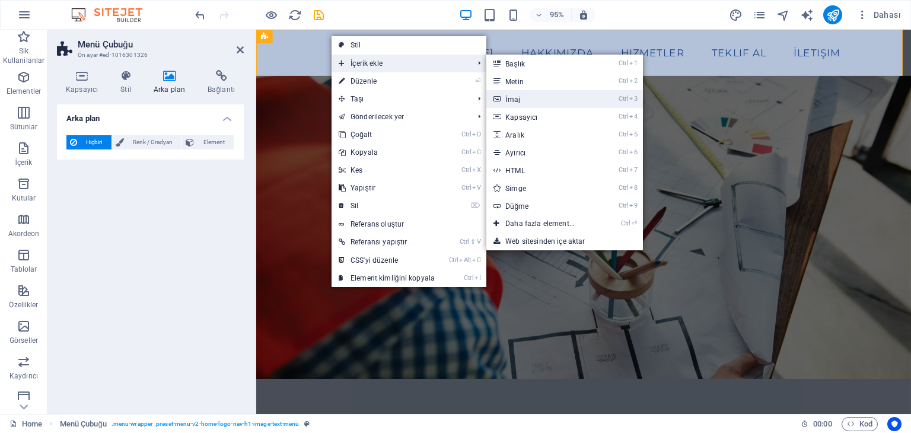
click at [541, 103] on link "Ctrl 3 İmaj" at bounding box center [543, 99] width 112 height 18
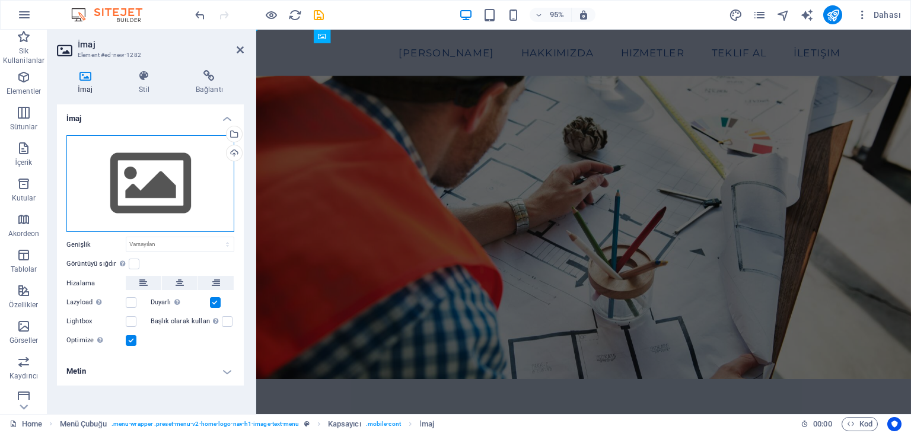
click at [174, 172] on div "Dosyaları buraya sürükleyin, dosyaları seçmek için tıklayın veya Dosyalardan ya…" at bounding box center [150, 183] width 168 height 97
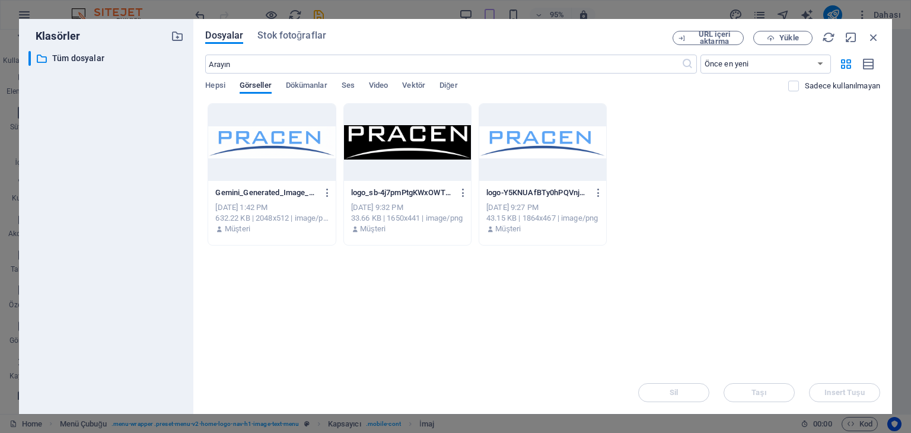
click at [545, 161] on div at bounding box center [542, 142] width 127 height 77
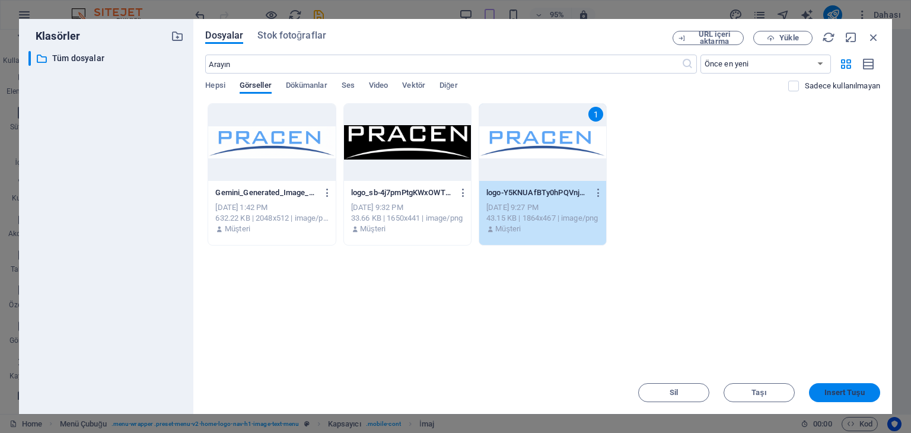
click at [867, 399] on button "Insert Tuşu" at bounding box center [844, 392] width 71 height 19
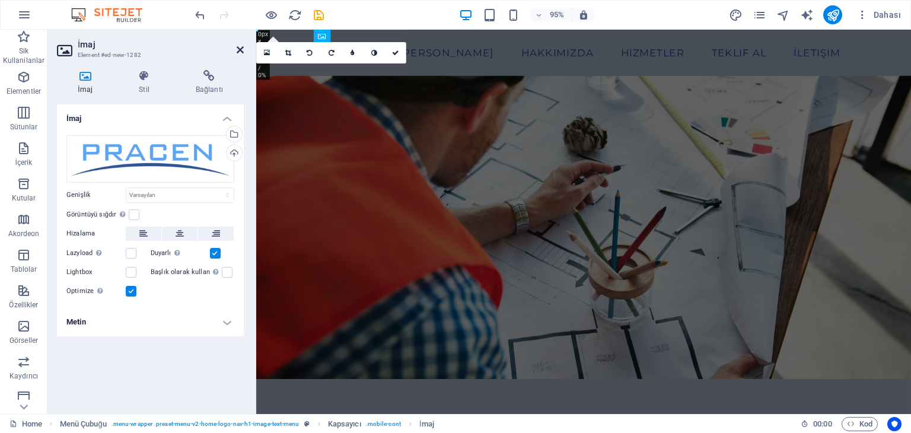
click at [242, 48] on icon at bounding box center [240, 49] width 7 height 9
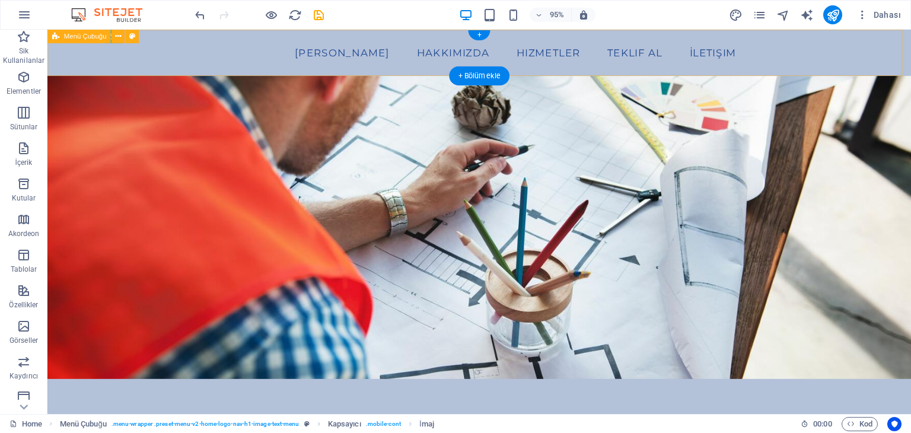
click at [205, 49] on div "[PERSON_NAME] Hakkımızda Hizmetler Teklif Al İletişim" at bounding box center [502, 54] width 910 height 49
click at [114, 33] on button at bounding box center [119, 37] width 14 height 14
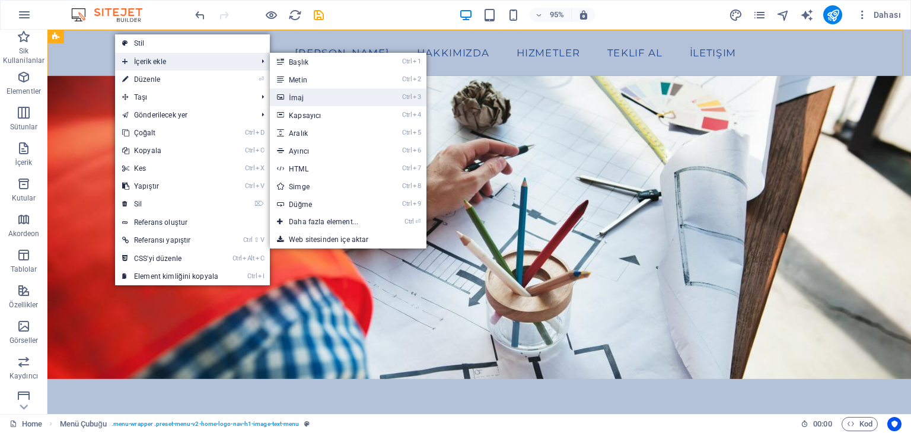
click at [319, 96] on link "Ctrl 3 İmaj" at bounding box center [326, 97] width 112 height 18
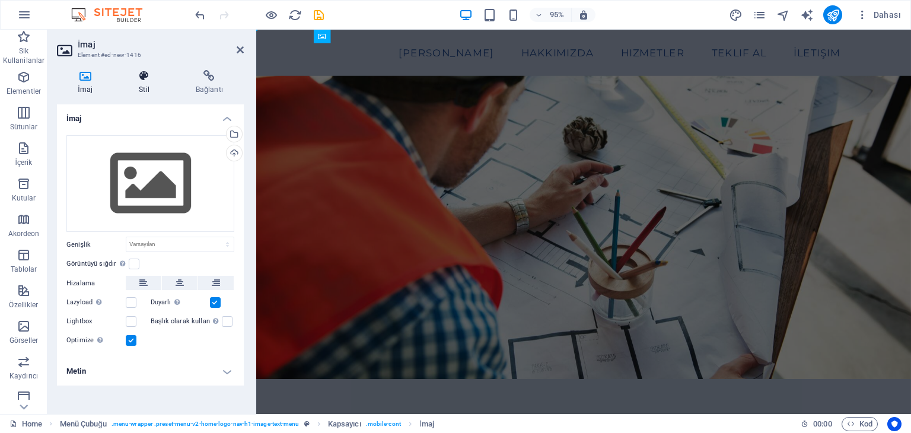
click at [144, 81] on icon at bounding box center [144, 76] width 52 height 12
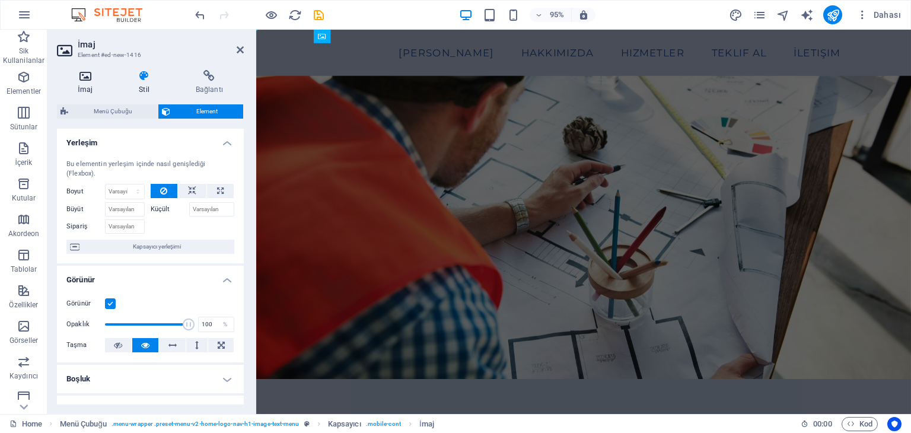
click at [76, 72] on icon at bounding box center [85, 76] width 56 height 12
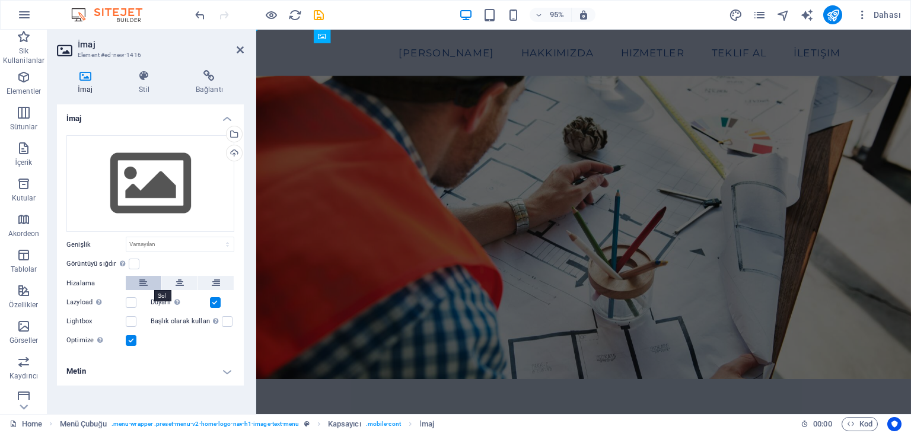
click at [148, 286] on button at bounding box center [144, 283] width 36 height 14
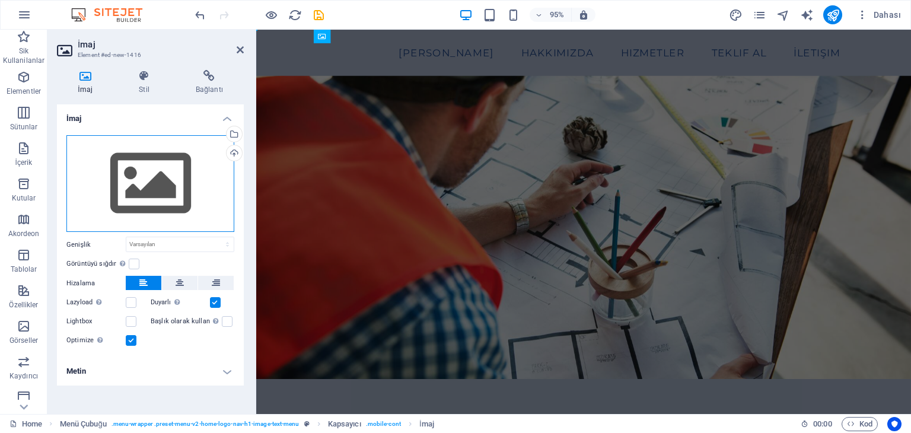
click at [134, 167] on div "Dosyaları buraya sürükleyin, dosyaları seçmek için tıklayın veya Dosyalardan ya…" at bounding box center [150, 183] width 168 height 97
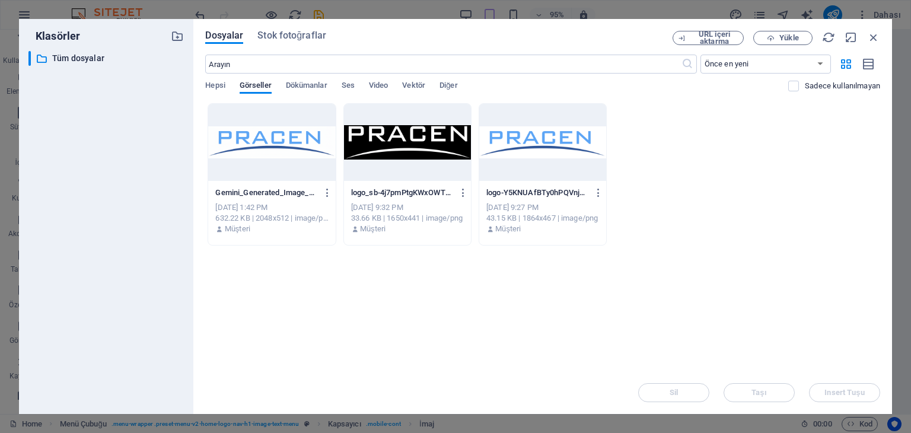
click at [527, 160] on div at bounding box center [542, 142] width 127 height 77
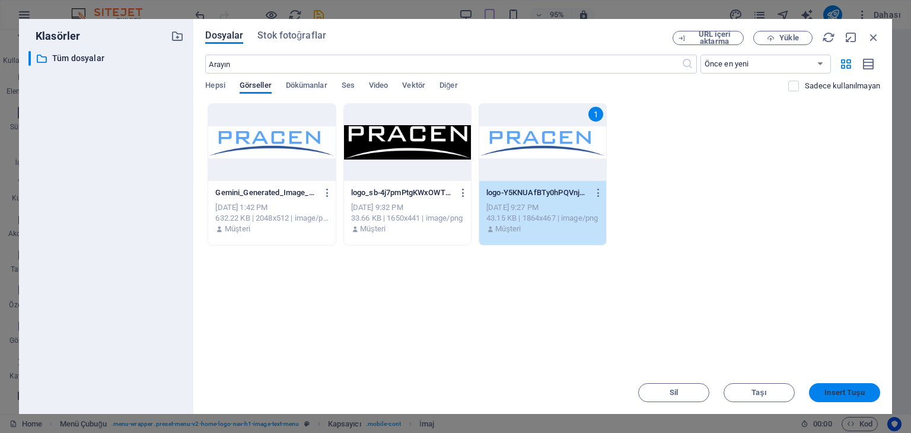
click at [827, 394] on span "Insert Tuşu" at bounding box center [845, 392] width 40 height 7
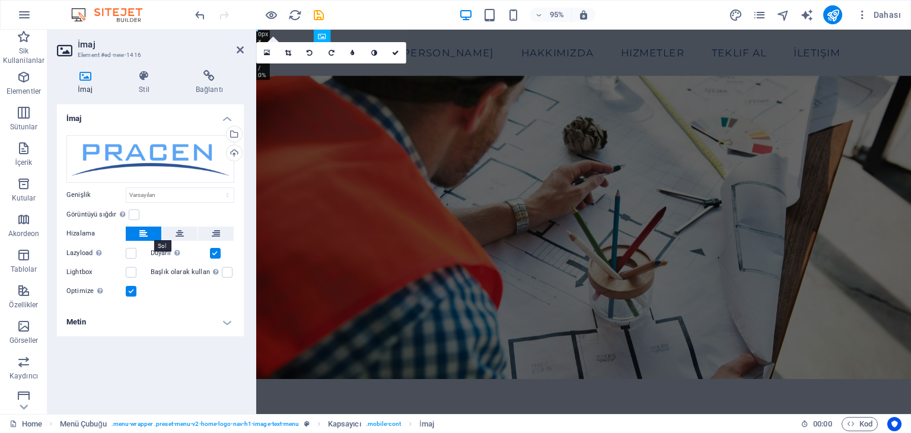
click at [142, 232] on icon at bounding box center [143, 234] width 8 height 14
click at [132, 297] on div "Optimize Görseller, sayfa hızını iyileştirmek için sıkıştırılmıştır." at bounding box center [150, 291] width 168 height 14
drag, startPoint x: 131, startPoint y: 291, endPoint x: 137, endPoint y: 296, distance: 7.7
click at [131, 290] on label at bounding box center [131, 291] width 11 height 11
click at [0, 0] on input "Optimize Görseller, sayfa hızını iyileştirmek için sıkıştırılmıştır." at bounding box center [0, 0] width 0 height 0
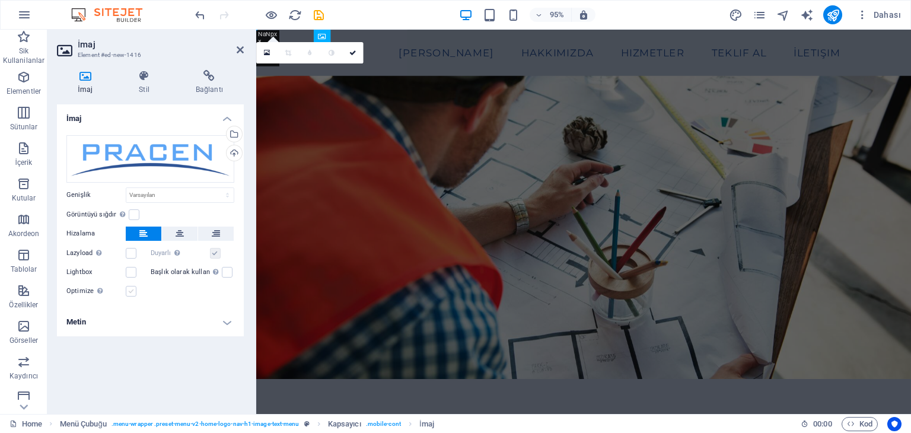
click at [128, 291] on label at bounding box center [131, 291] width 11 height 11
click at [0, 0] on input "Optimize Görseller, sayfa hızını iyileştirmek için sıkıştırılmıştır." at bounding box center [0, 0] width 0 height 0
click at [129, 294] on label at bounding box center [131, 291] width 11 height 11
click at [0, 0] on input "Optimize Görseller, sayfa hızını iyileştirmek için sıkıştırılmıştır." at bounding box center [0, 0] width 0 height 0
